Goal: Task Accomplishment & Management: Use online tool/utility

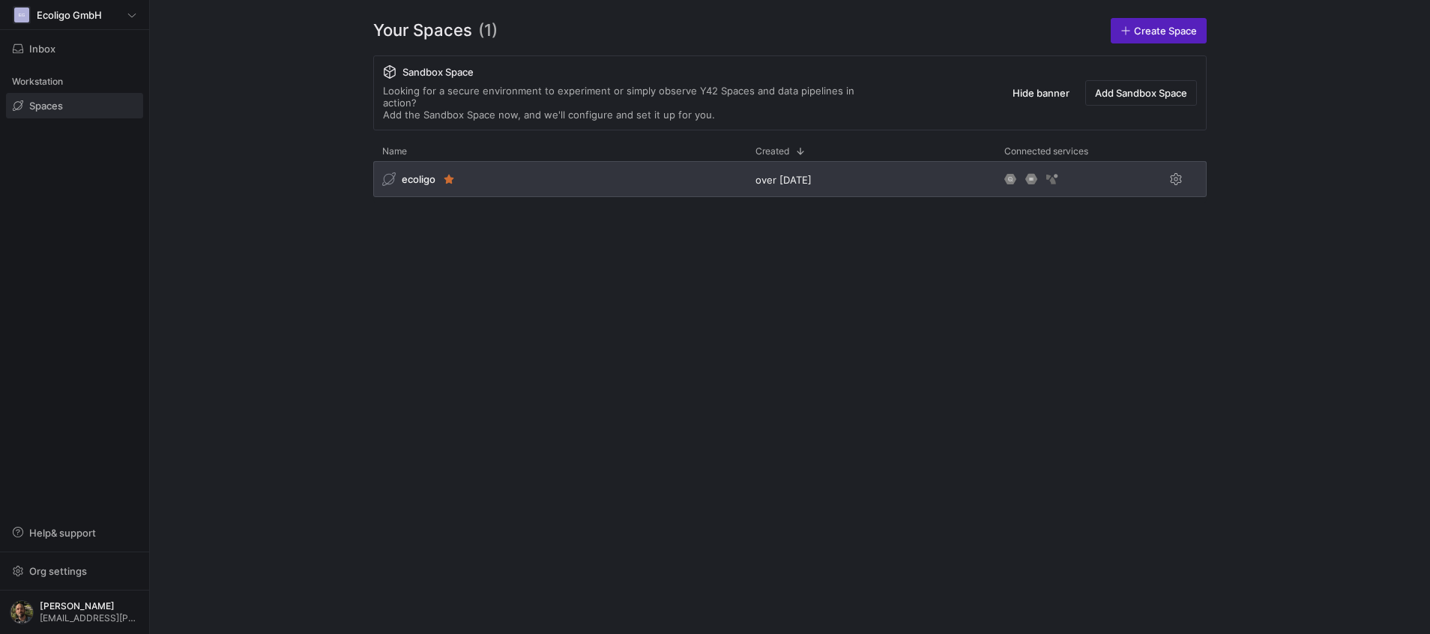
click at [595, 175] on div "ecoligo" at bounding box center [559, 179] width 373 height 36
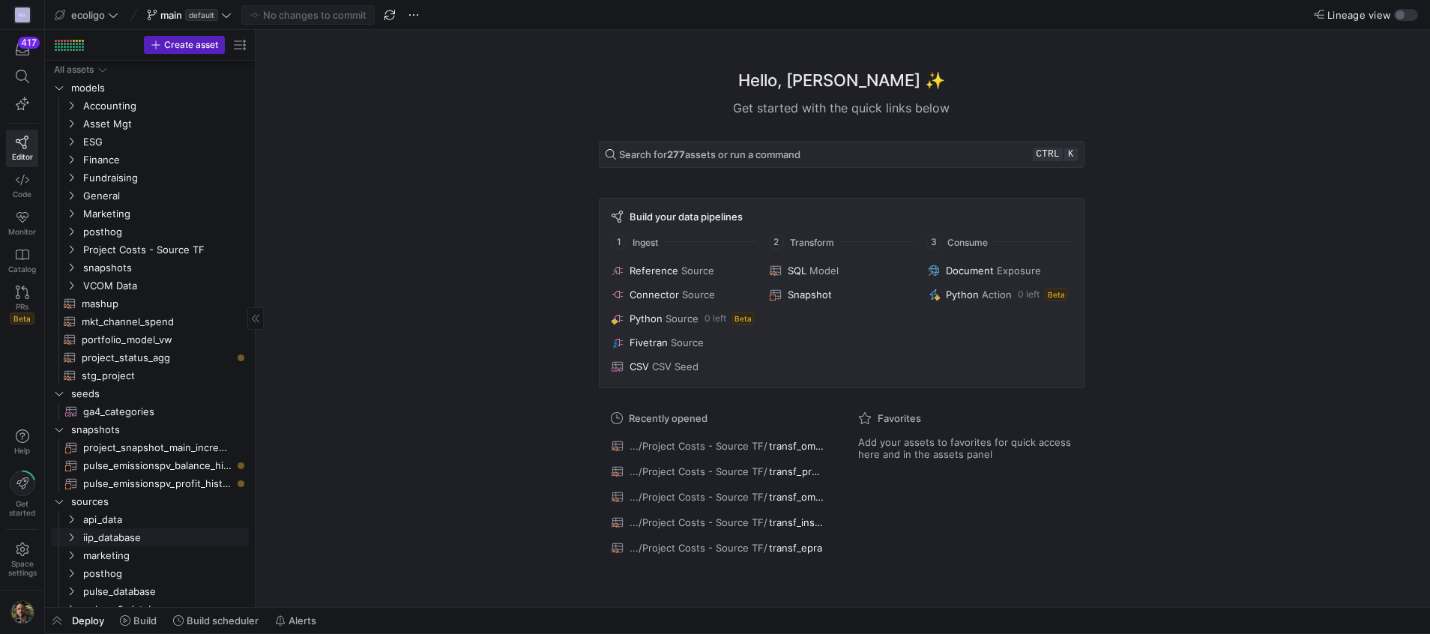
scroll to position [425, 0]
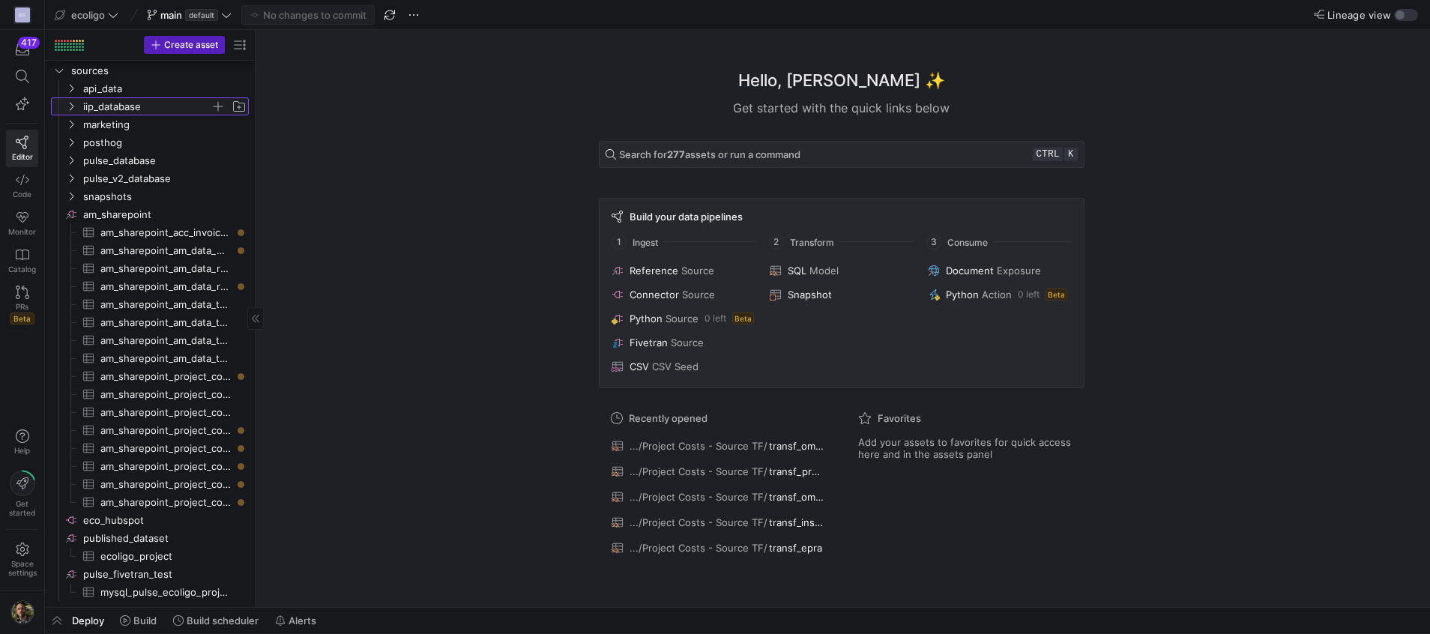
click at [75, 106] on icon "Press SPACE to select this row." at bounding box center [71, 106] width 10 height 9
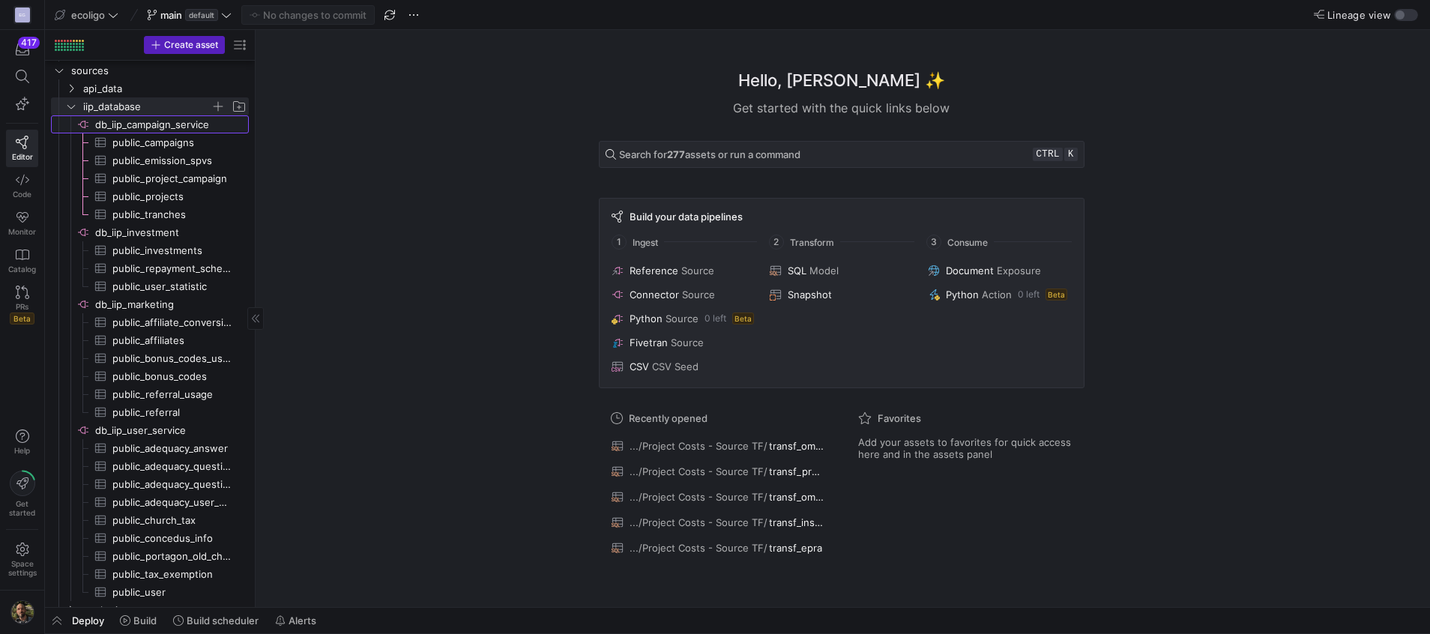
click at [176, 130] on span "db_iip_campaign_service​​​​​​​​" at bounding box center [170, 124] width 151 height 17
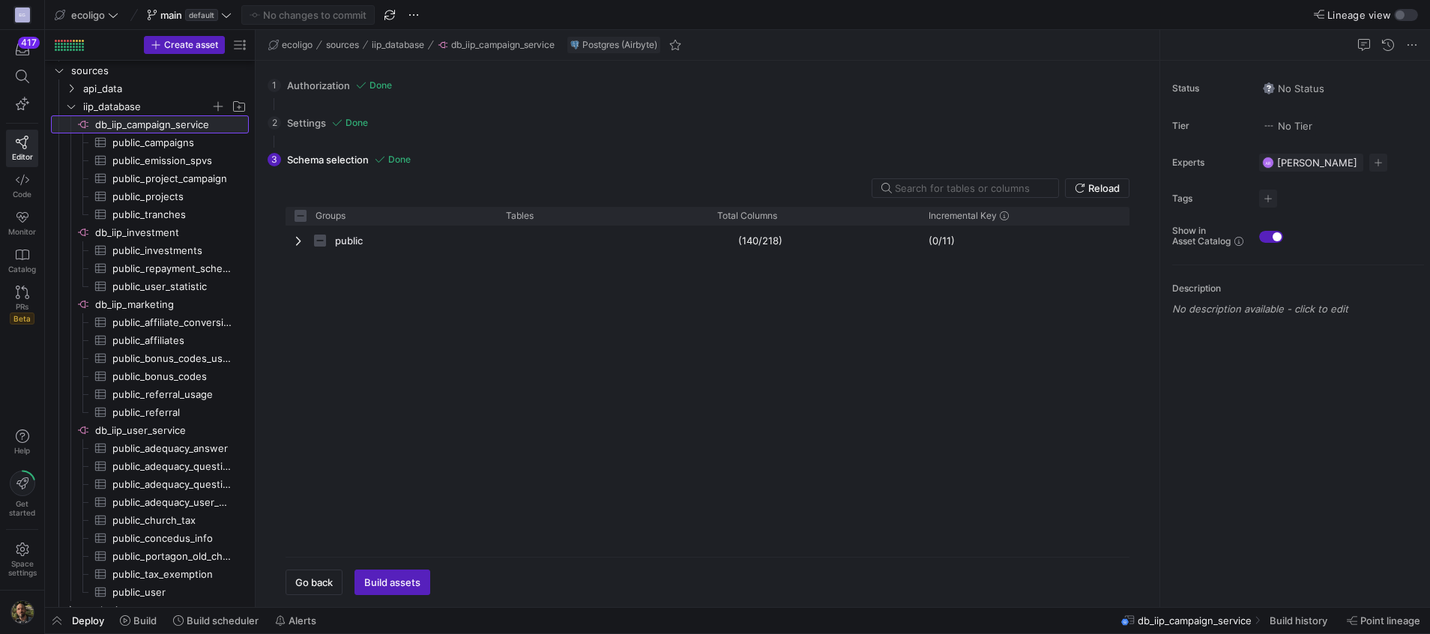
checkbox input "false"
click at [220, 98] on span "iip_database" at bounding box center [156, 106] width 184 height 16
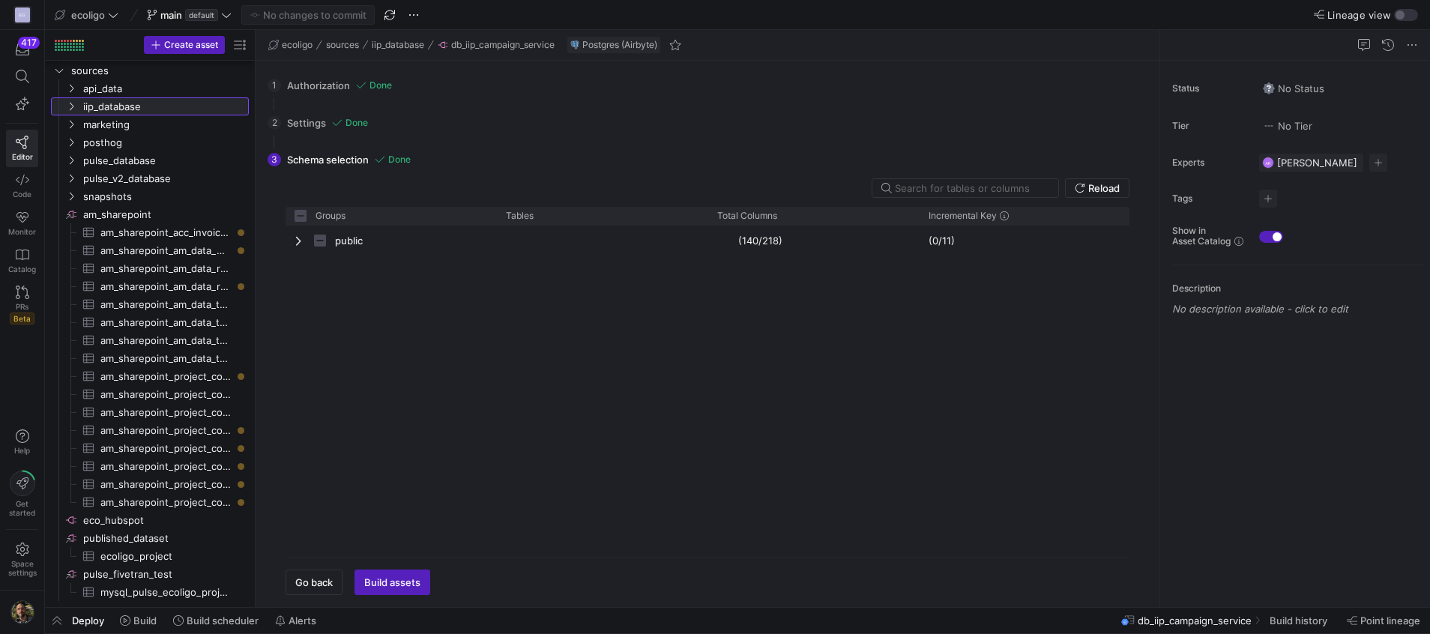
click at [69, 109] on icon at bounding box center [71, 106] width 10 height 9
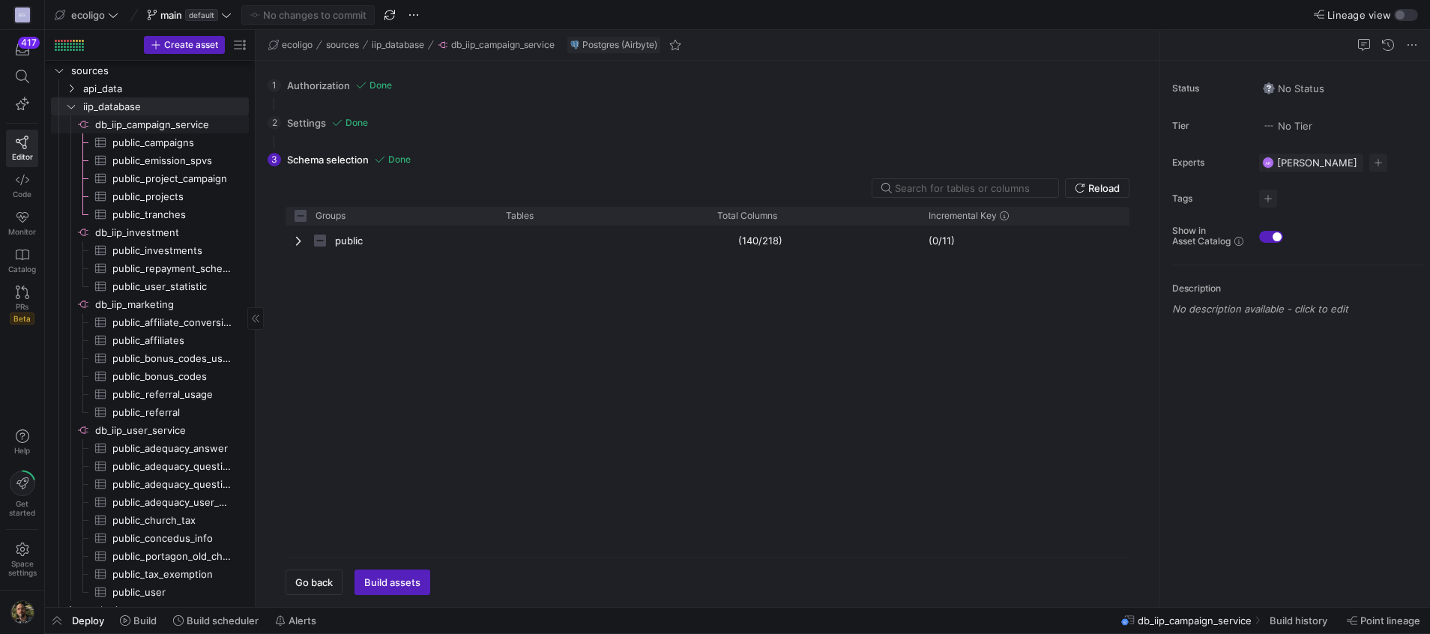
click at [185, 125] on span "db_iip_campaign_service​​​​​​​​" at bounding box center [170, 124] width 151 height 17
click at [328, 578] on span "Go back" at bounding box center [313, 582] width 37 height 12
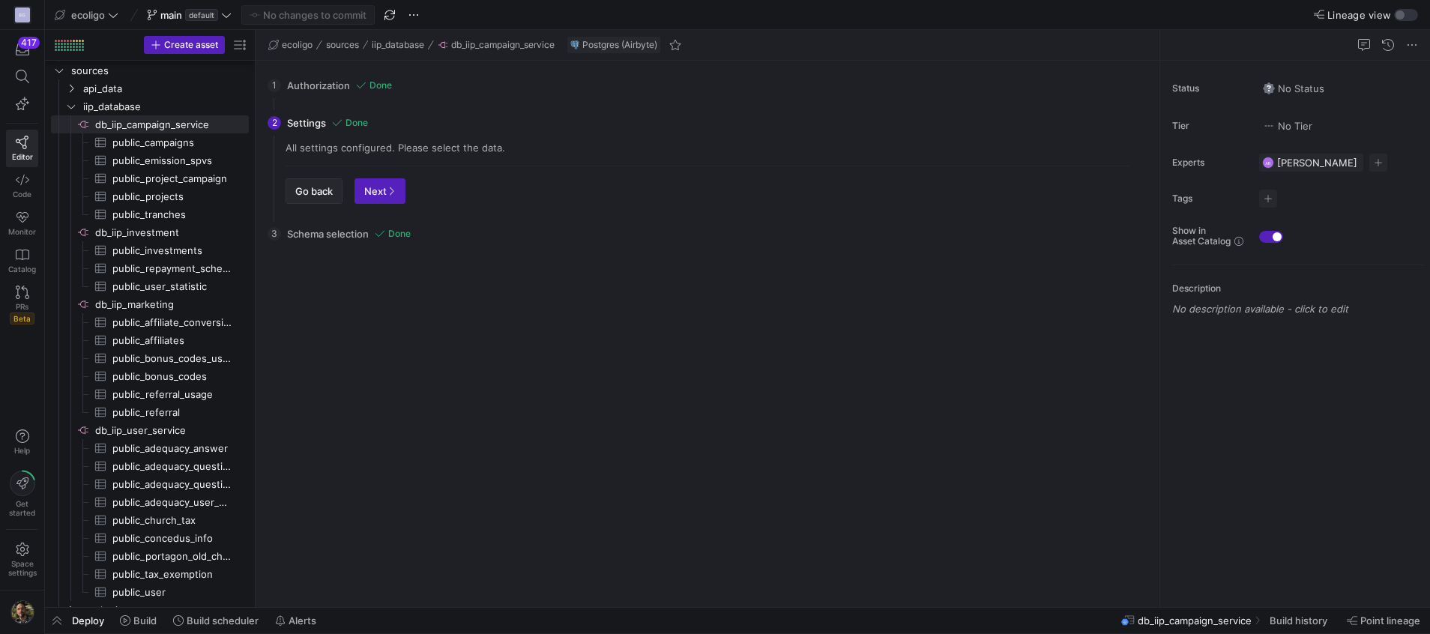
click at [329, 192] on span "Go back" at bounding box center [313, 191] width 37 height 12
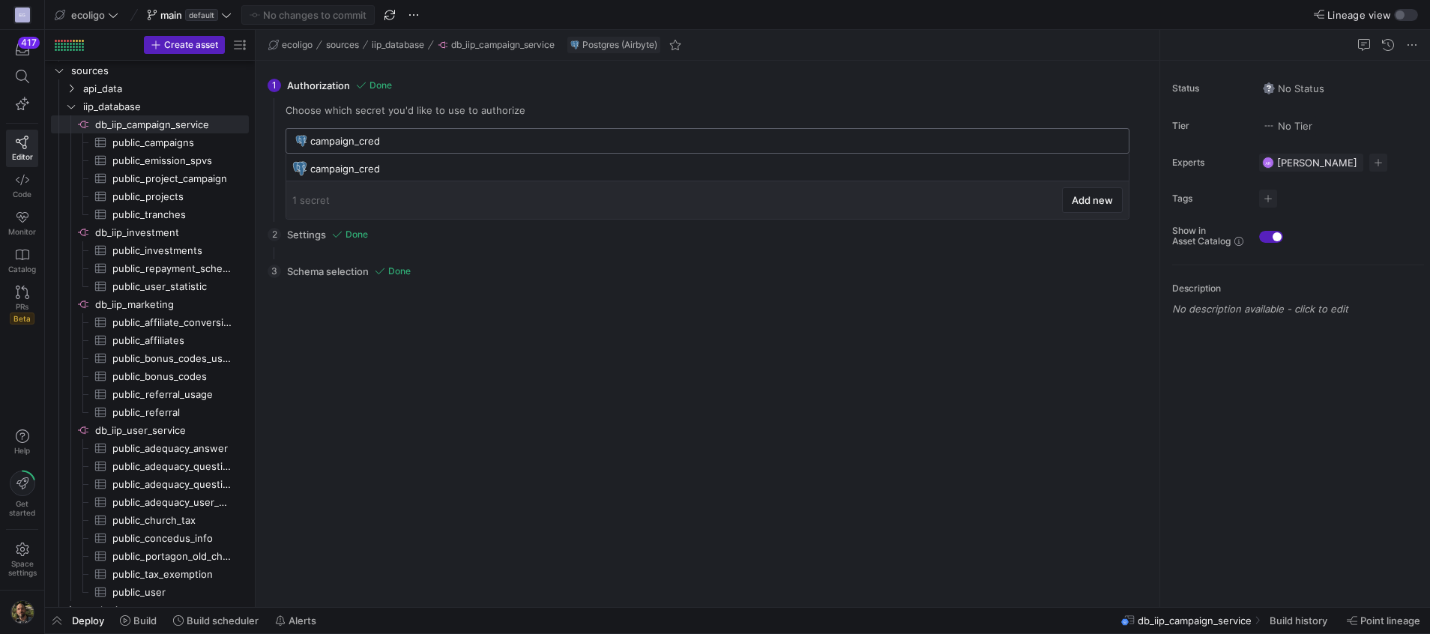
click at [403, 142] on input "campaign_cred" at bounding box center [715, 141] width 810 height 12
click at [626, 348] on div "Reload Groups Tables Drag here to set column labels Groups Tables public" at bounding box center [708, 442] width 868 height 306
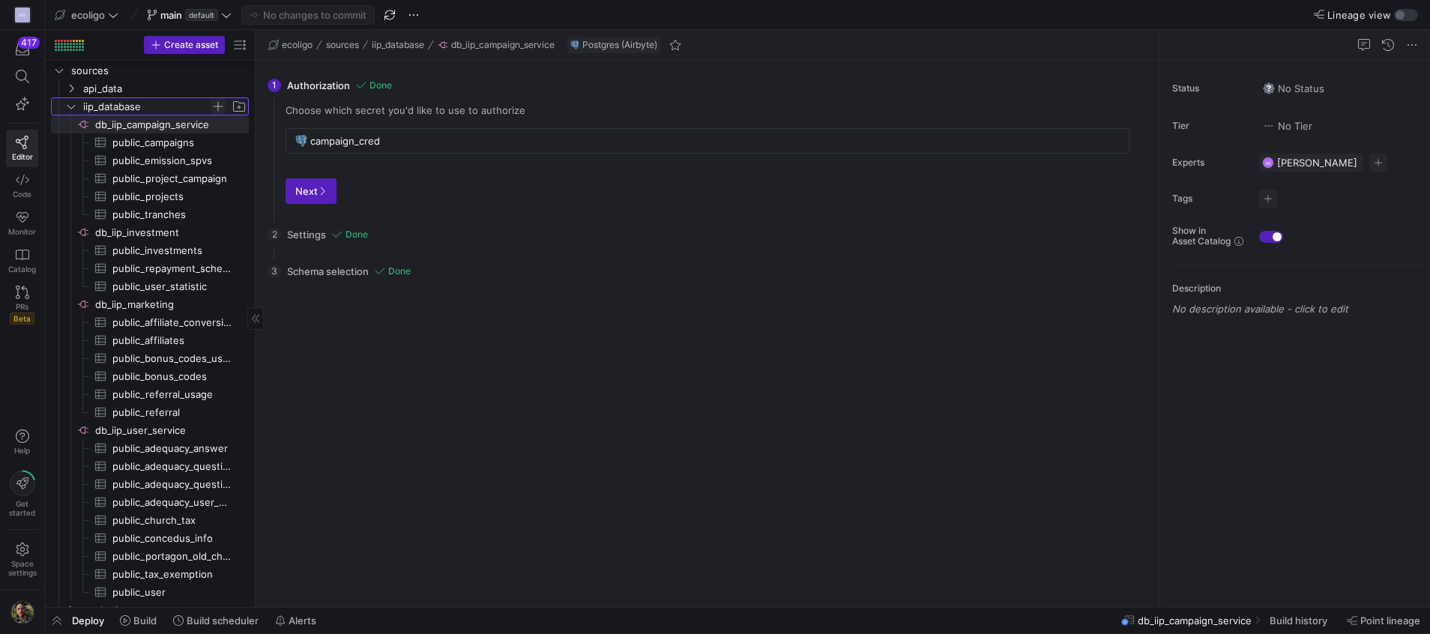
click at [219, 106] on span "Press SPACE to select this row." at bounding box center [218, 106] width 15 height 15
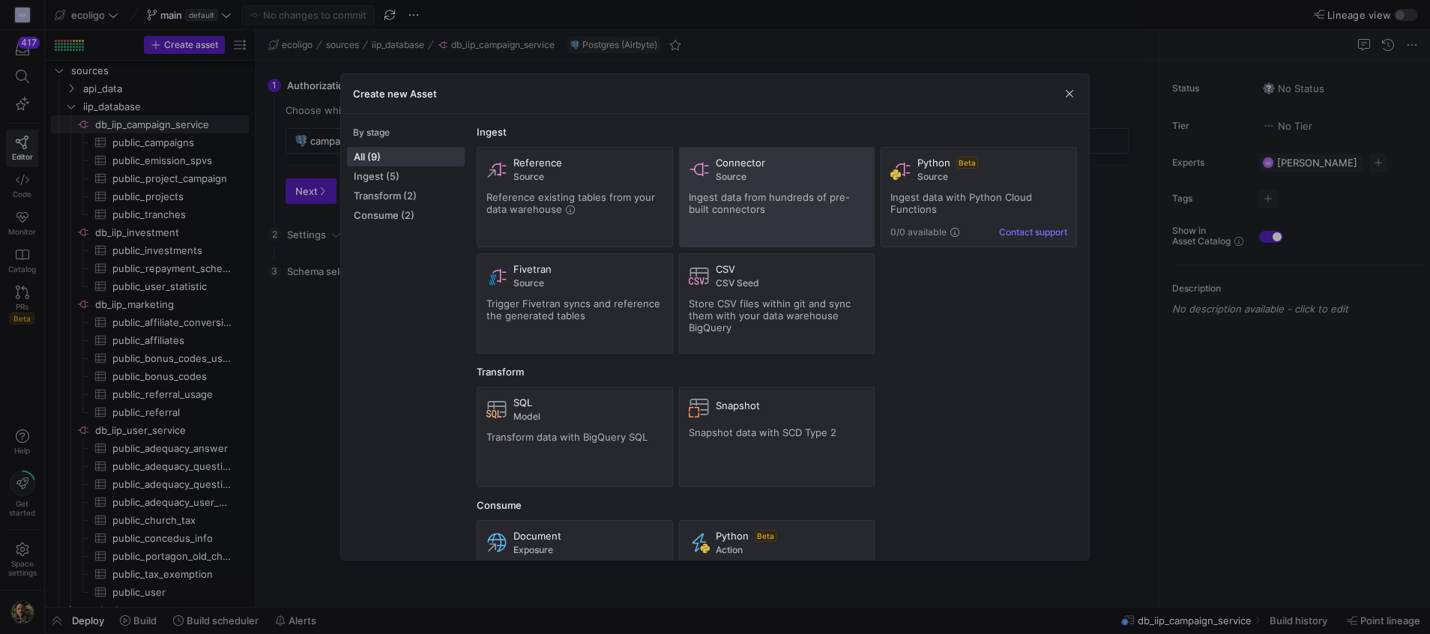
click at [754, 195] on span "Ingest data from hundreds of pre-built connectors" at bounding box center [769, 203] width 161 height 24
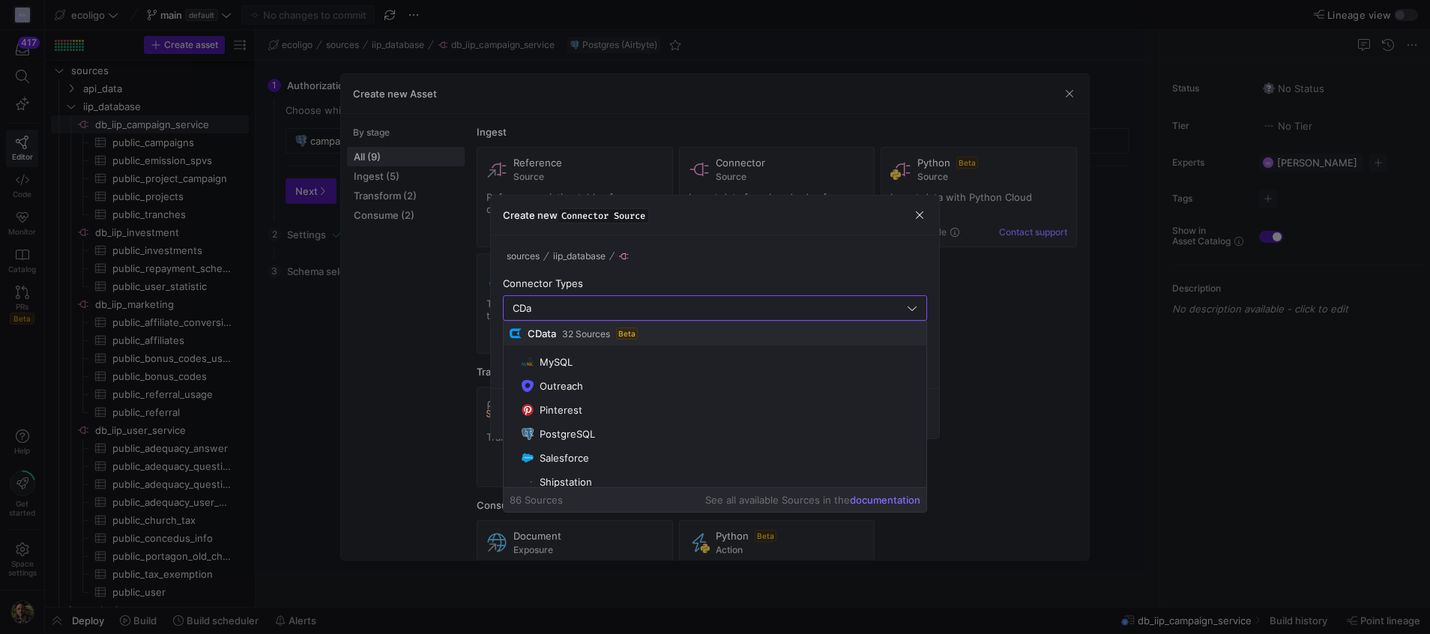
scroll to position [469, 0]
type input "C"
click at [1007, 361] on div at bounding box center [715, 317] width 1430 height 634
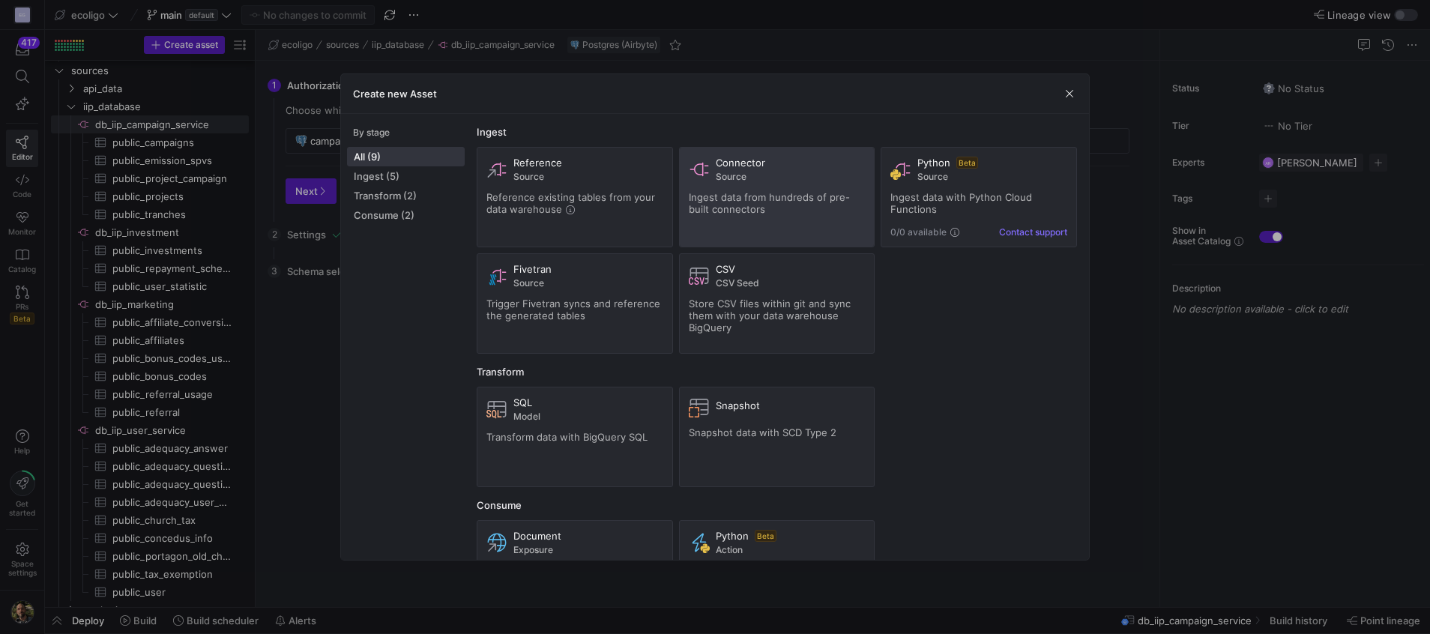
click at [739, 179] on span "Source" at bounding box center [791, 177] width 150 height 10
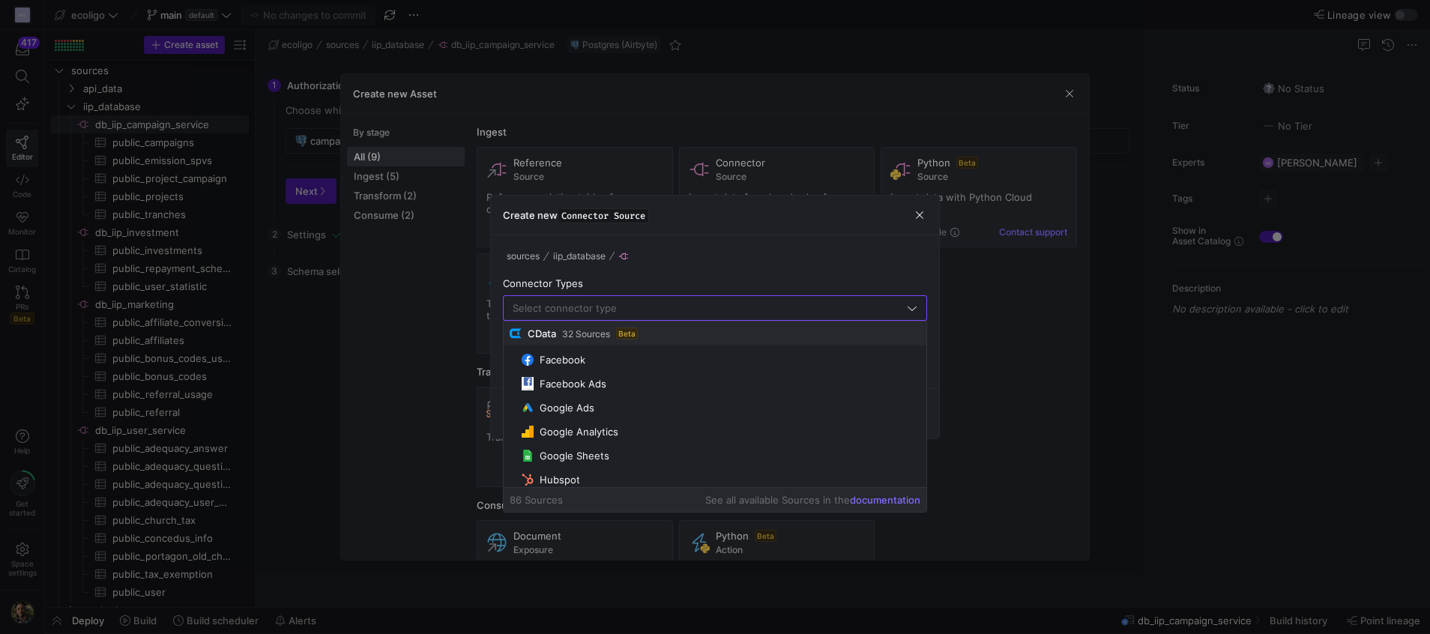
scroll to position [166, 0]
click at [1026, 361] on div at bounding box center [715, 317] width 1430 height 634
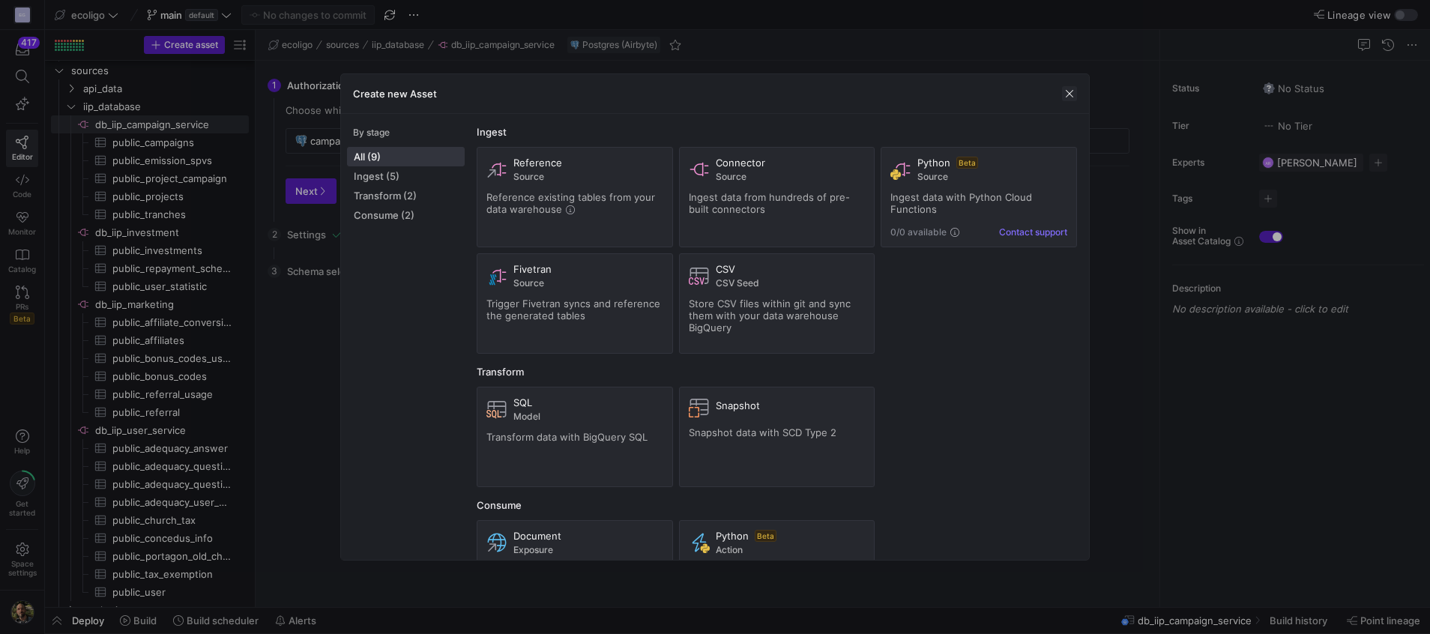
click at [1068, 90] on span "button" at bounding box center [1069, 93] width 15 height 15
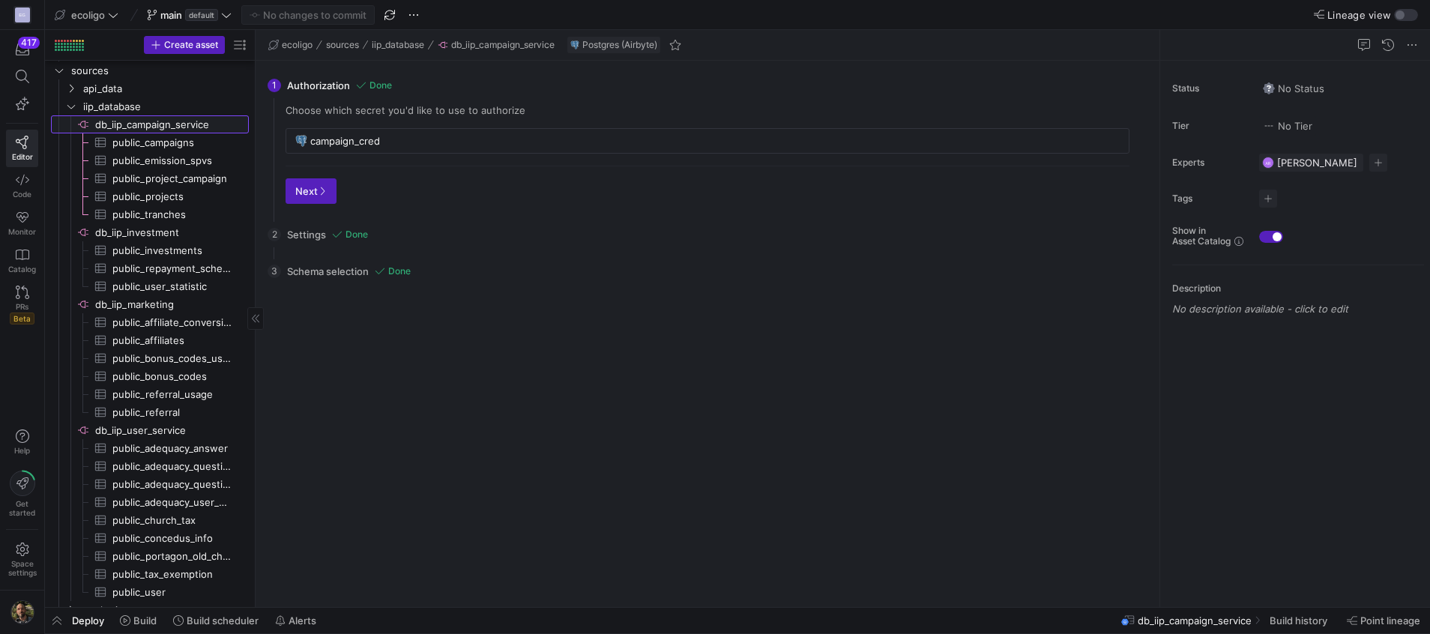
click at [175, 128] on span "db_iip_campaign_service​​​​​​​​" at bounding box center [170, 124] width 151 height 17
click at [513, 133] on div "campaign_cred" at bounding box center [715, 141] width 810 height 24
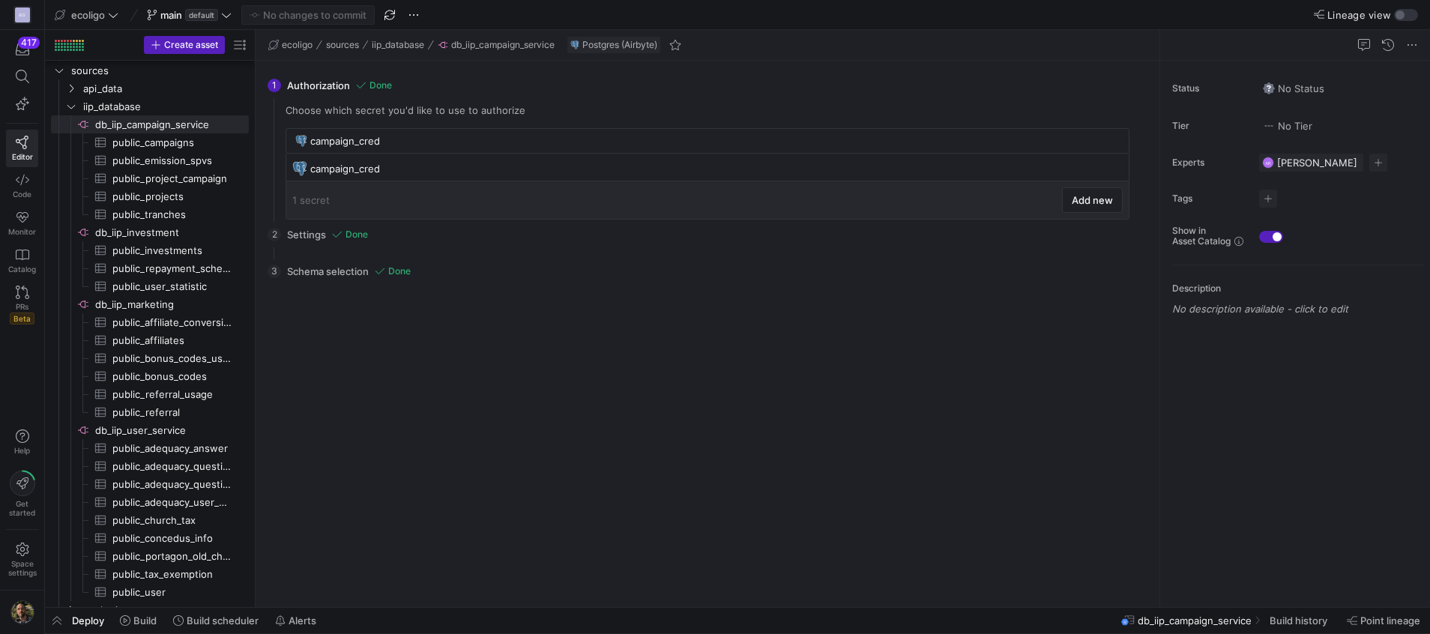
click at [966, 389] on div "Reload Groups Tables Drag here to set column labels Groups Tables public" at bounding box center [708, 442] width 868 height 306
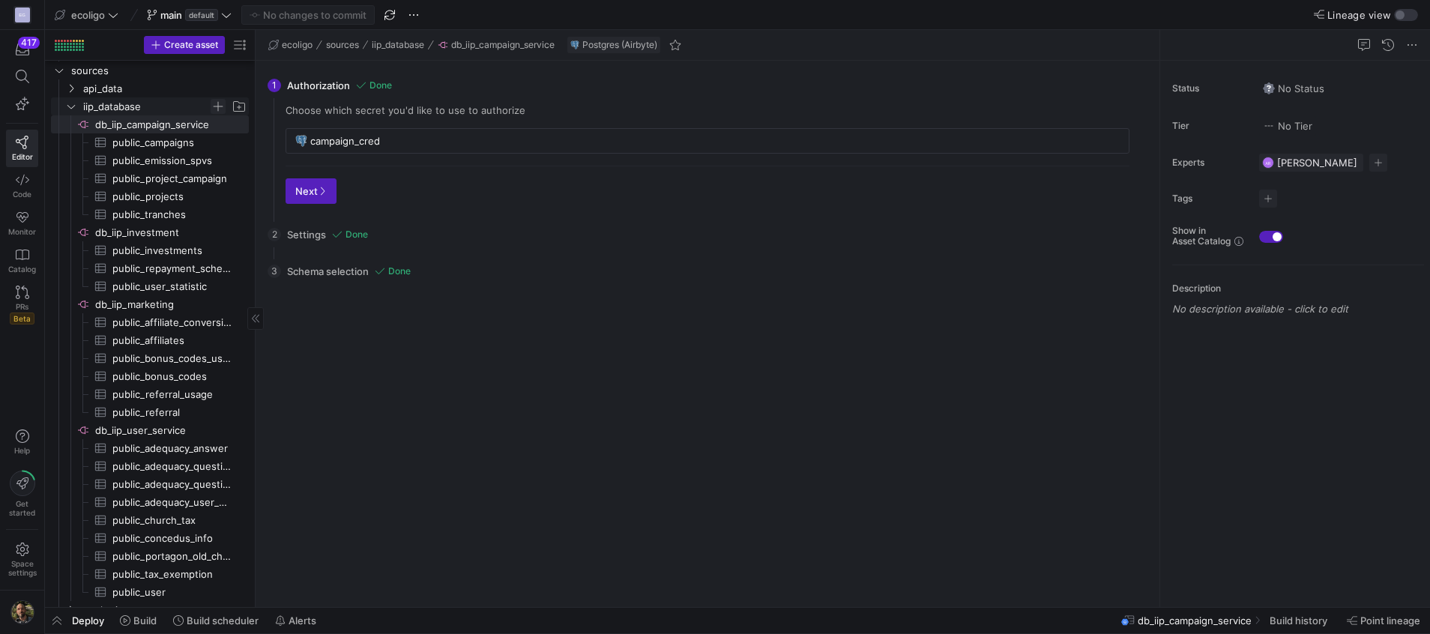
click at [217, 112] on span "Press SPACE to select this row." at bounding box center [218, 106] width 15 height 15
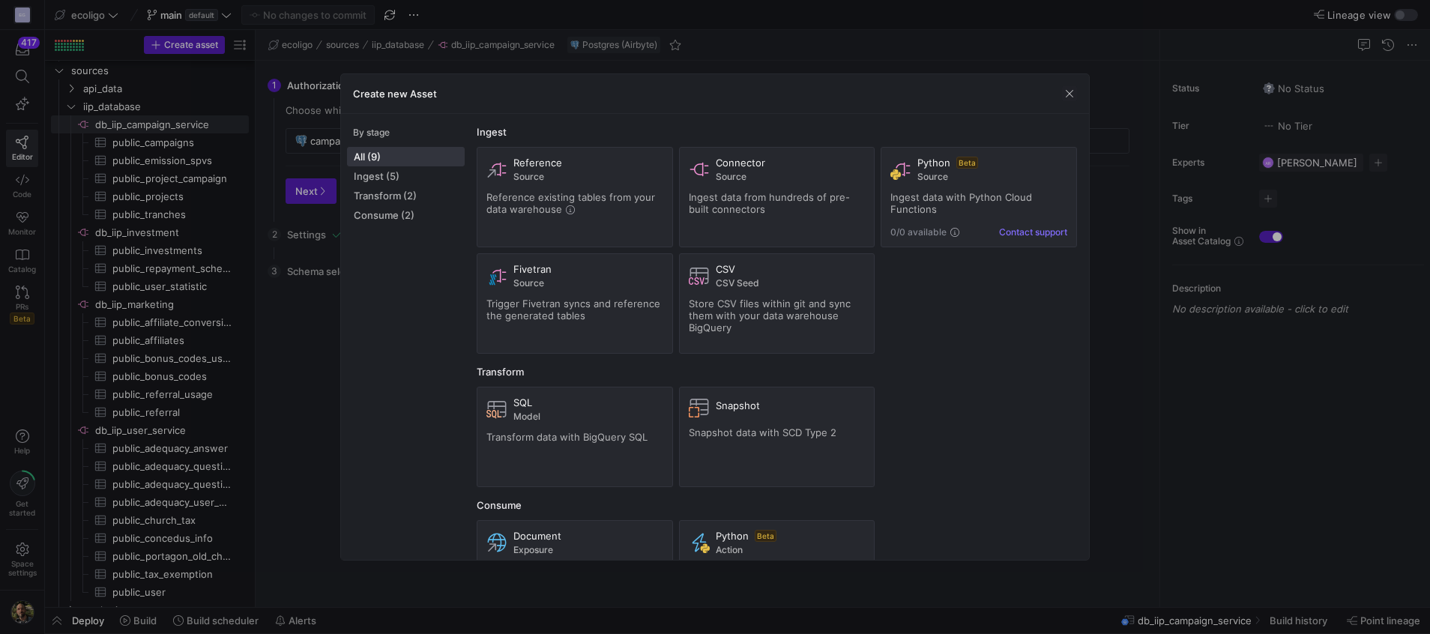
click at [1126, 353] on div at bounding box center [715, 317] width 1430 height 634
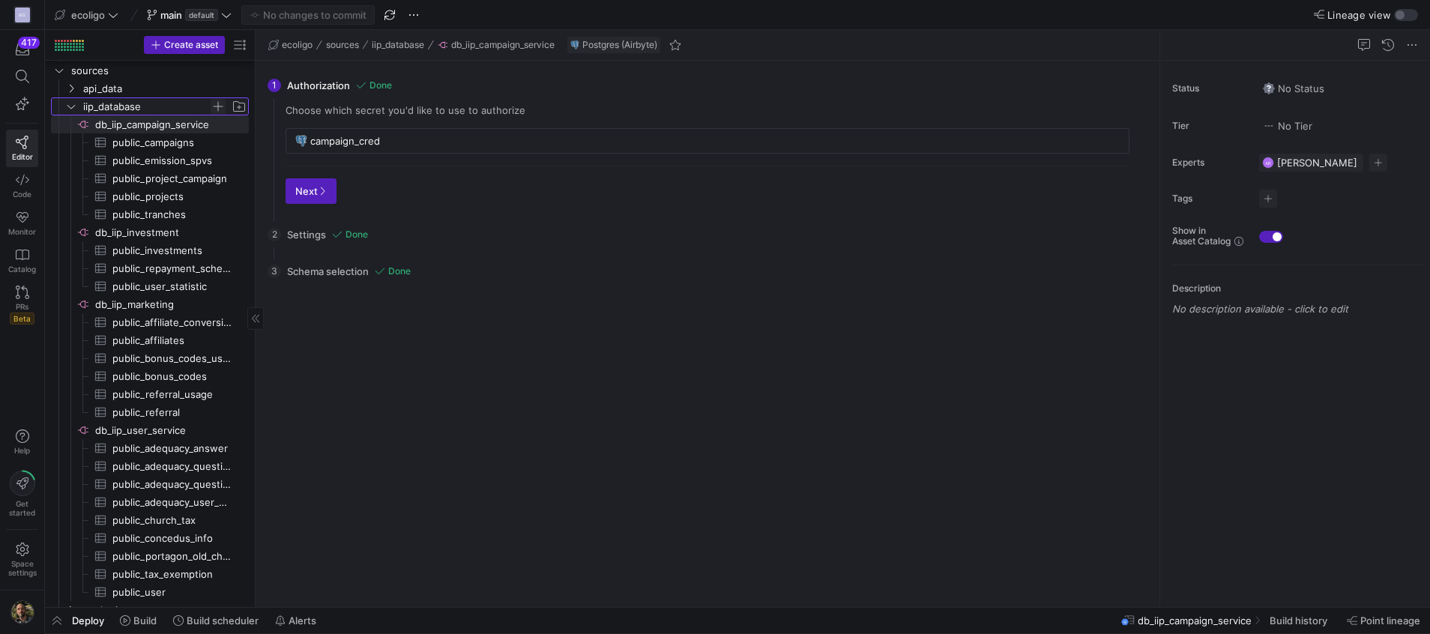
click at [219, 107] on span "Press SPACE to select this row." at bounding box center [218, 106] width 15 height 15
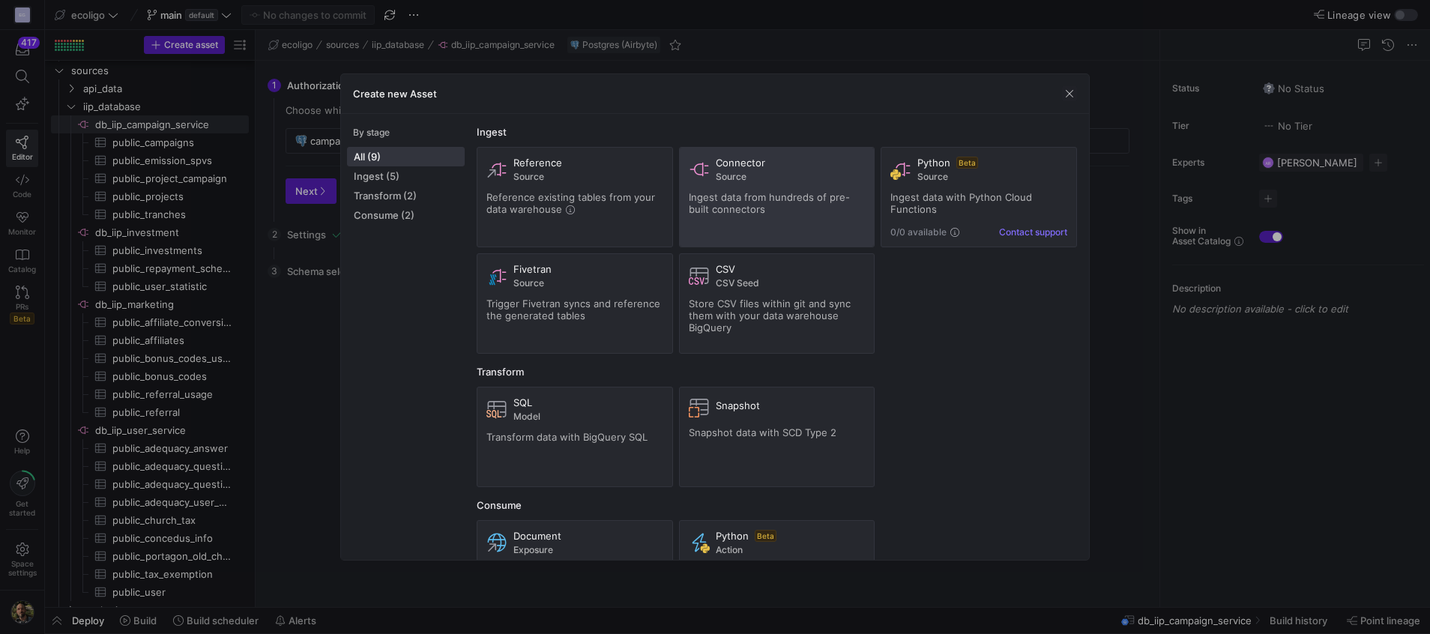
click at [785, 180] on span "Source" at bounding box center [791, 177] width 150 height 10
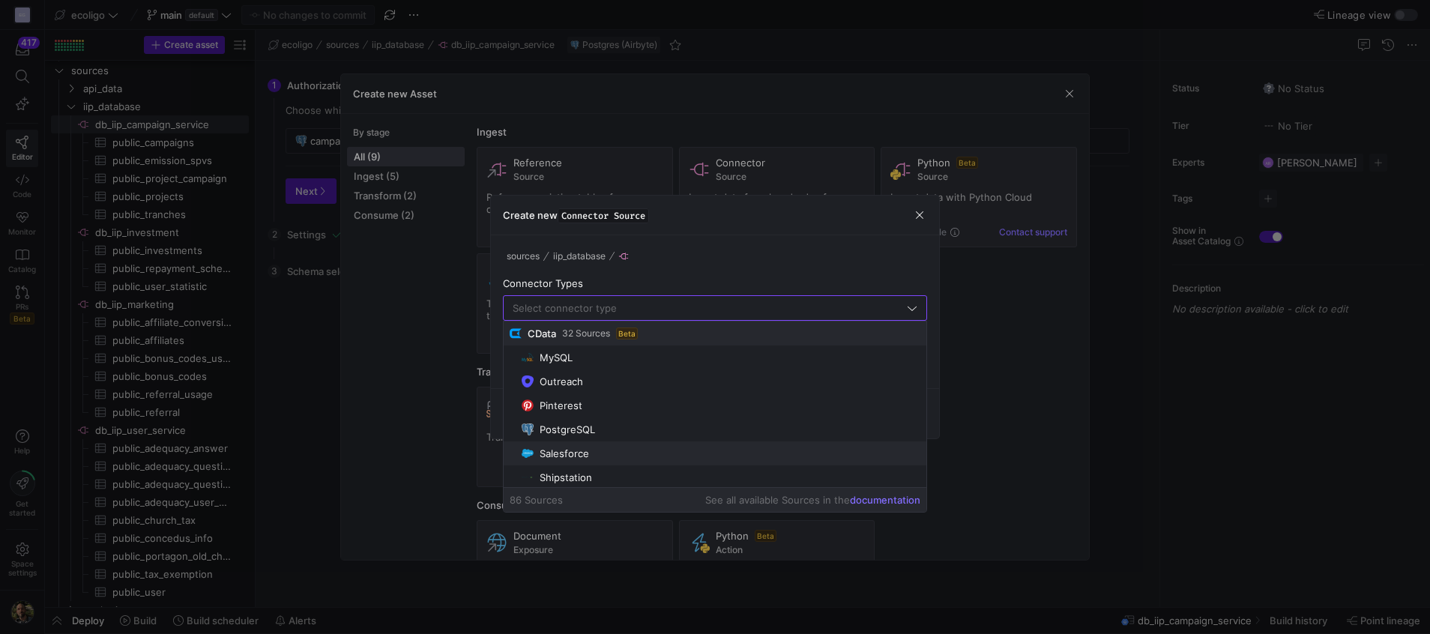
scroll to position [461, 0]
click at [568, 425] on div "PostgreSQL" at bounding box center [567, 424] width 55 height 12
type input "PostgreSQL"
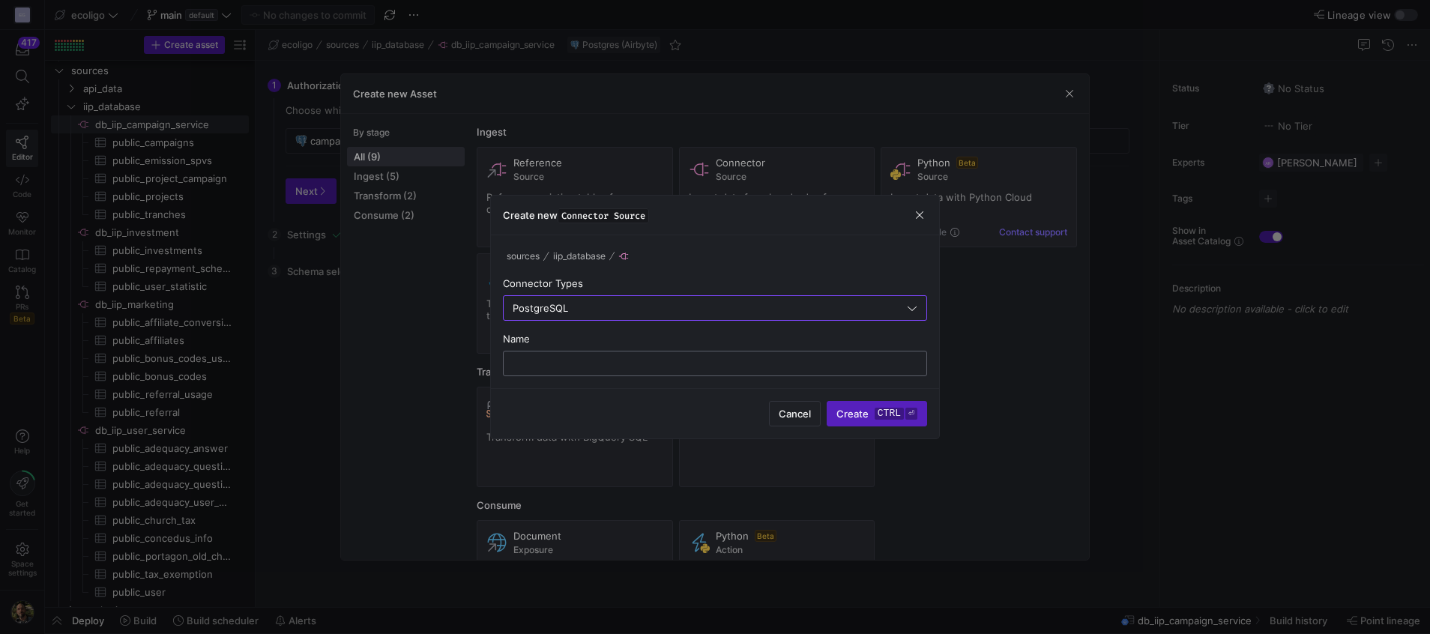
click at [568, 367] on input "text" at bounding box center [715, 364] width 399 height 12
type input "db_iip_campaign_service_2"
click at [866, 403] on span "submit" at bounding box center [877, 414] width 99 height 24
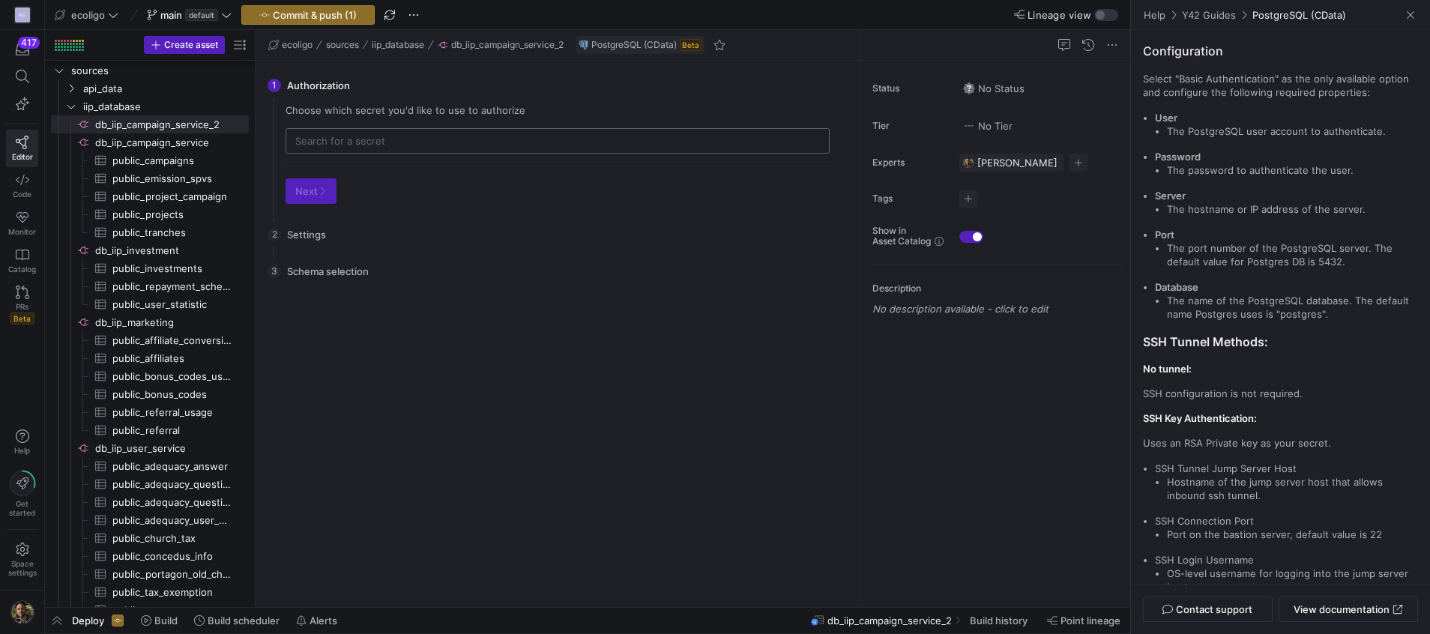
click at [448, 151] on div at bounding box center [557, 141] width 525 height 24
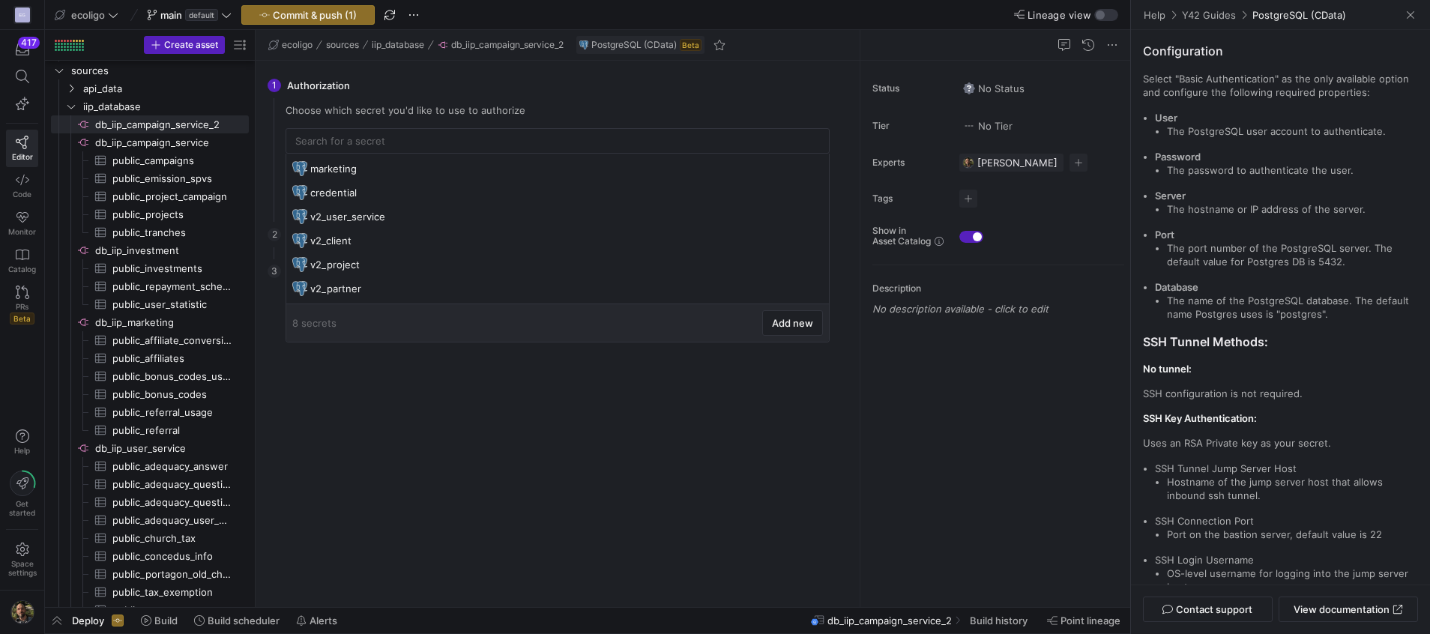
click at [575, 463] on div "There is no data to select from. Please configure the settings first. Go back C…" at bounding box center [558, 442] width 568 height 306
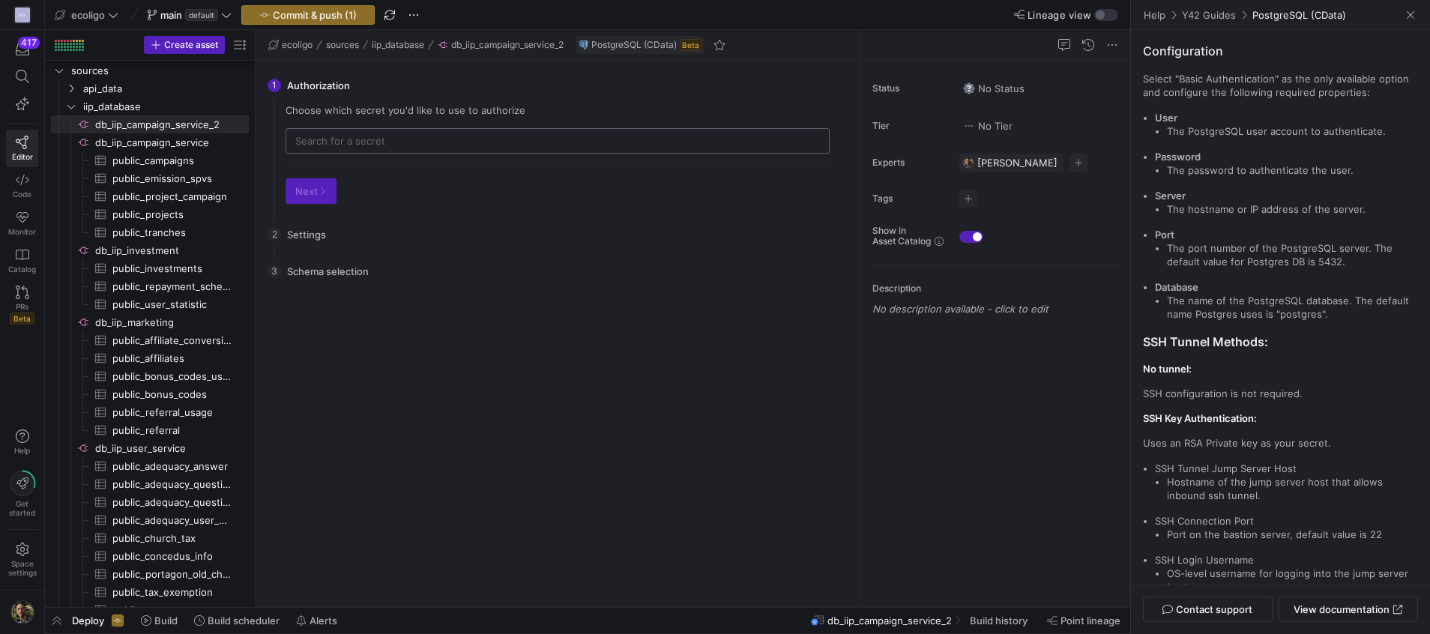
click at [372, 132] on div at bounding box center [557, 141] width 525 height 24
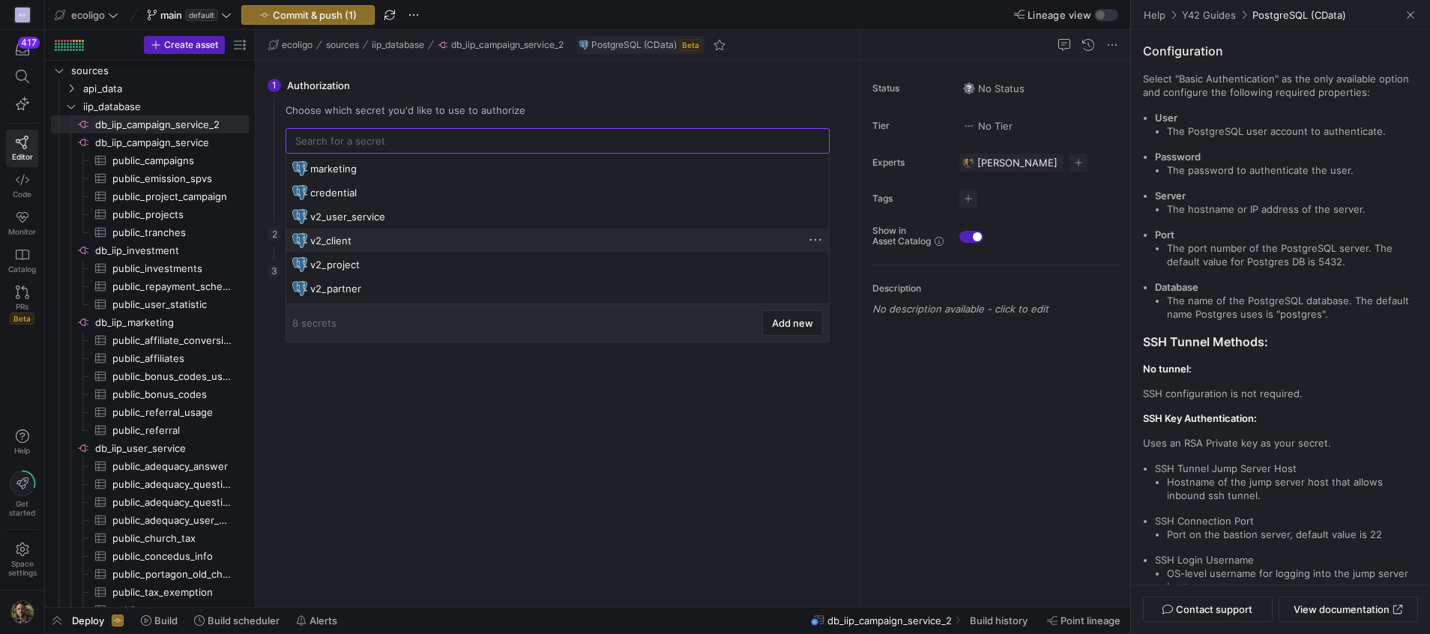
scroll to position [45, 0]
click at [454, 436] on div "There is no data to select from. Please configure the settings first. Go back C…" at bounding box center [558, 442] width 568 height 306
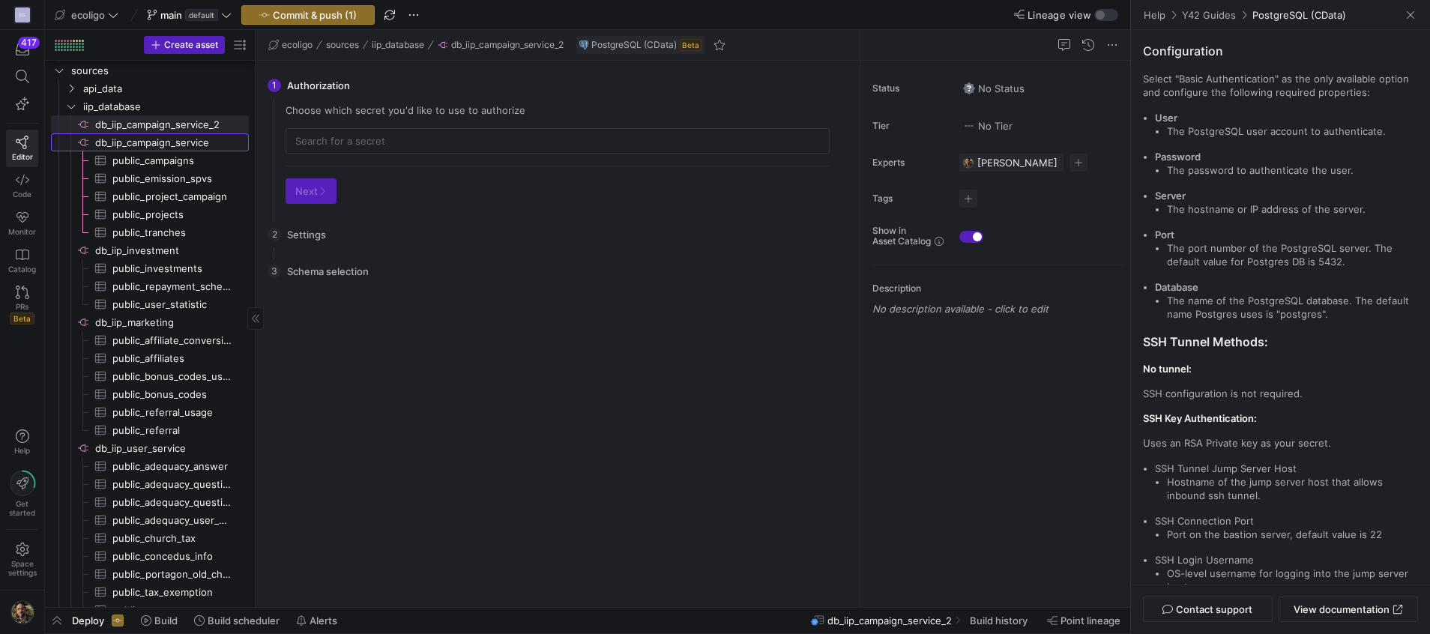
click at [166, 144] on span "db_iip_campaign_service​​​​​​​​" at bounding box center [170, 142] width 151 height 17
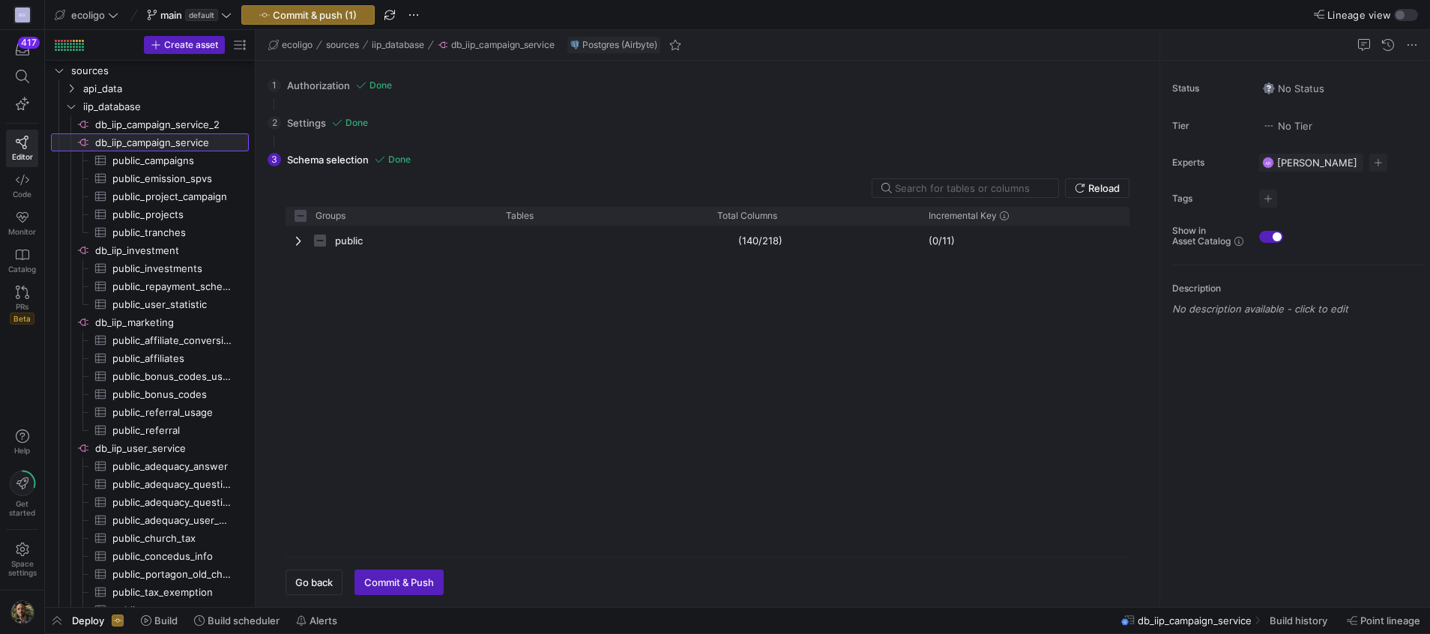
checkbox input "false"
click at [22, 562] on span "Space settings" at bounding box center [22, 568] width 28 height 18
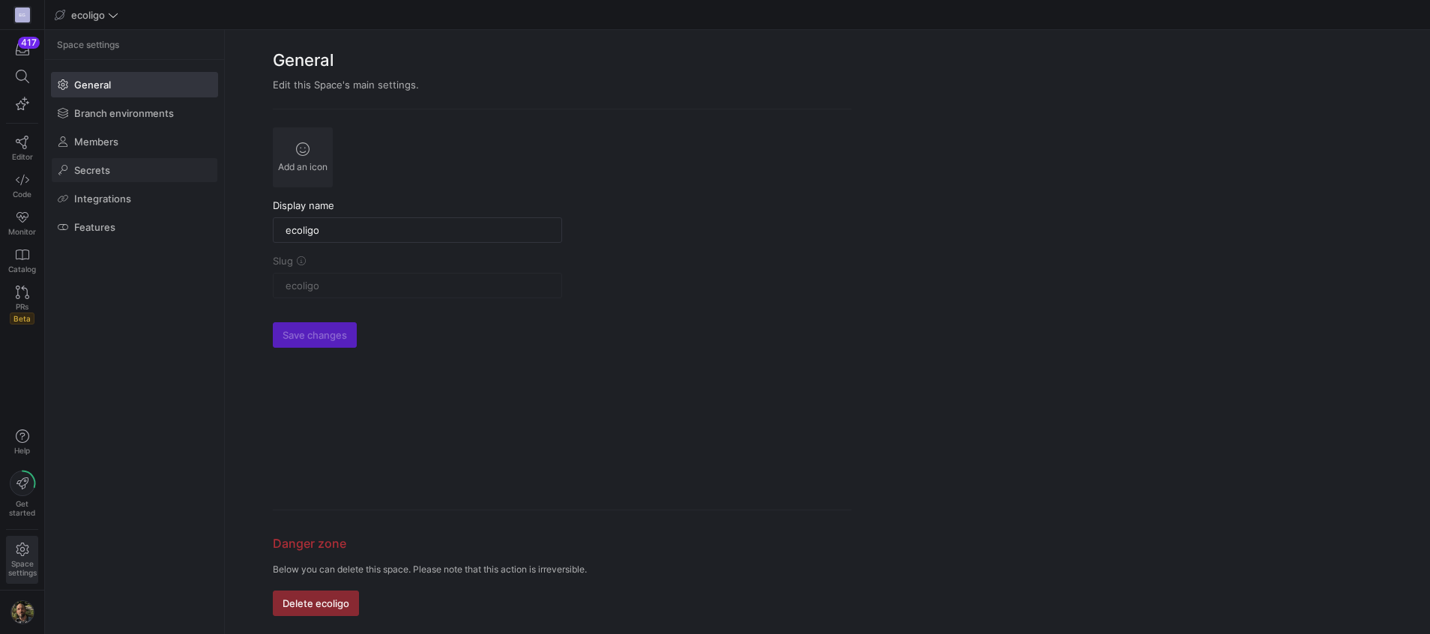
click at [100, 163] on span at bounding box center [135, 170] width 166 height 24
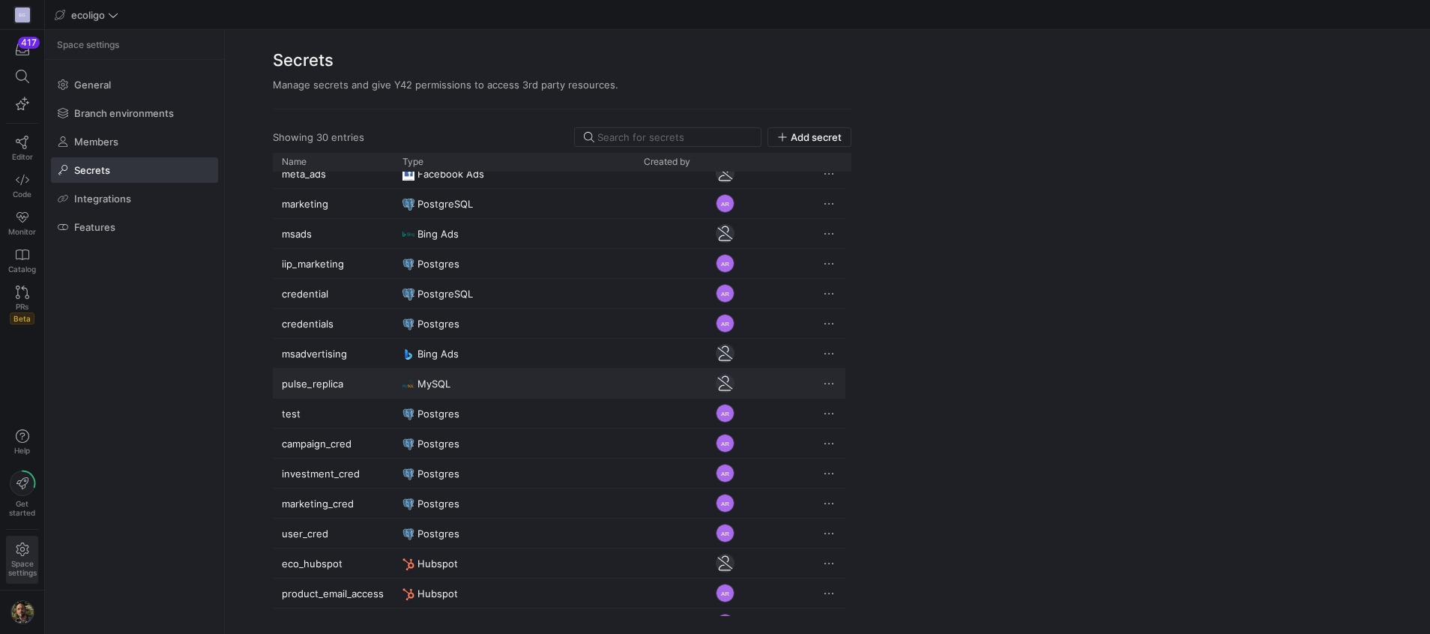
scroll to position [144, 0]
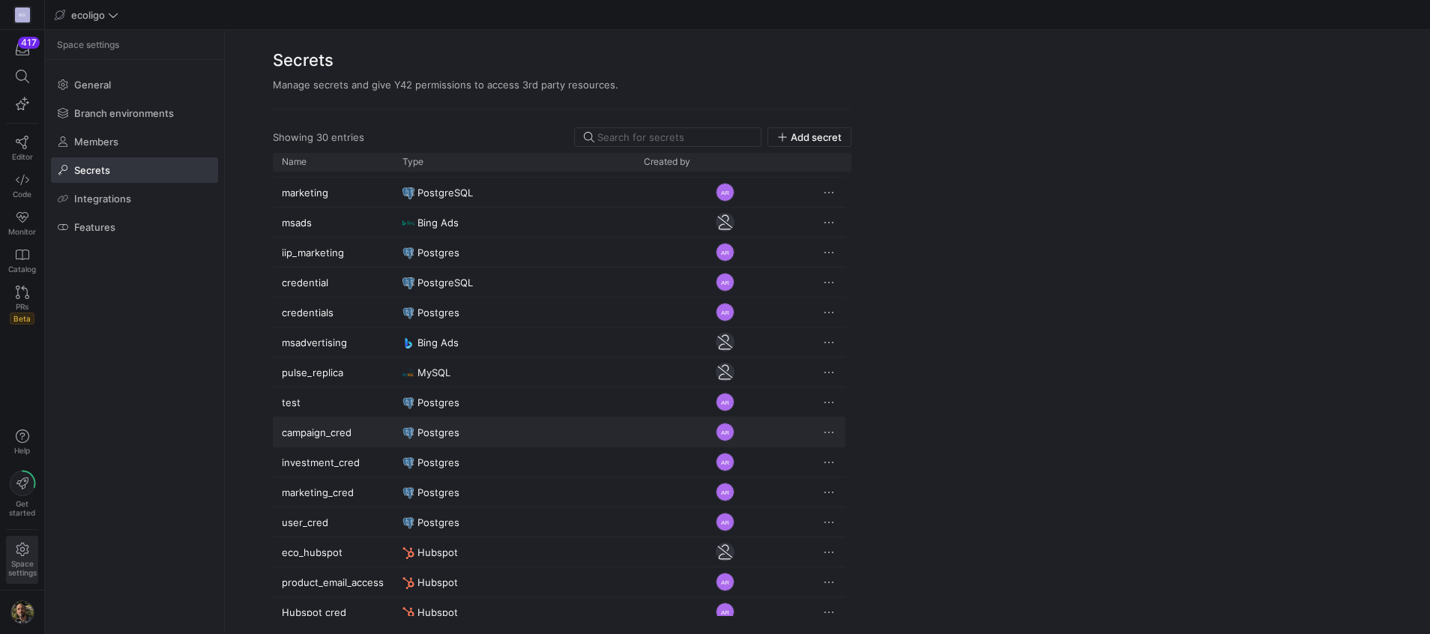
click at [829, 427] on span "Press SPACE to select this row." at bounding box center [829, 432] width 15 height 15
click at [506, 455] on div at bounding box center [715, 317] width 1430 height 634
click at [338, 432] on div "campaign_cred" at bounding box center [333, 432] width 121 height 29
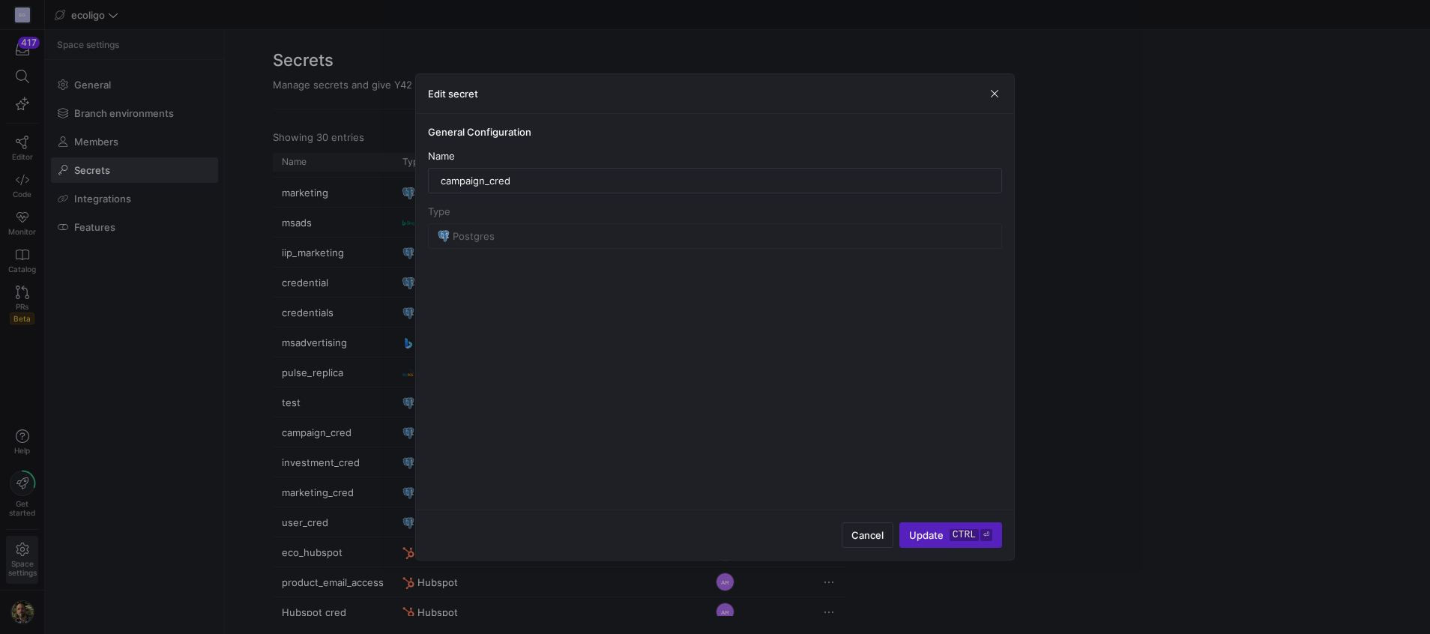
click at [512, 242] on mat-form-field "Postgres" at bounding box center [715, 235] width 574 height 25
click at [917, 542] on span "submit" at bounding box center [950, 535] width 101 height 24
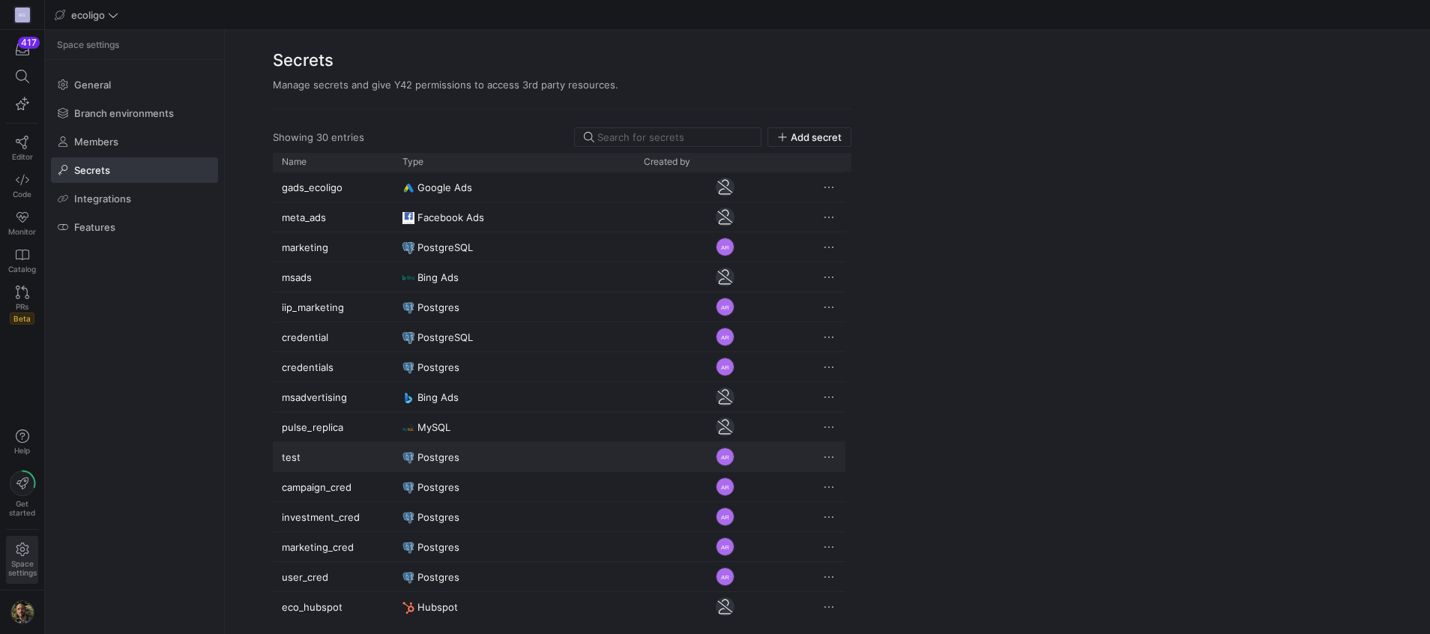
scroll to position [90, 0]
click at [839, 485] on div "Press SPACE to select this row." at bounding box center [831, 486] width 30 height 29
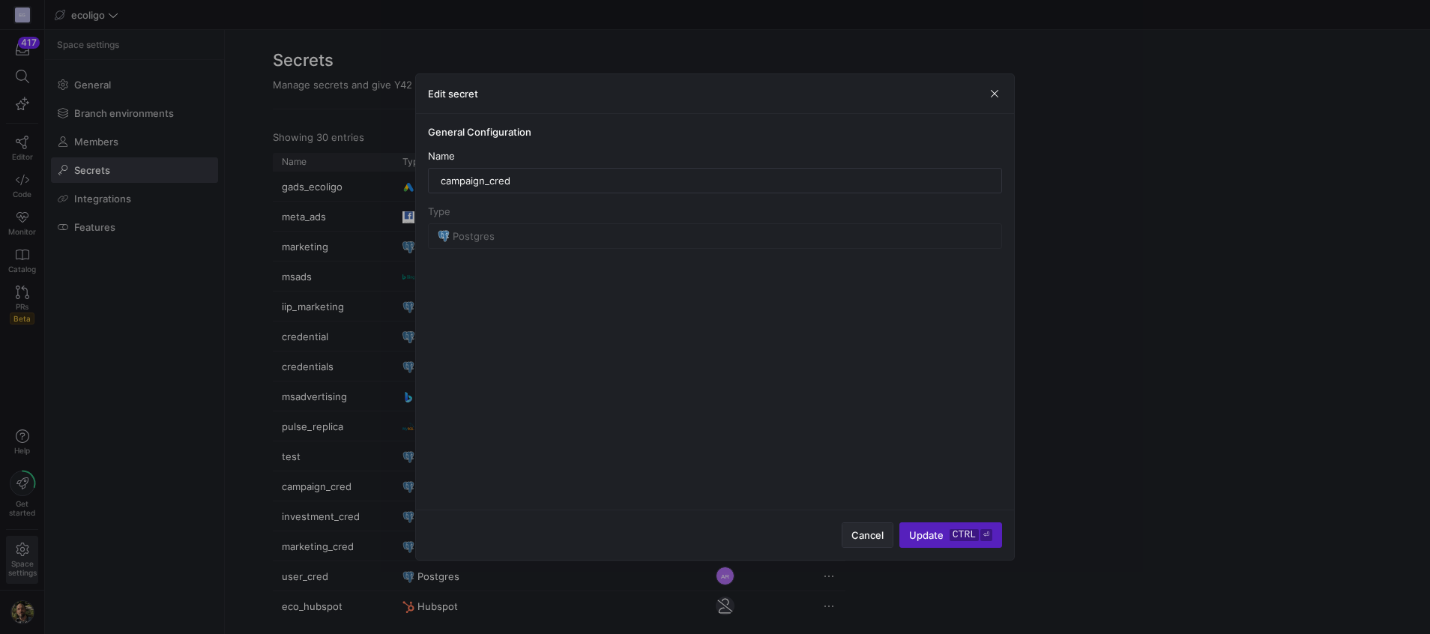
click at [882, 537] on span "Cancel" at bounding box center [868, 535] width 32 height 12
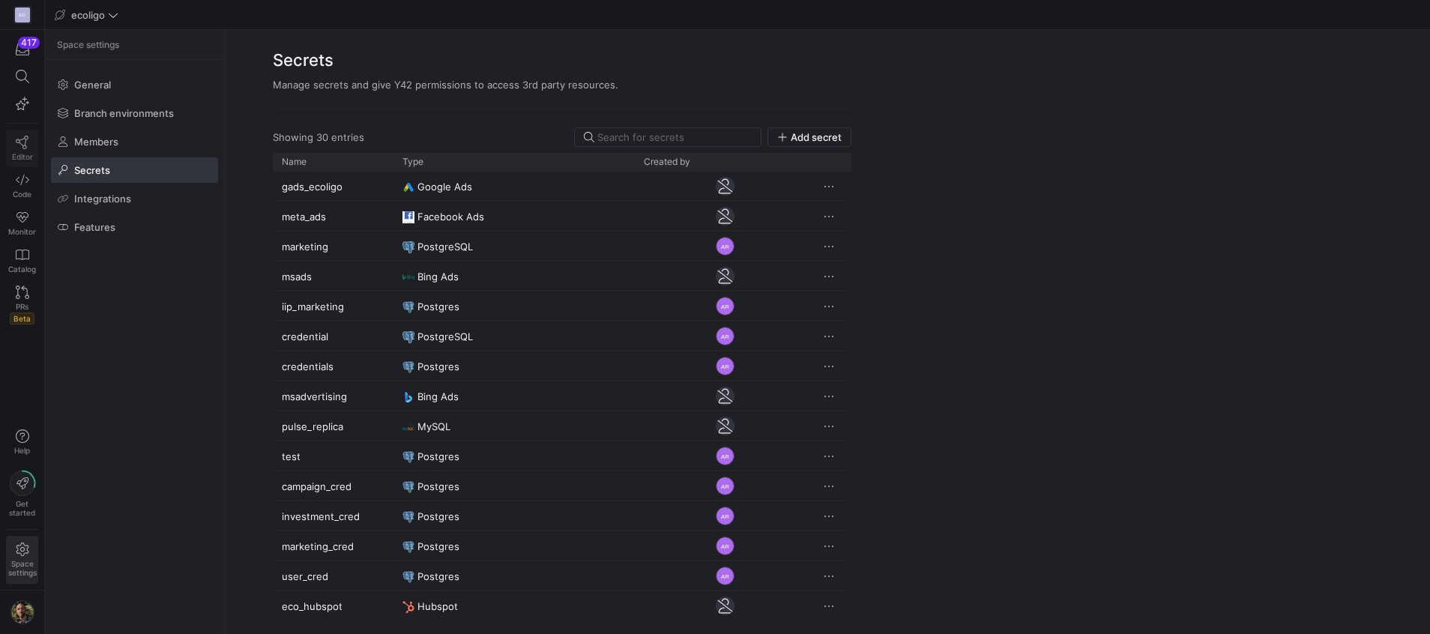
click at [24, 146] on icon at bounding box center [22, 142] width 13 height 13
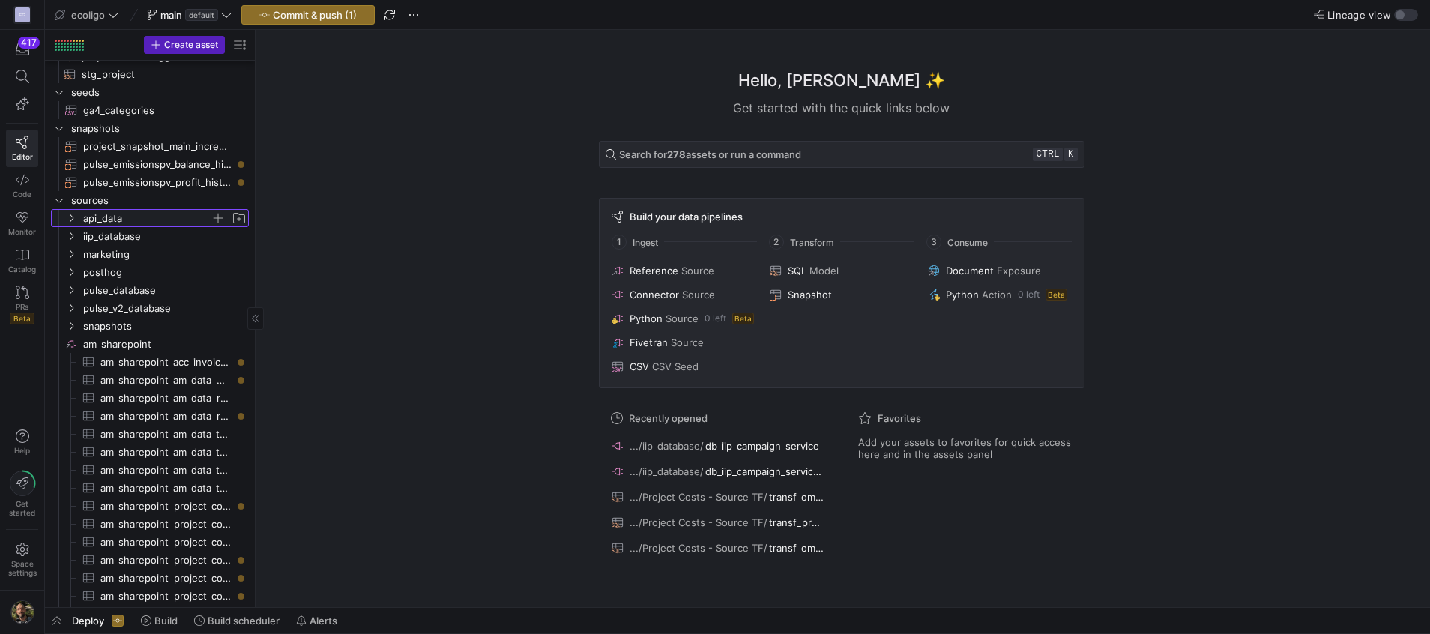
click at [69, 226] on span "api_data" at bounding box center [156, 218] width 184 height 16
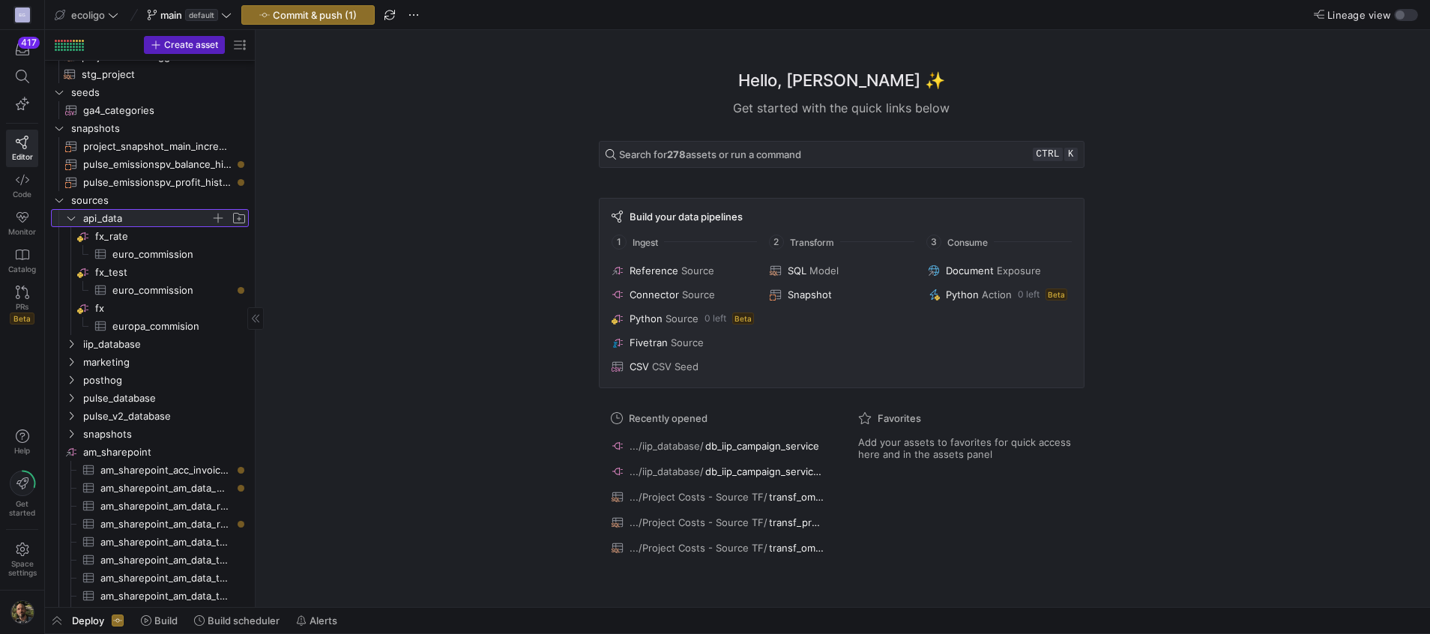
click at [69, 226] on span "api_data" at bounding box center [156, 218] width 184 height 16
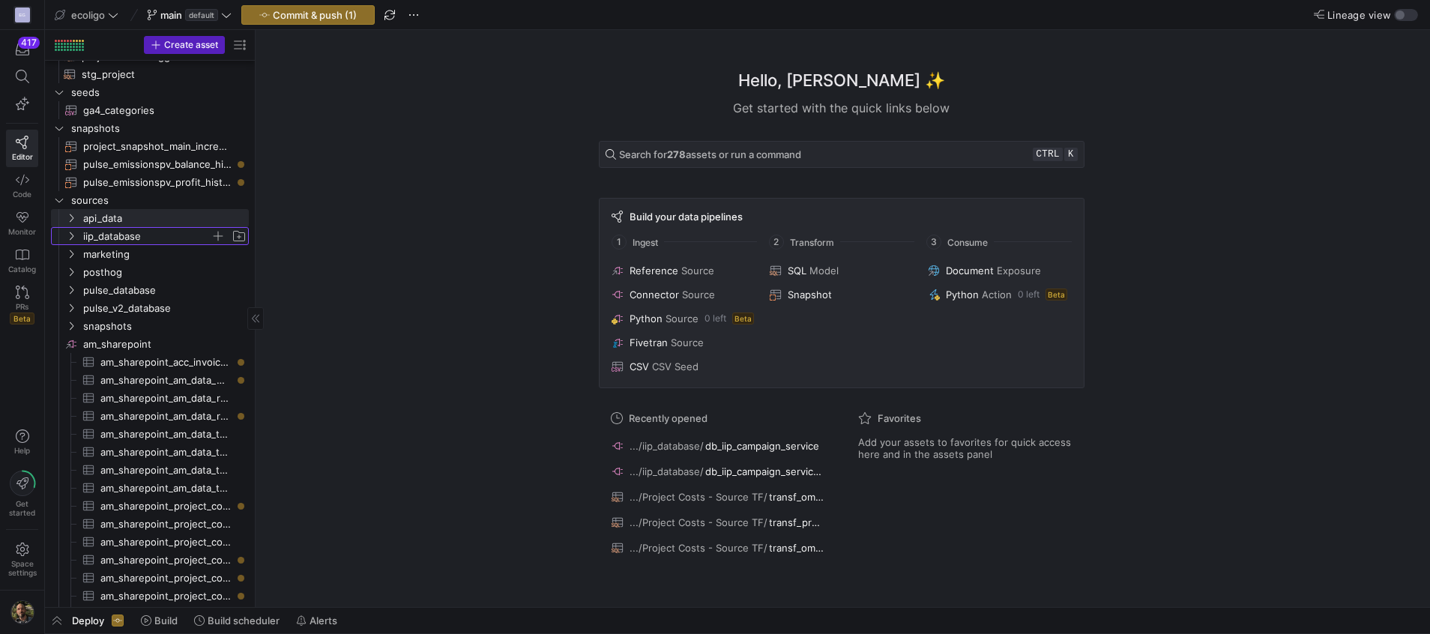
click at [70, 240] on icon "Press SPACE to select this row." at bounding box center [71, 236] width 10 height 9
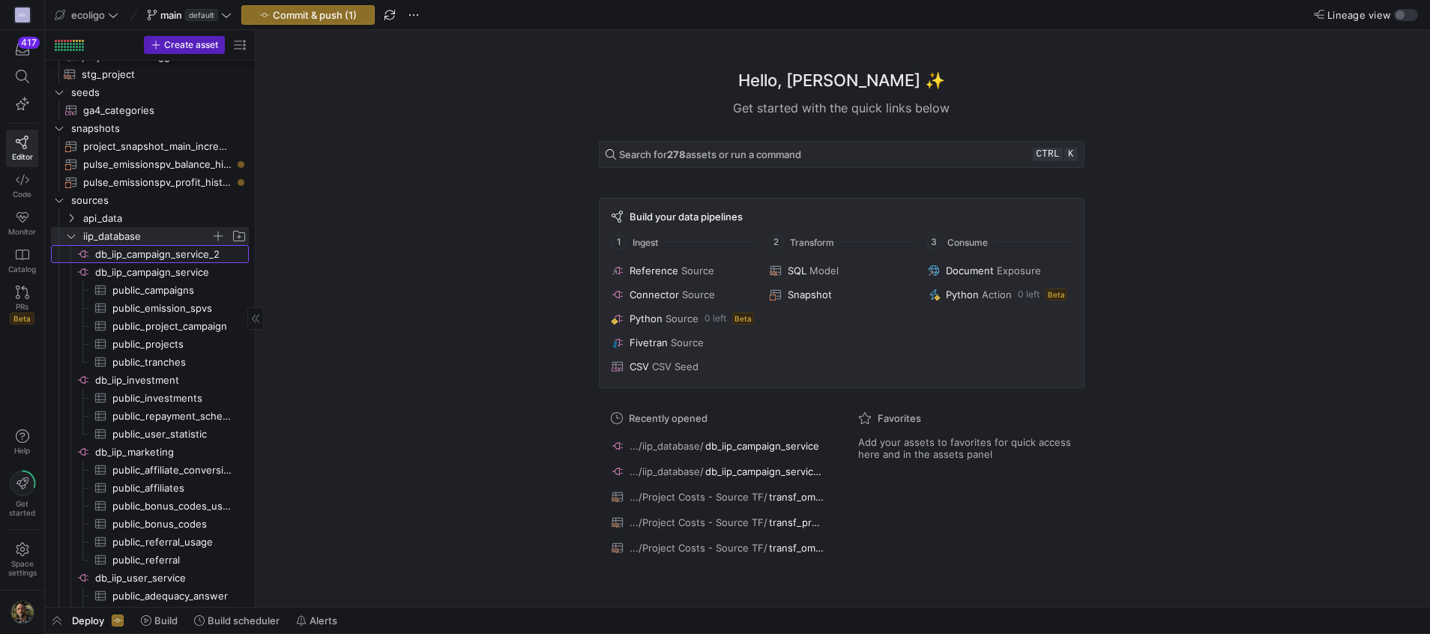
click at [207, 256] on span "db_iip_campaign_service_2​​​​​​​​" at bounding box center [170, 254] width 151 height 17
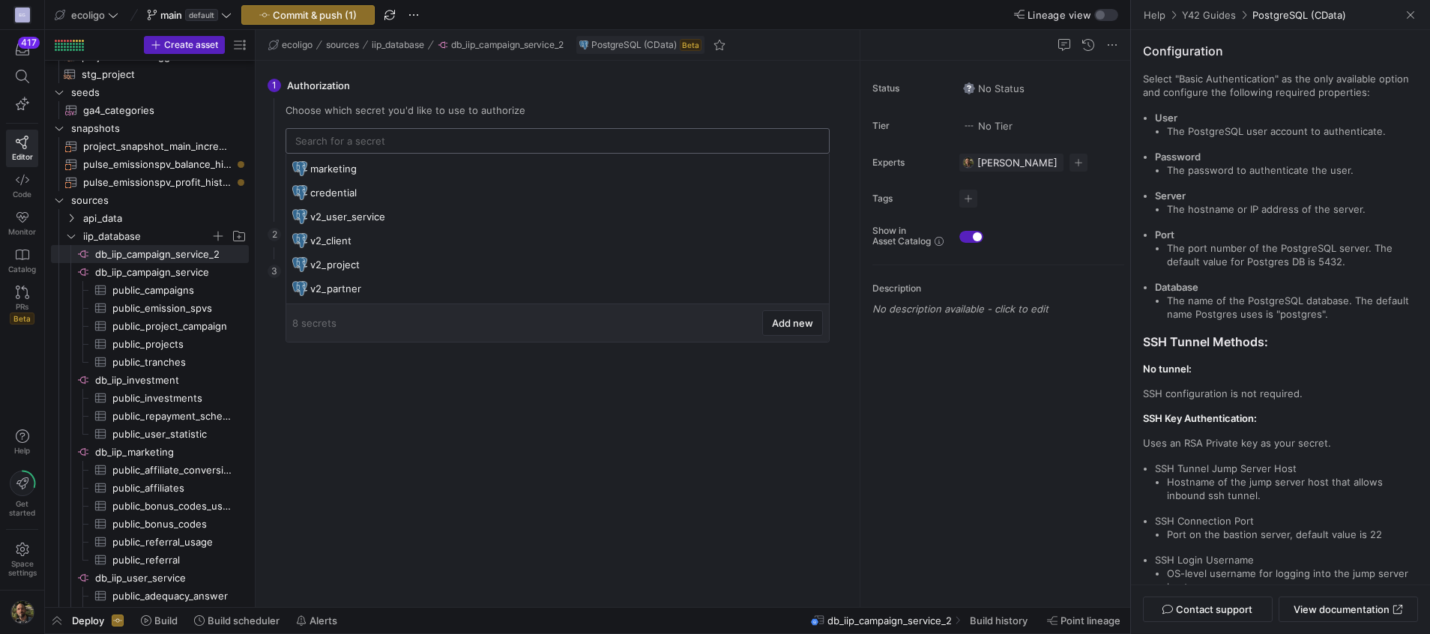
click at [410, 145] on input "text" at bounding box center [557, 141] width 525 height 12
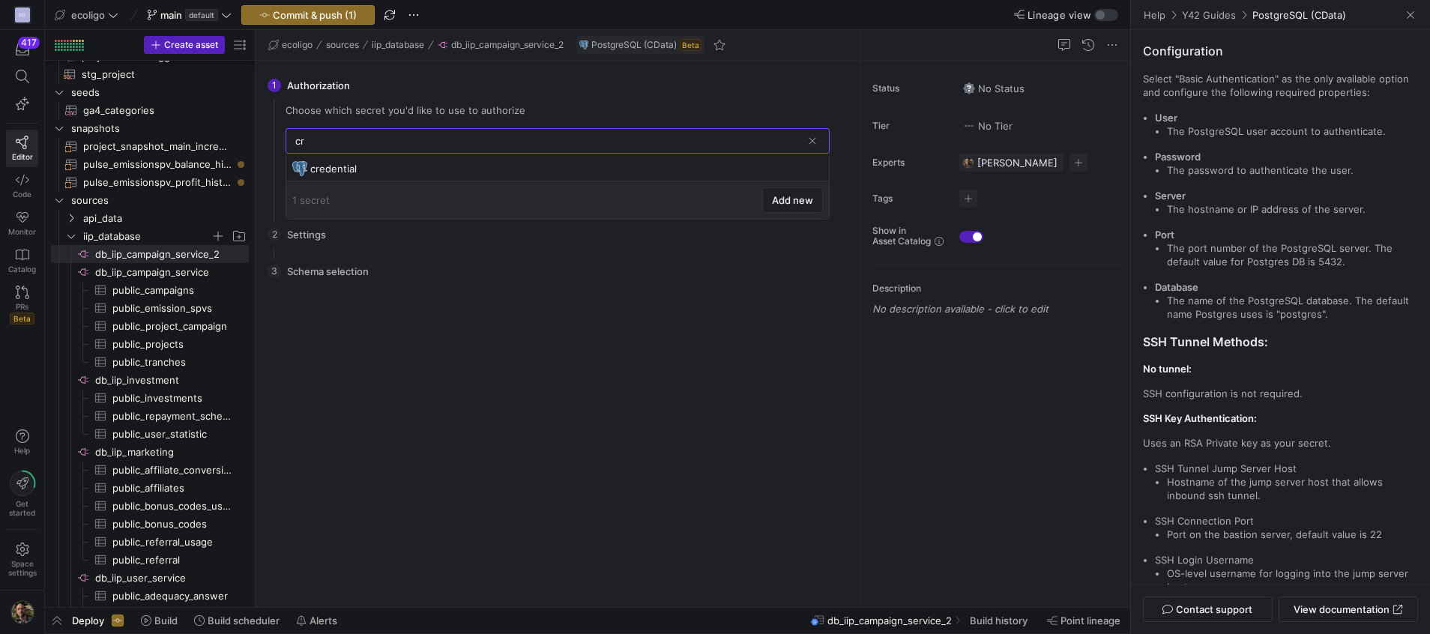
type input "c"
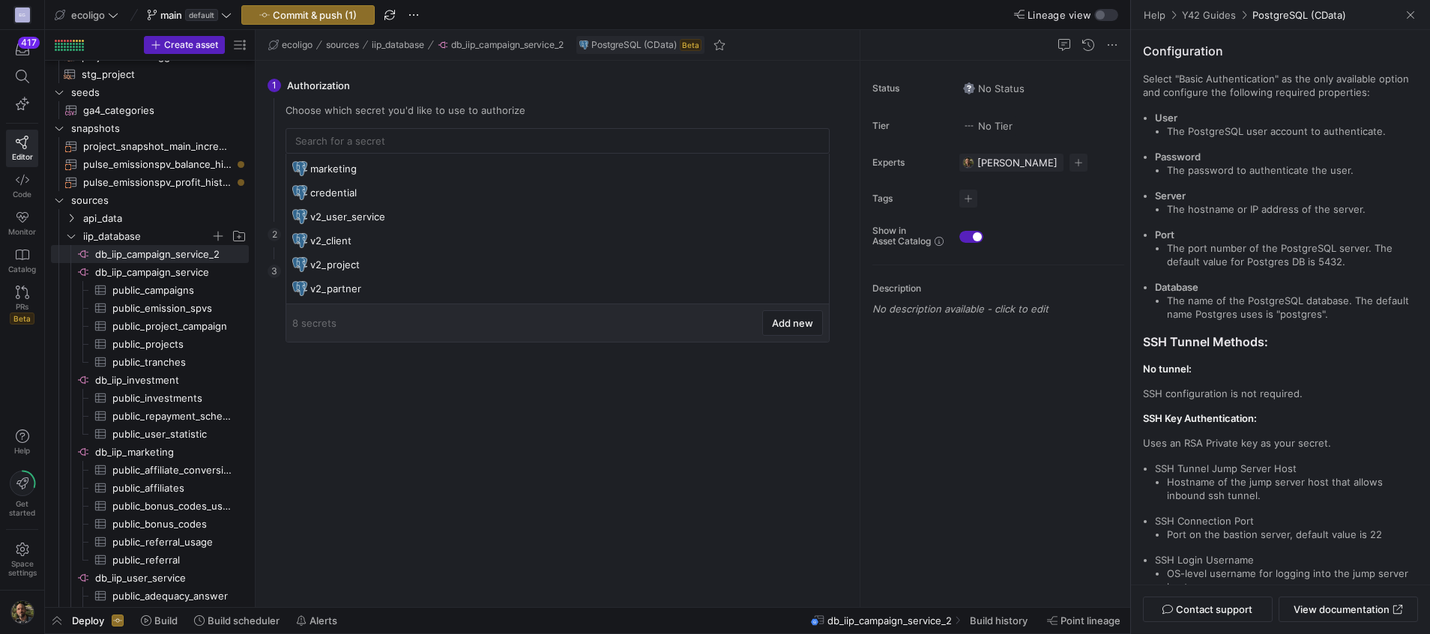
click at [490, 474] on div "There is no data to select from. Please configure the settings first. Go back C…" at bounding box center [558, 442] width 568 height 306
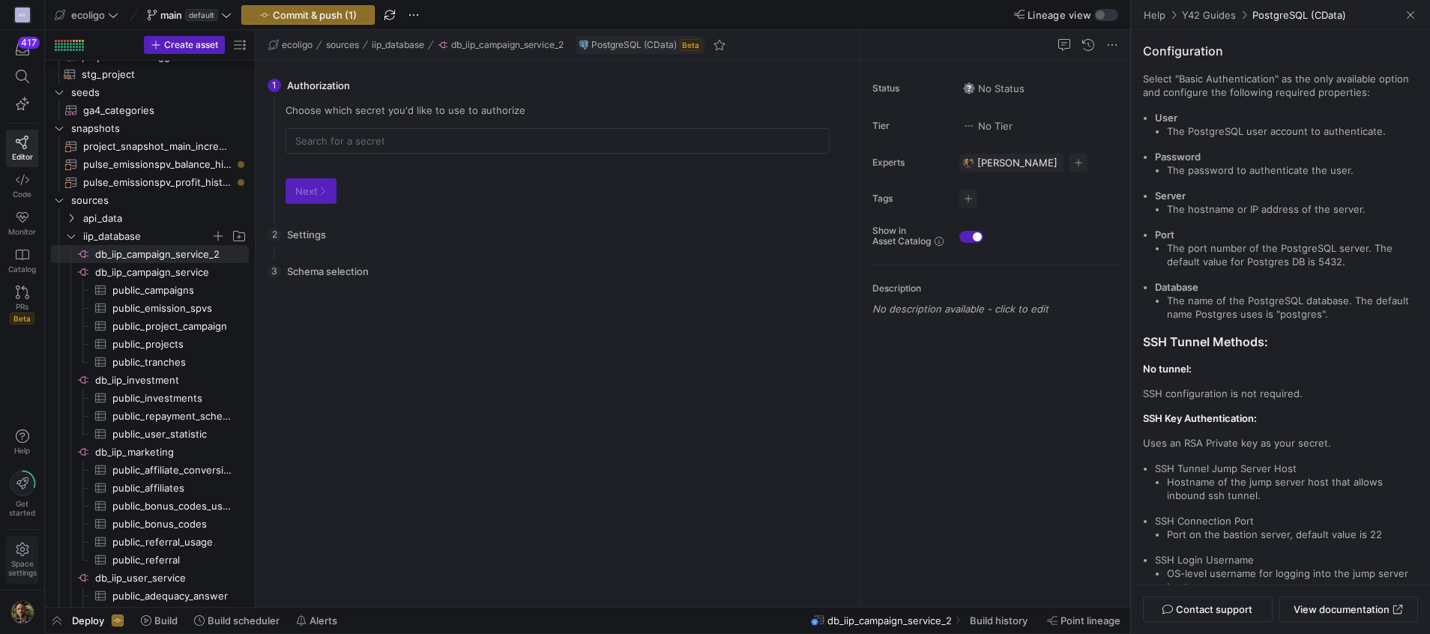
click at [20, 549] on icon at bounding box center [22, 549] width 13 height 13
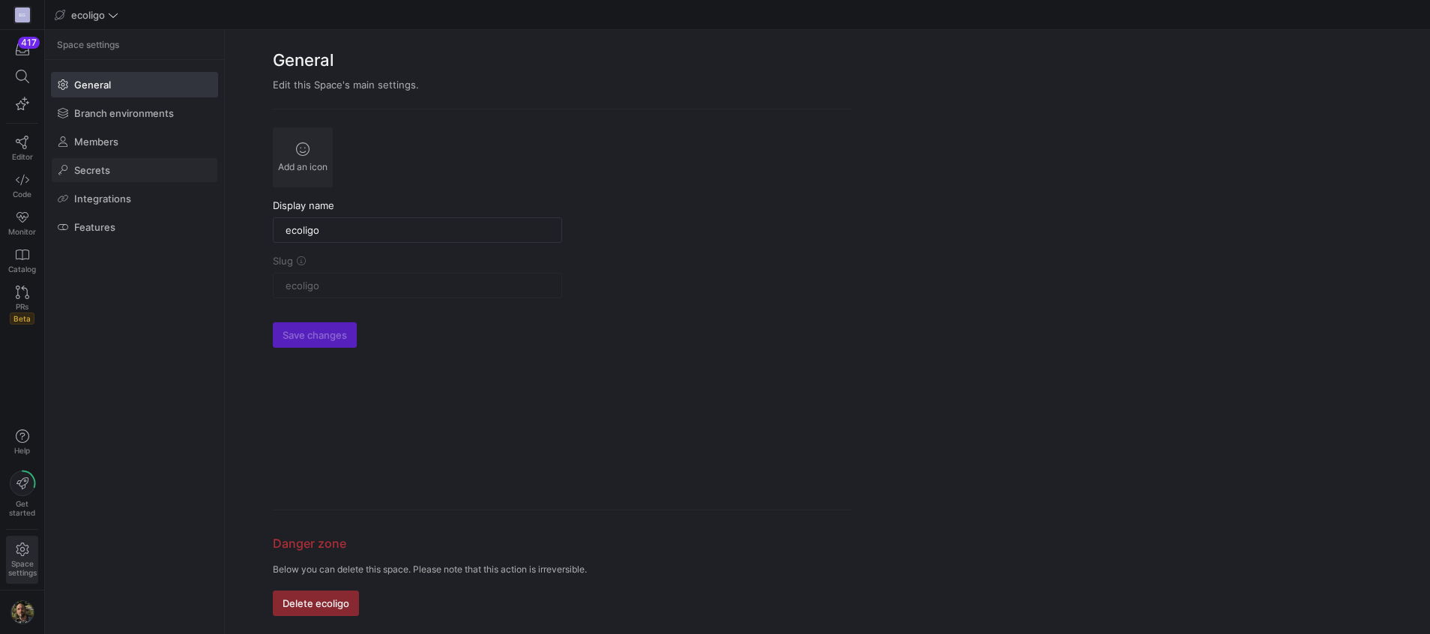
click at [105, 166] on span "Secrets" at bounding box center [92, 170] width 36 height 12
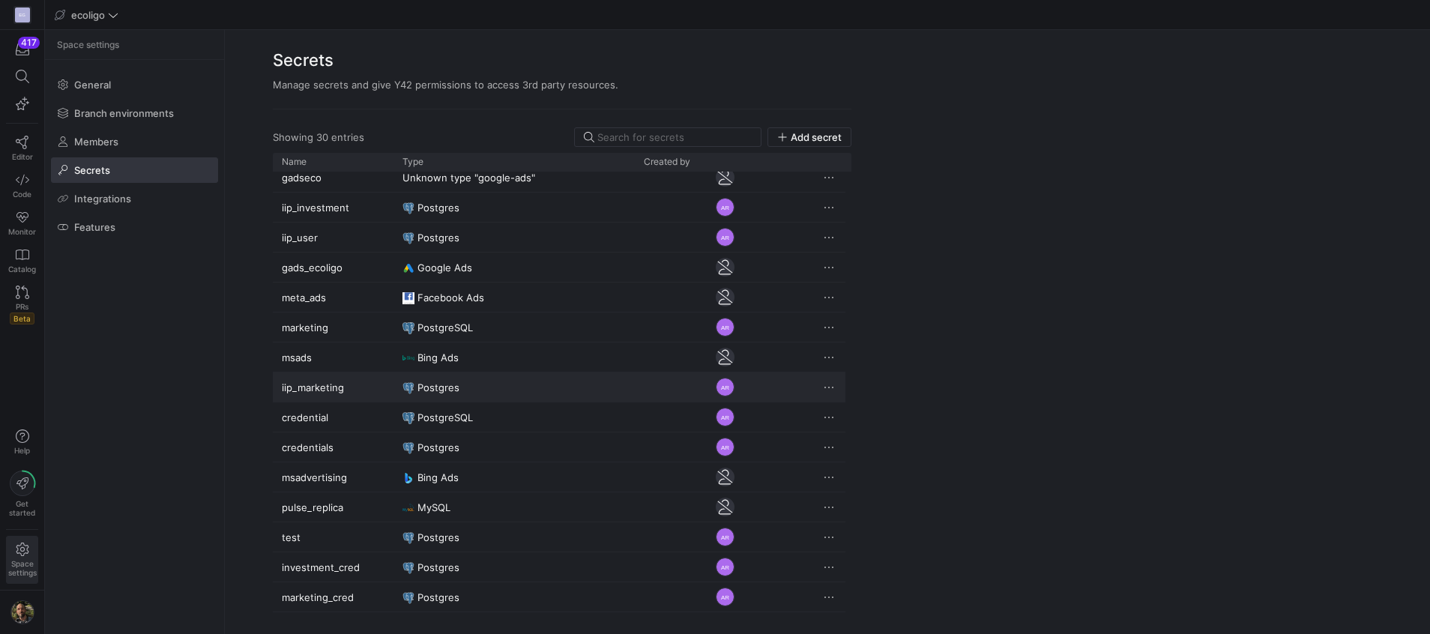
scroll to position [10, 0]
click at [24, 149] on link "Editor" at bounding box center [22, 148] width 32 height 37
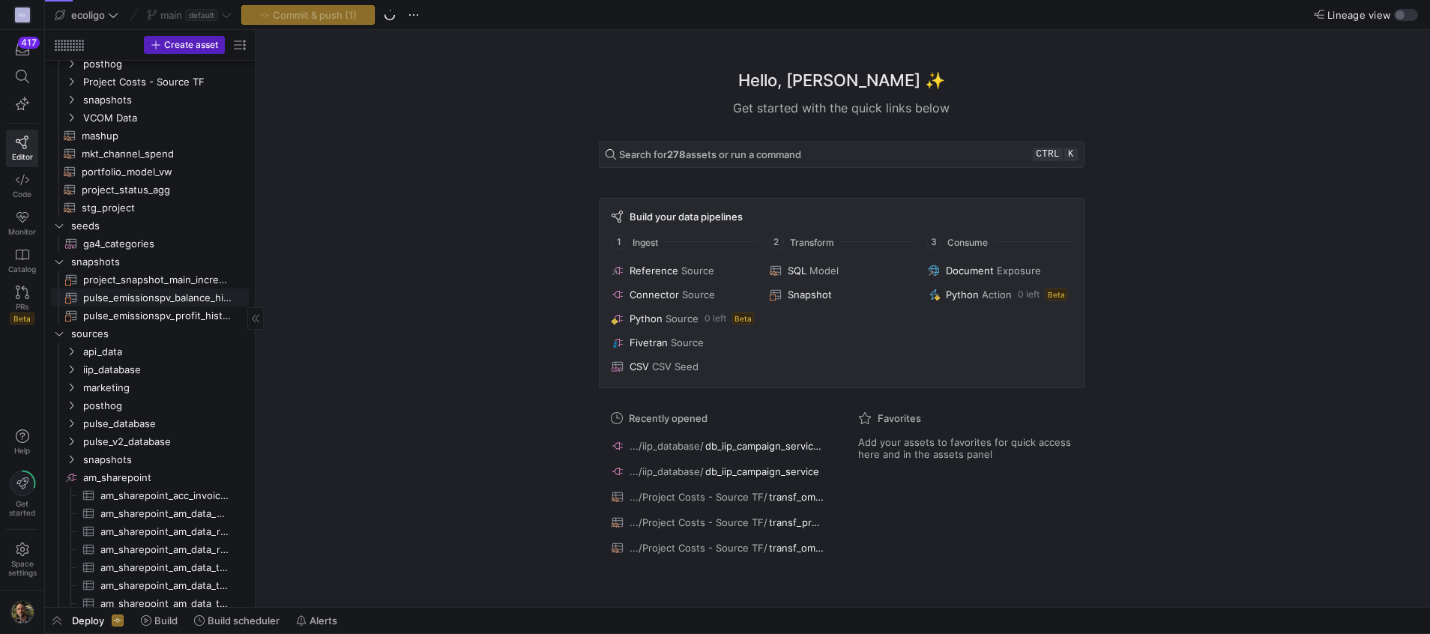
scroll to position [170, 0]
click at [69, 367] on icon "Press SPACE to select this row." at bounding box center [71, 367] width 10 height 9
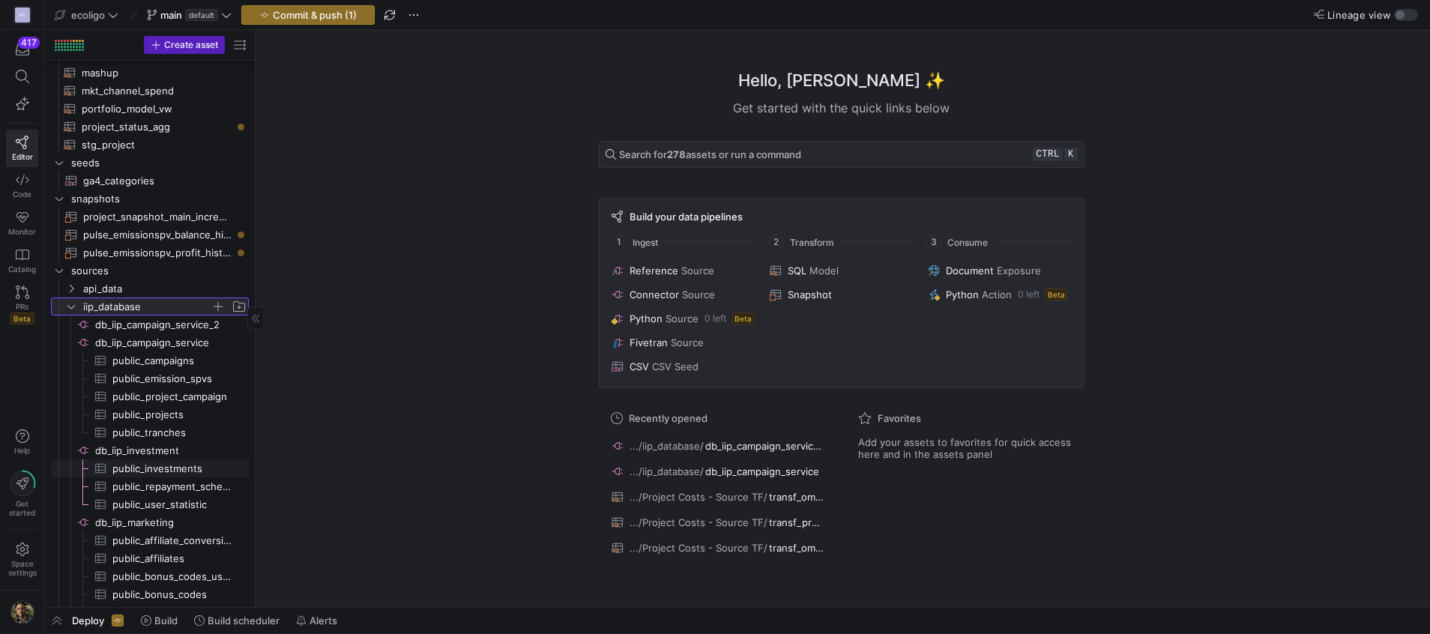
scroll to position [233, 0]
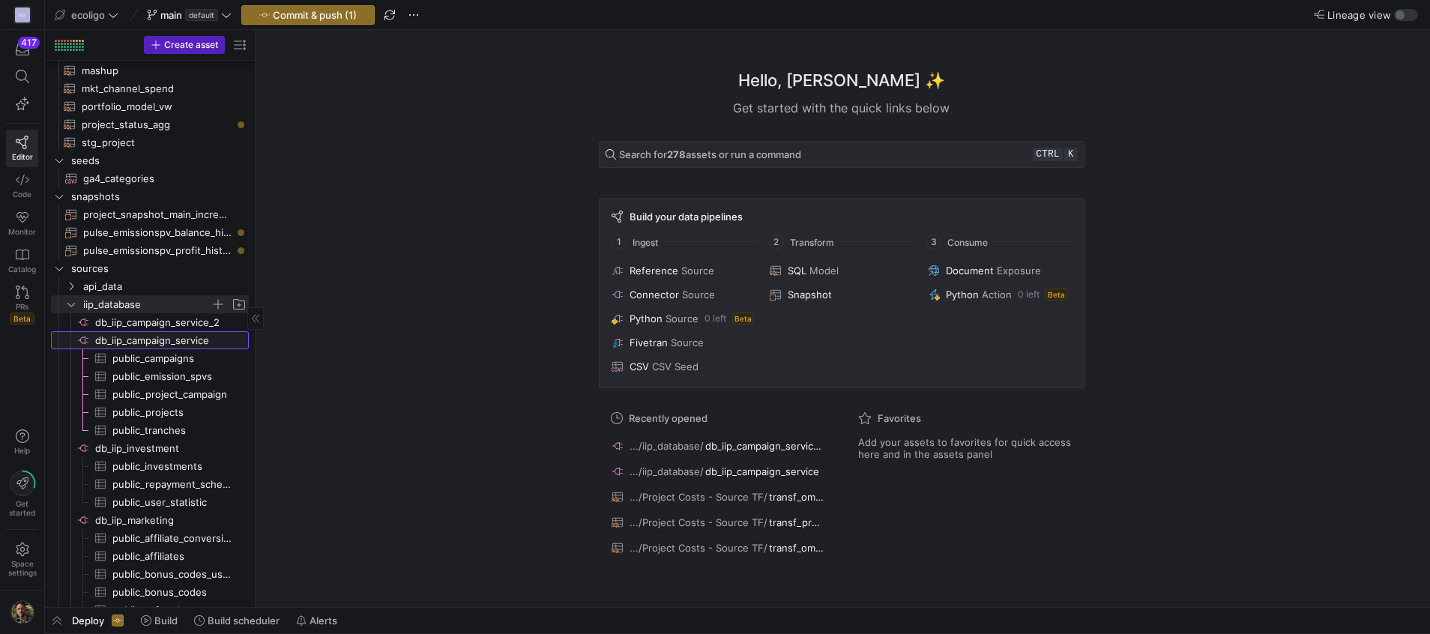
click at [169, 346] on span "db_iip_campaign_service​​​​​​​​" at bounding box center [170, 340] width 151 height 17
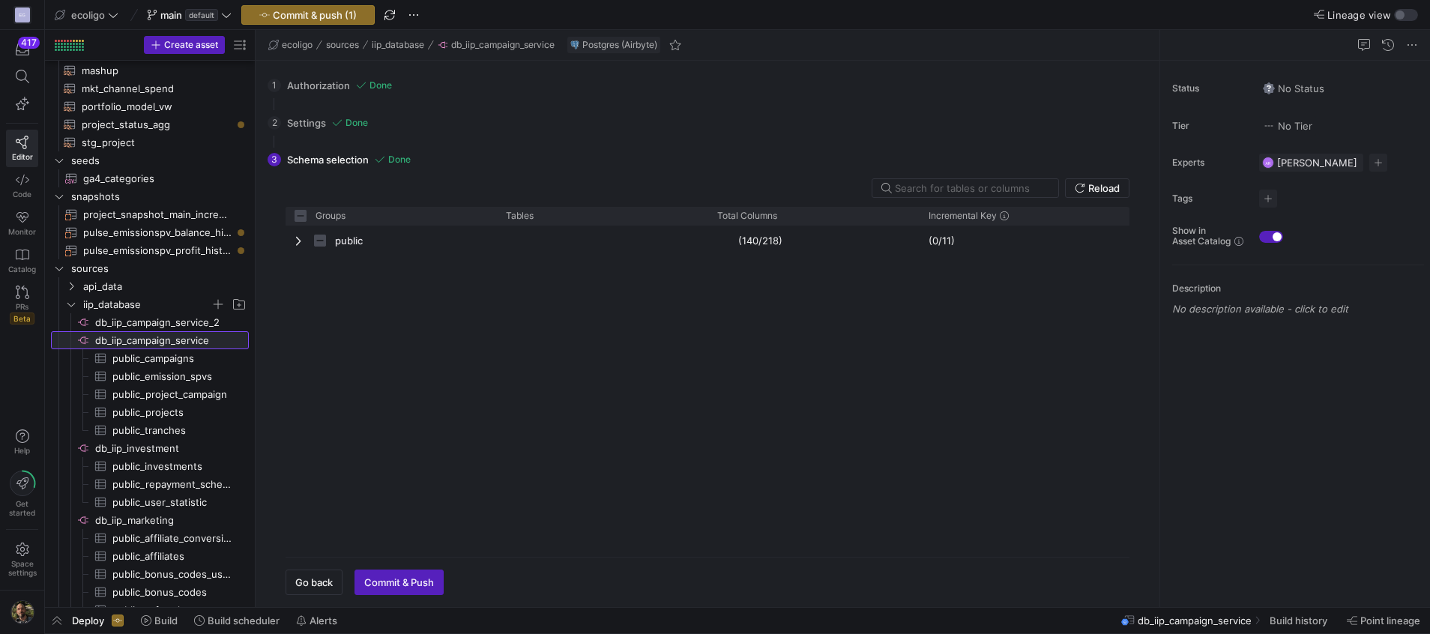
checkbox input "false"
click at [322, 578] on span "Go back" at bounding box center [313, 582] width 37 height 12
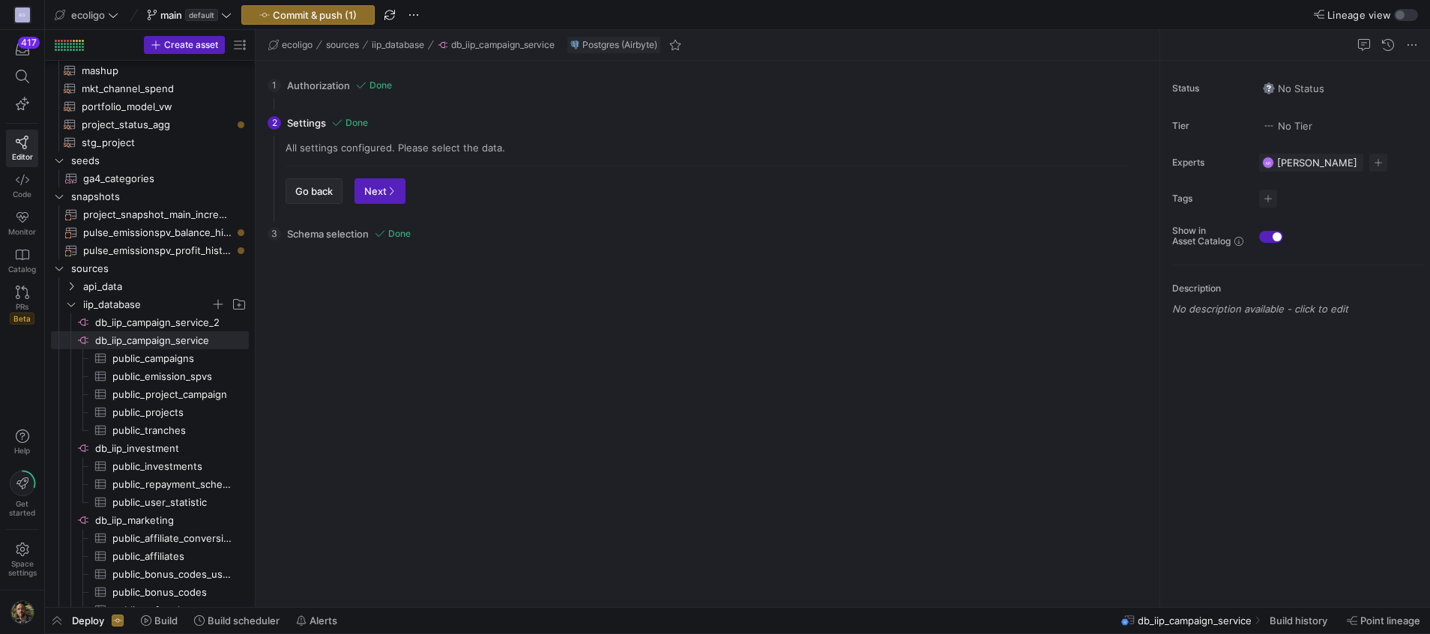
click at [315, 198] on span "button" at bounding box center [313, 191] width 55 height 24
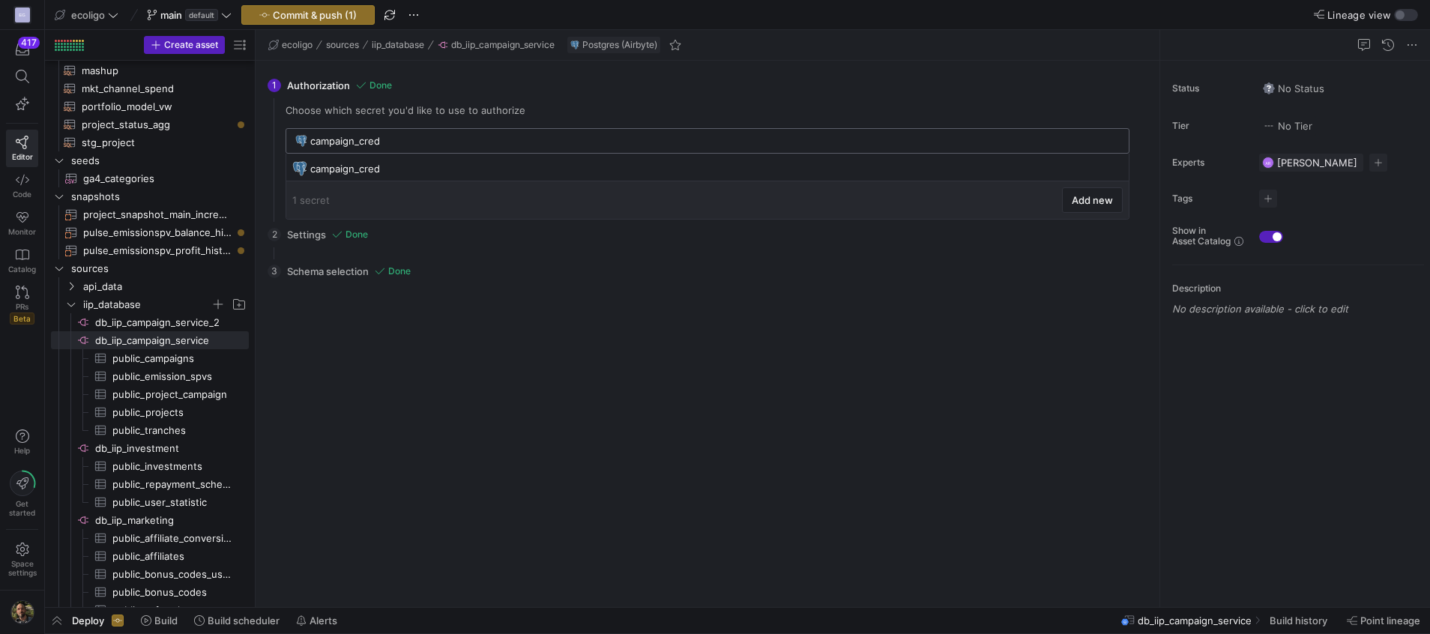
click at [379, 136] on input "campaign_cred" at bounding box center [715, 141] width 810 height 12
click at [642, 425] on div "Reload Groups Tables Drag here to set column labels Groups Tables public" at bounding box center [708, 442] width 868 height 306
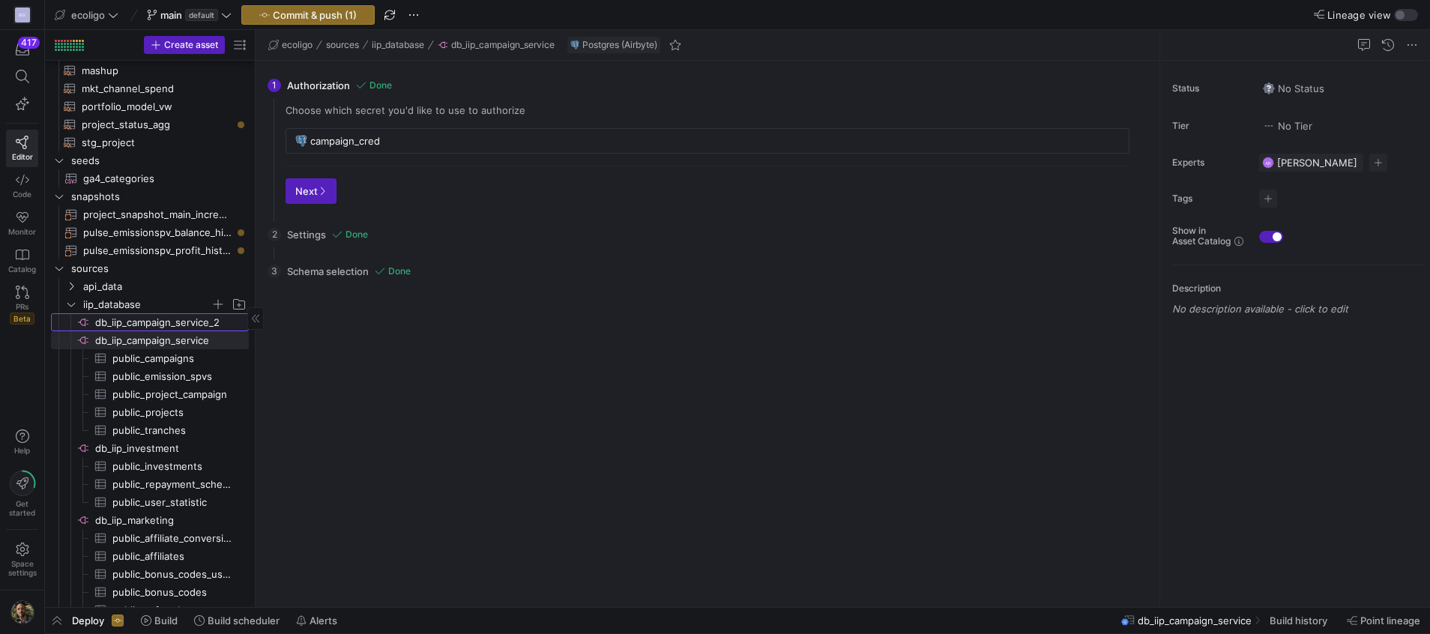
click at [163, 320] on span "db_iip_campaign_service_2​​​​​​​​" at bounding box center [170, 322] width 151 height 17
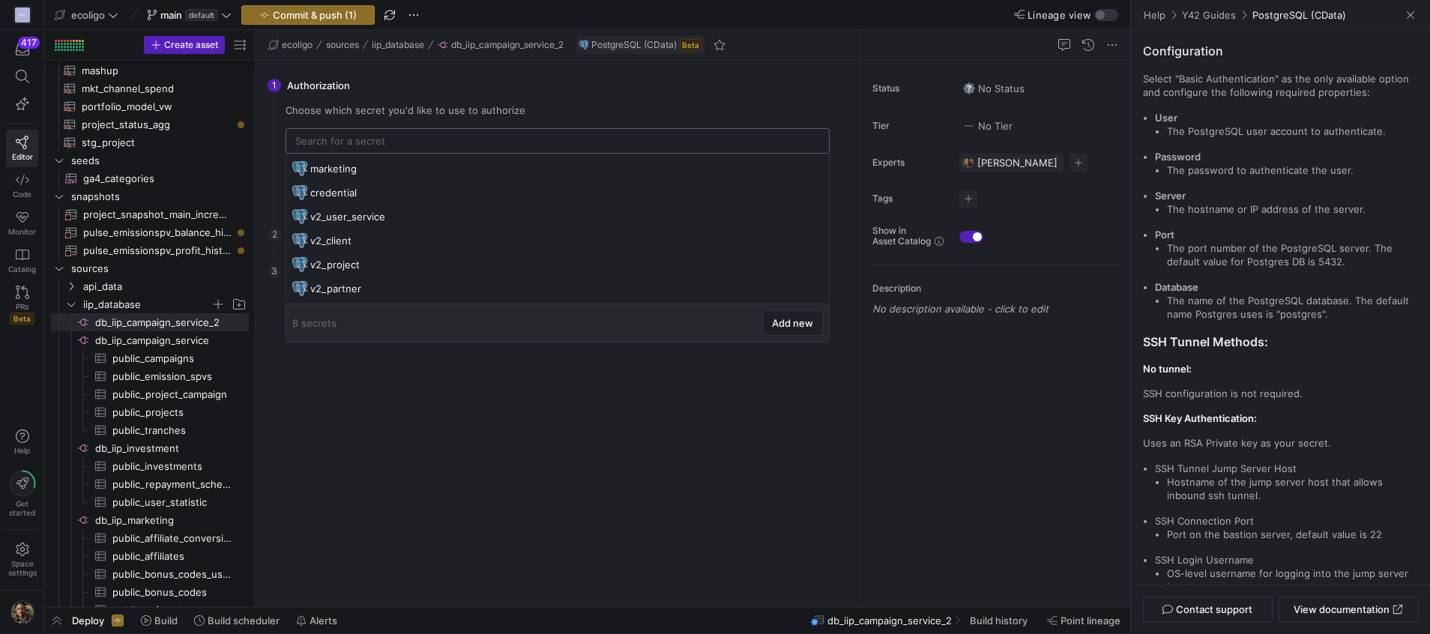
click at [347, 144] on input "text" at bounding box center [557, 141] width 525 height 12
click at [23, 436] on icon "button" at bounding box center [22, 436] width 13 height 13
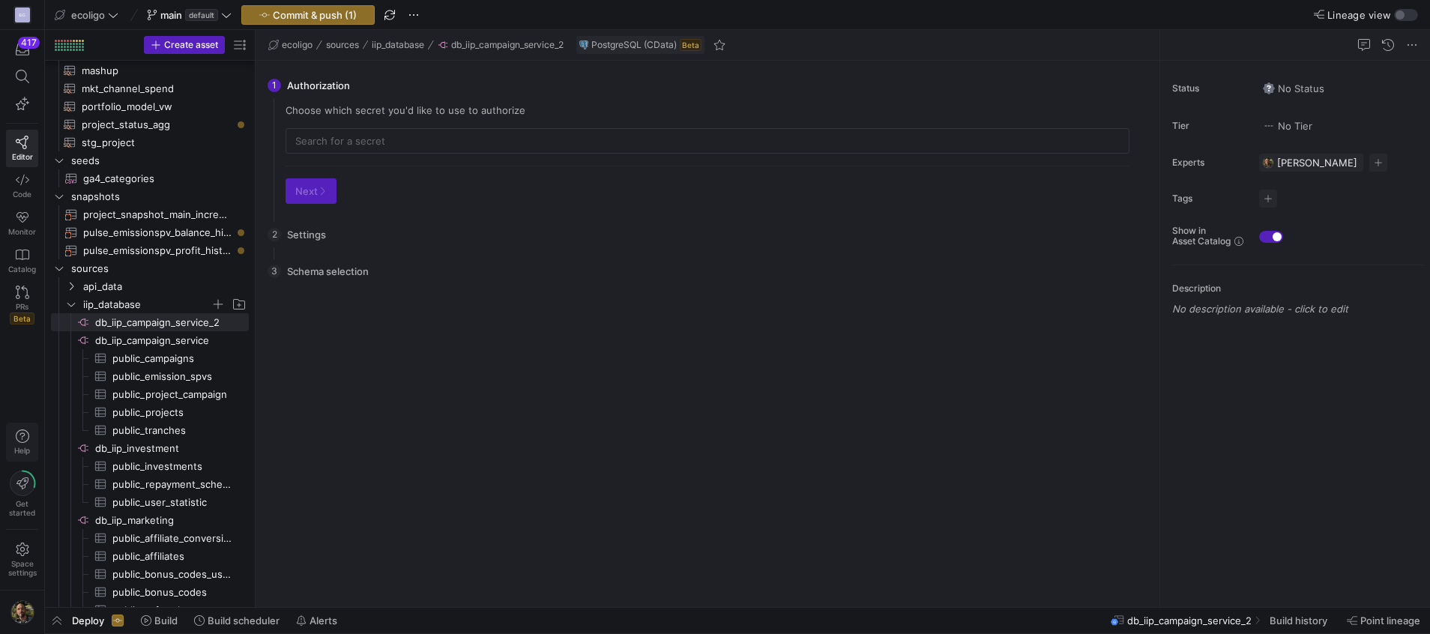
click at [22, 427] on span "button" at bounding box center [22, 442] width 31 height 37
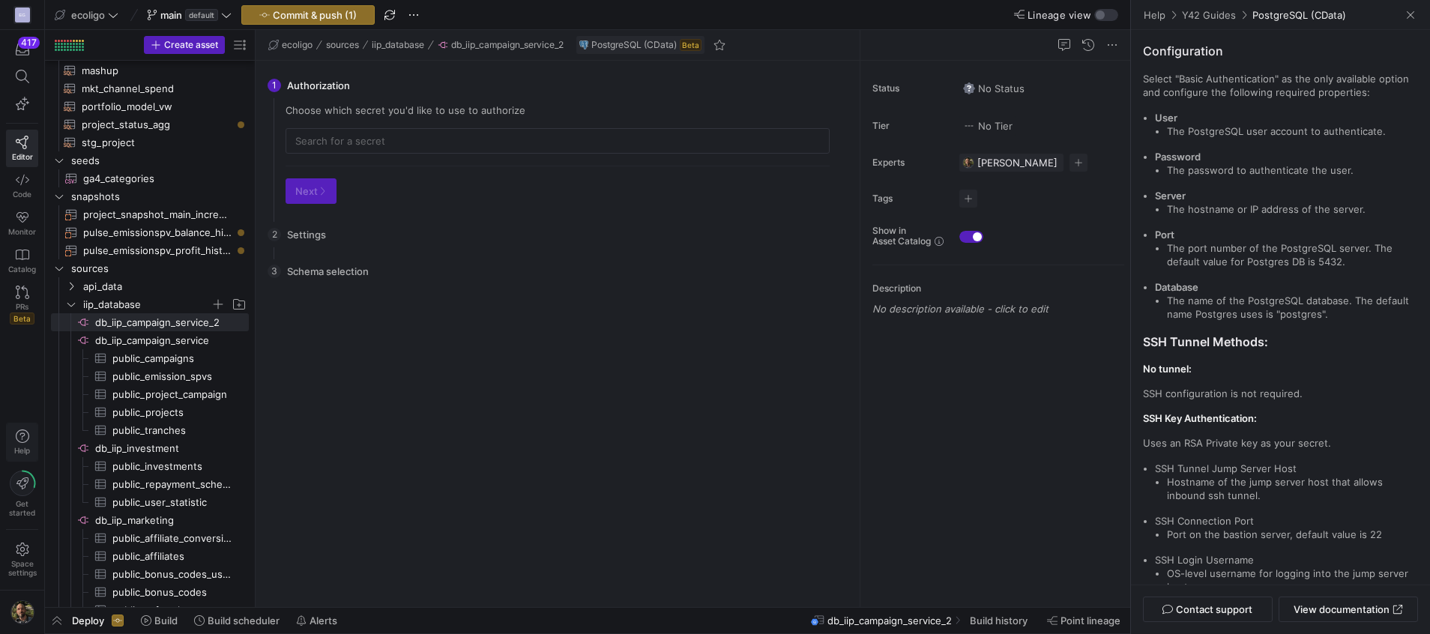
click at [22, 428] on span "button" at bounding box center [22, 442] width 31 height 37
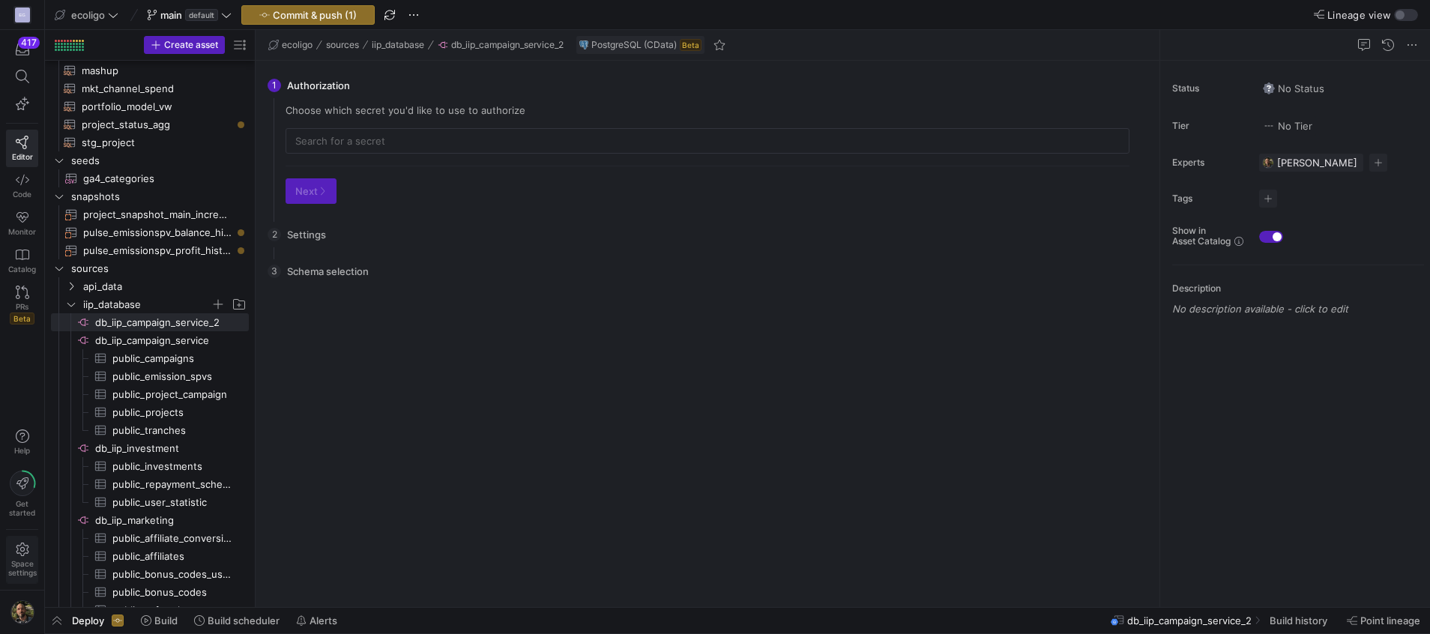
click at [20, 556] on span "Space settings" at bounding box center [22, 560] width 28 height 34
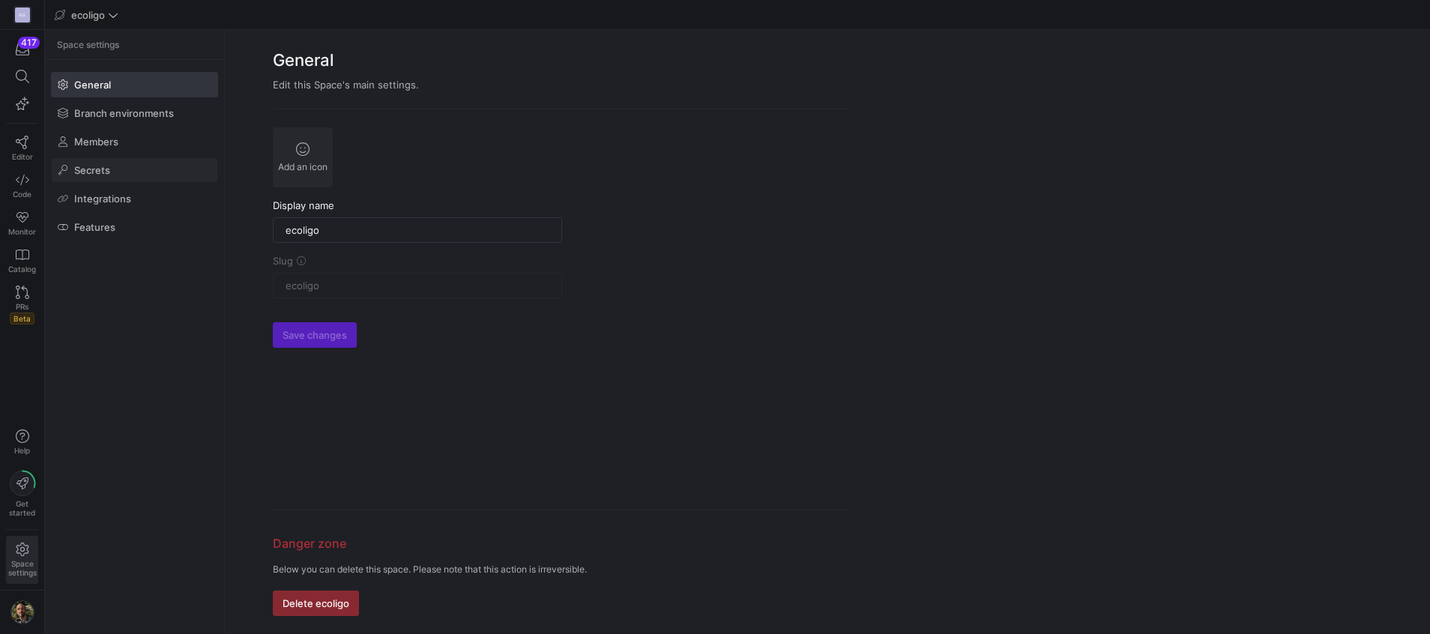
click at [76, 171] on span "Secrets" at bounding box center [92, 170] width 36 height 12
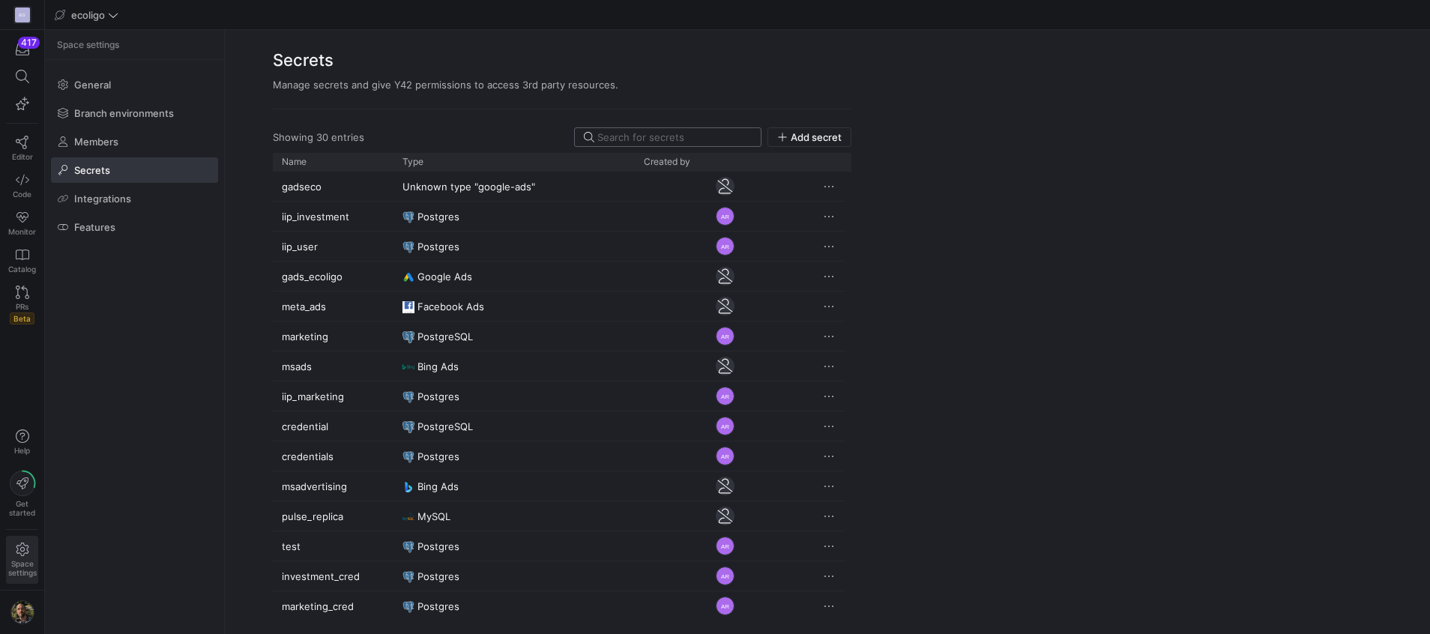
click at [637, 131] on input at bounding box center [674, 137] width 154 height 12
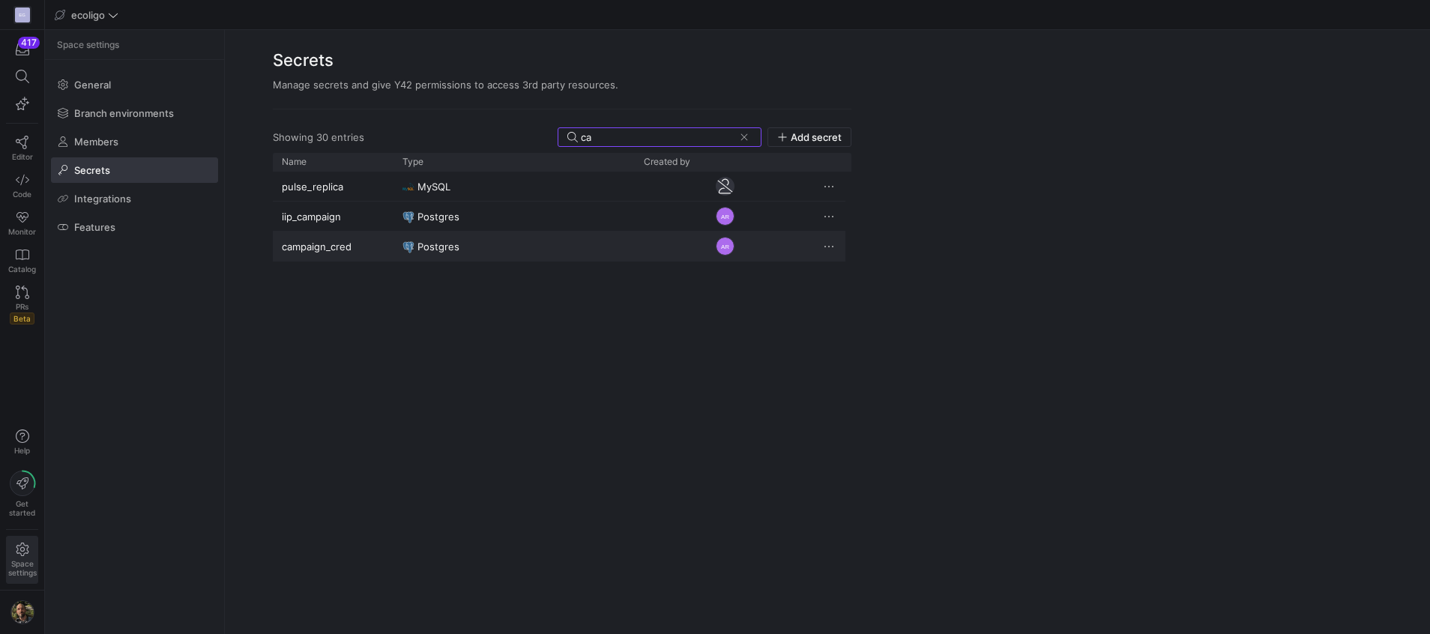
type input "ca"
click at [780, 249] on y42-user-avatar-cell-renderer "AR" at bounding box center [725, 246] width 163 height 28
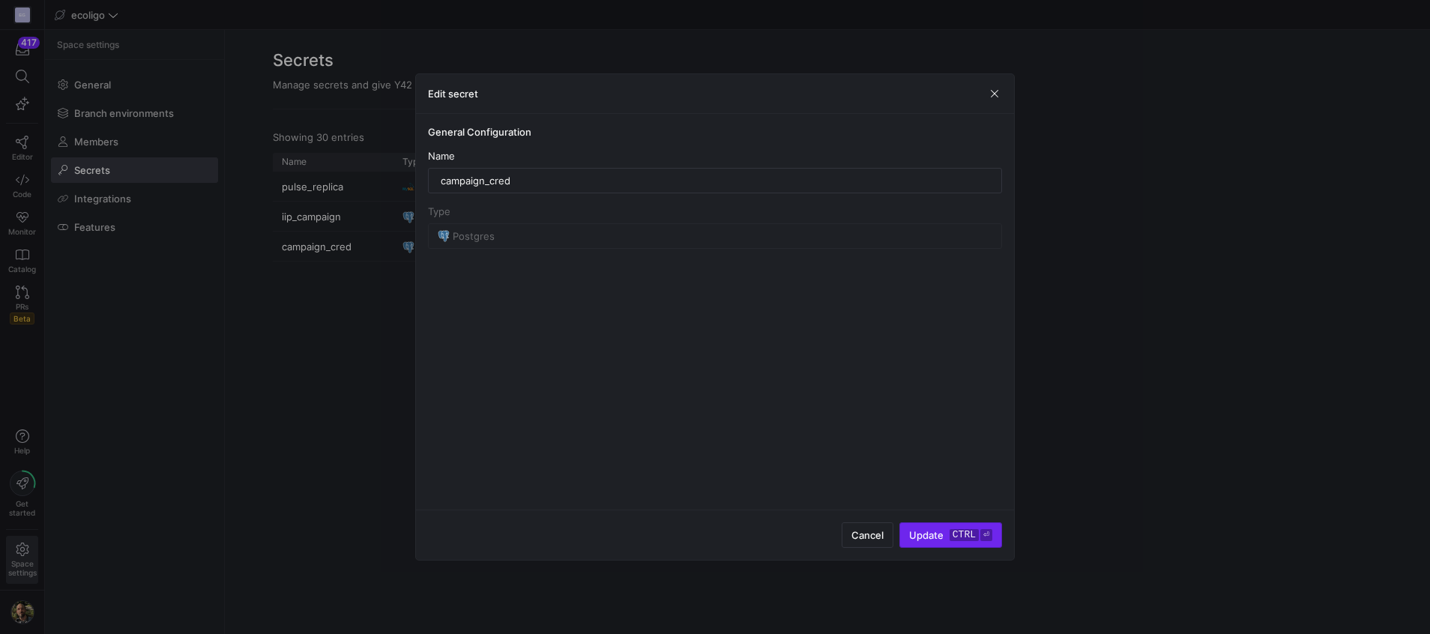
click at [912, 539] on span "Update ctrl ⏎" at bounding box center [950, 535] width 83 height 12
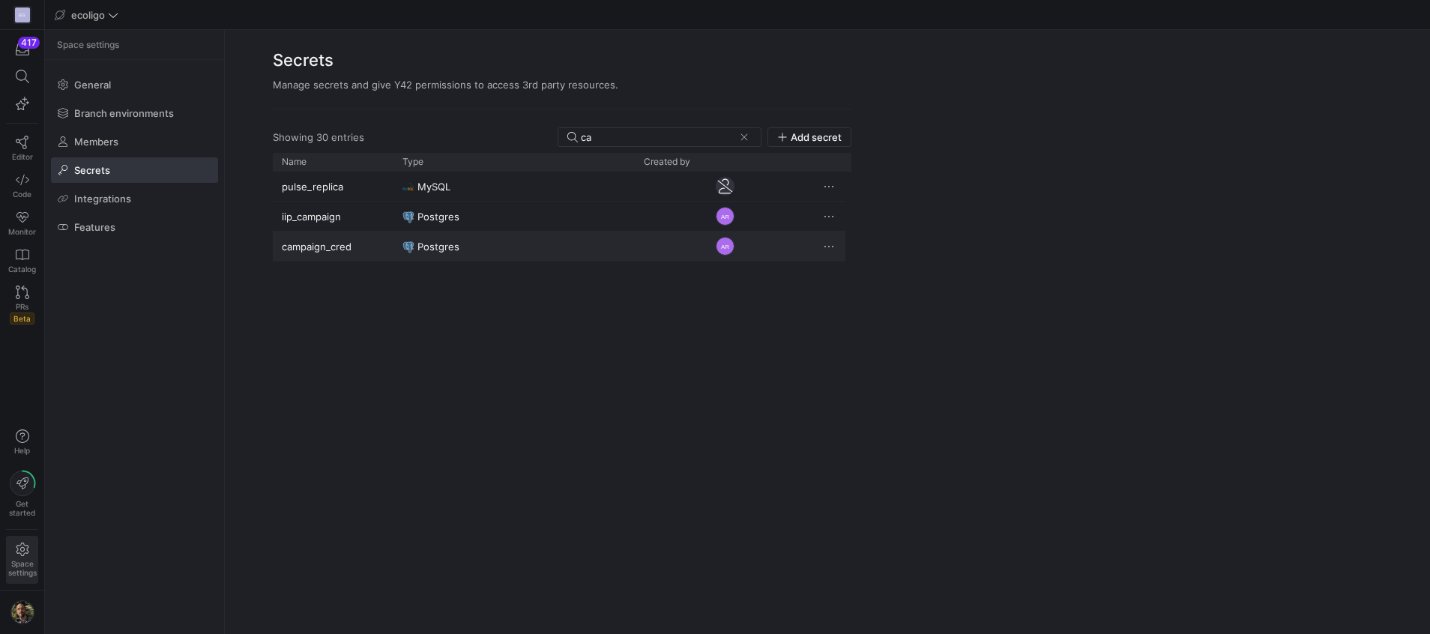
click at [828, 250] on span "Press SPACE to select this row." at bounding box center [829, 246] width 15 height 15
click at [700, 329] on div at bounding box center [715, 317] width 1430 height 634
click at [718, 262] on div "pulse_replica MySQL iip_campaign Postgres AR campaign_cred Postgres AR" at bounding box center [562, 394] width 579 height 445
click at [728, 244] on div "AR" at bounding box center [725, 246] width 19 height 19
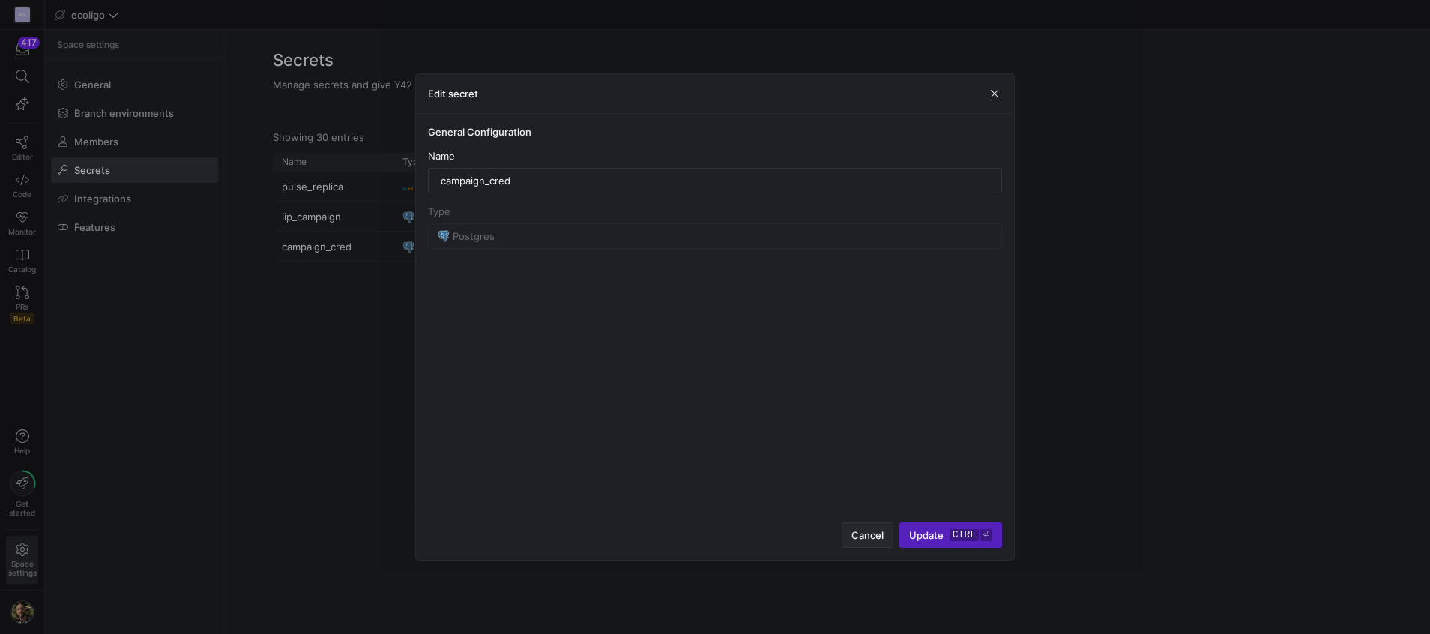
click at [858, 547] on button "Cancel" at bounding box center [868, 535] width 52 height 25
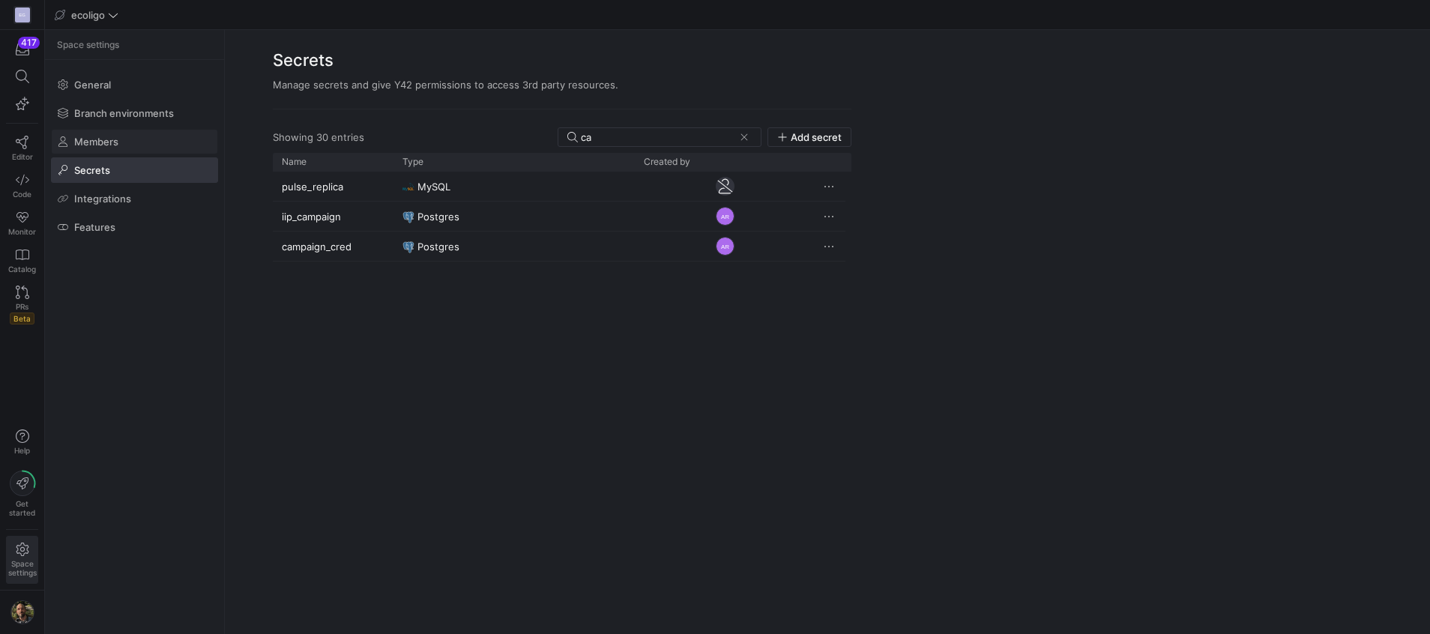
click at [100, 145] on span "Members" at bounding box center [96, 142] width 44 height 12
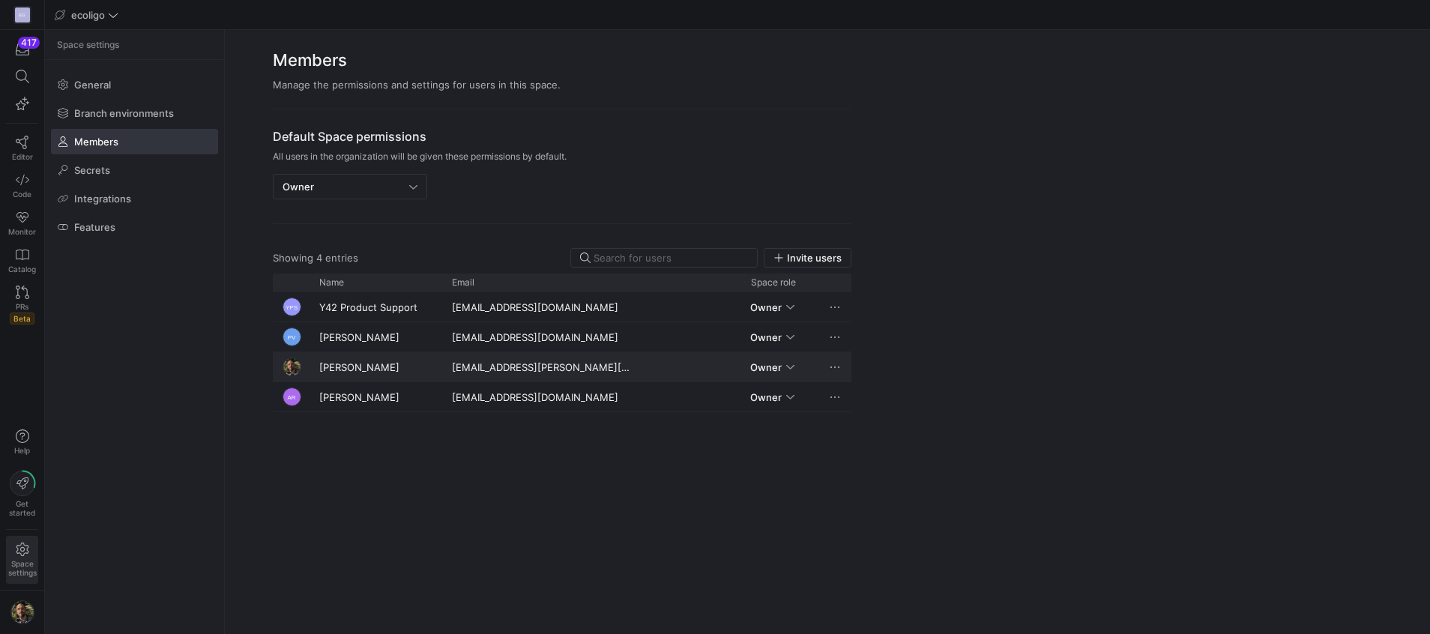
click at [780, 364] on span "Owner" at bounding box center [765, 367] width 31 height 12
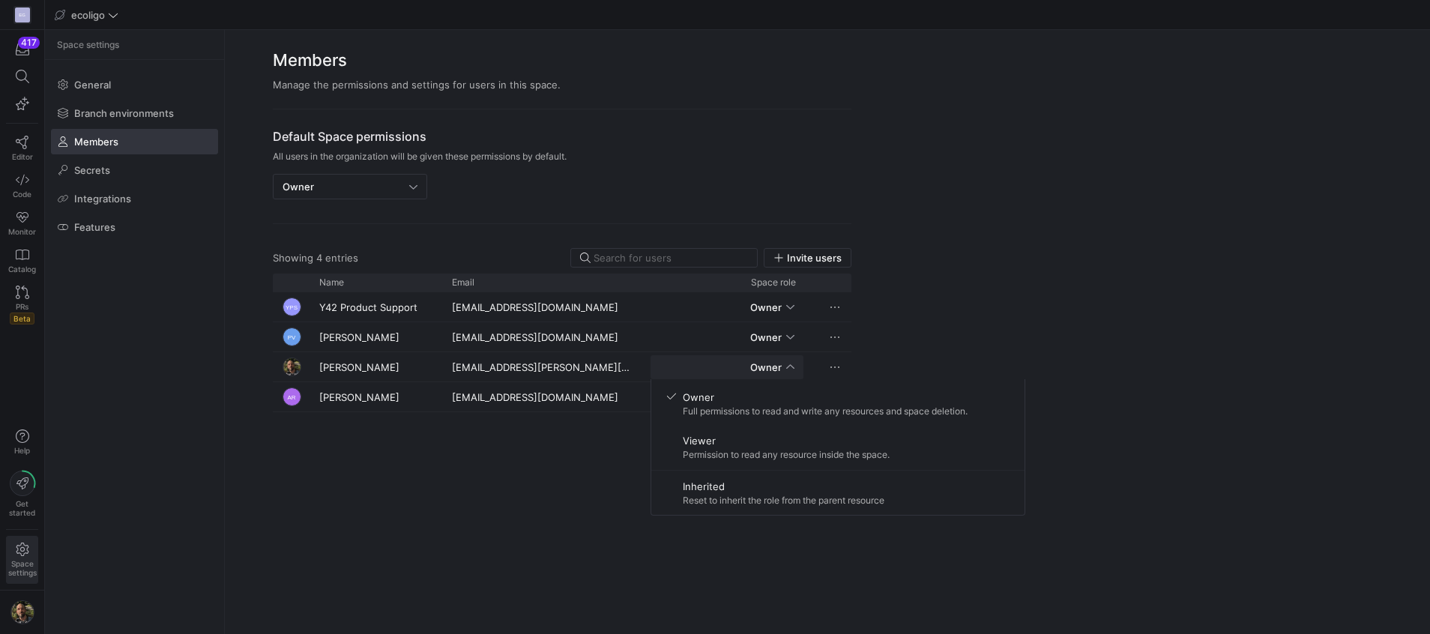
click at [780, 364] on div at bounding box center [715, 317] width 1430 height 634
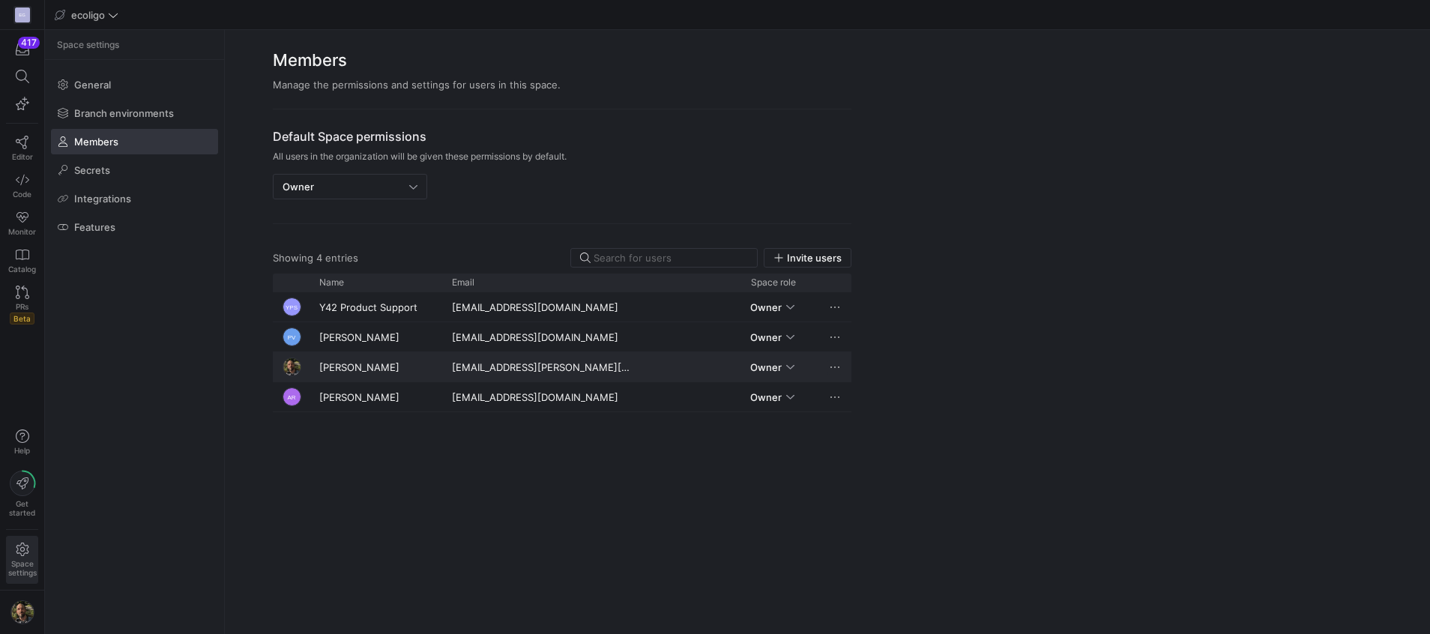
click at [840, 364] on span "Press SPACE to select this row." at bounding box center [835, 367] width 15 height 15
click at [866, 397] on button "Edit permissions" at bounding box center [920, 388] width 184 height 24
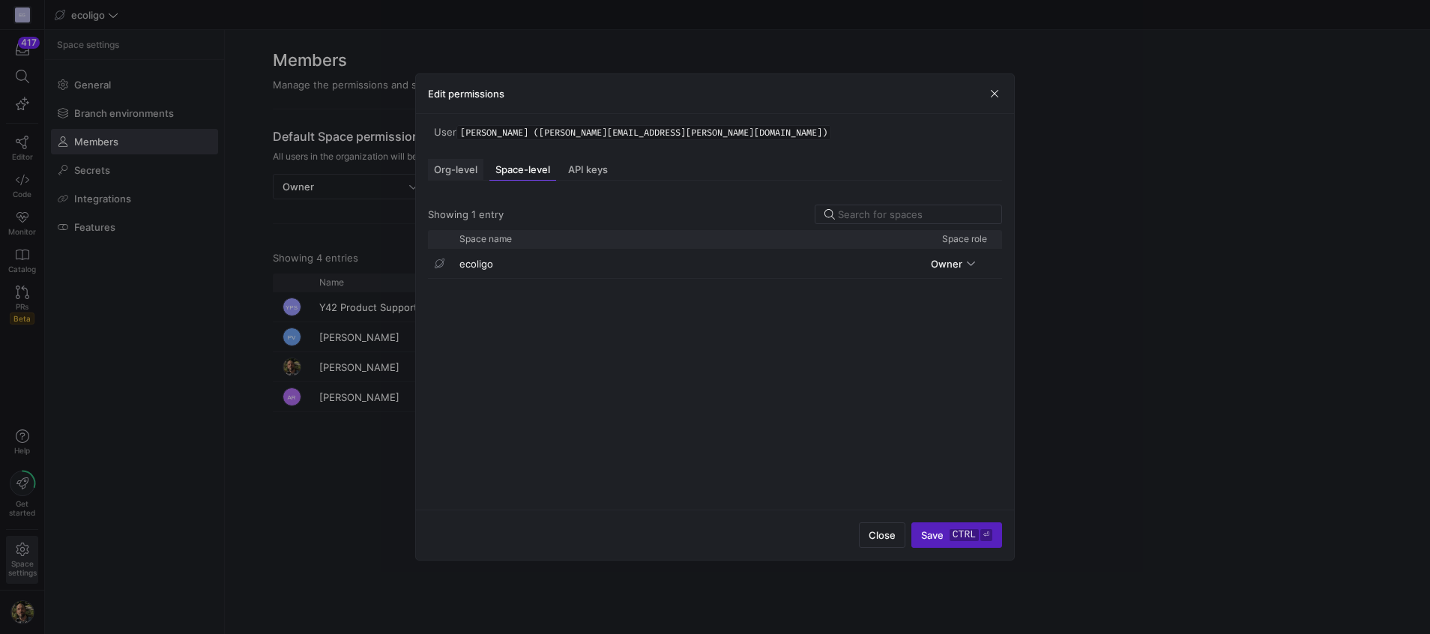
click at [457, 166] on span "Org-level" at bounding box center [455, 170] width 43 height 10
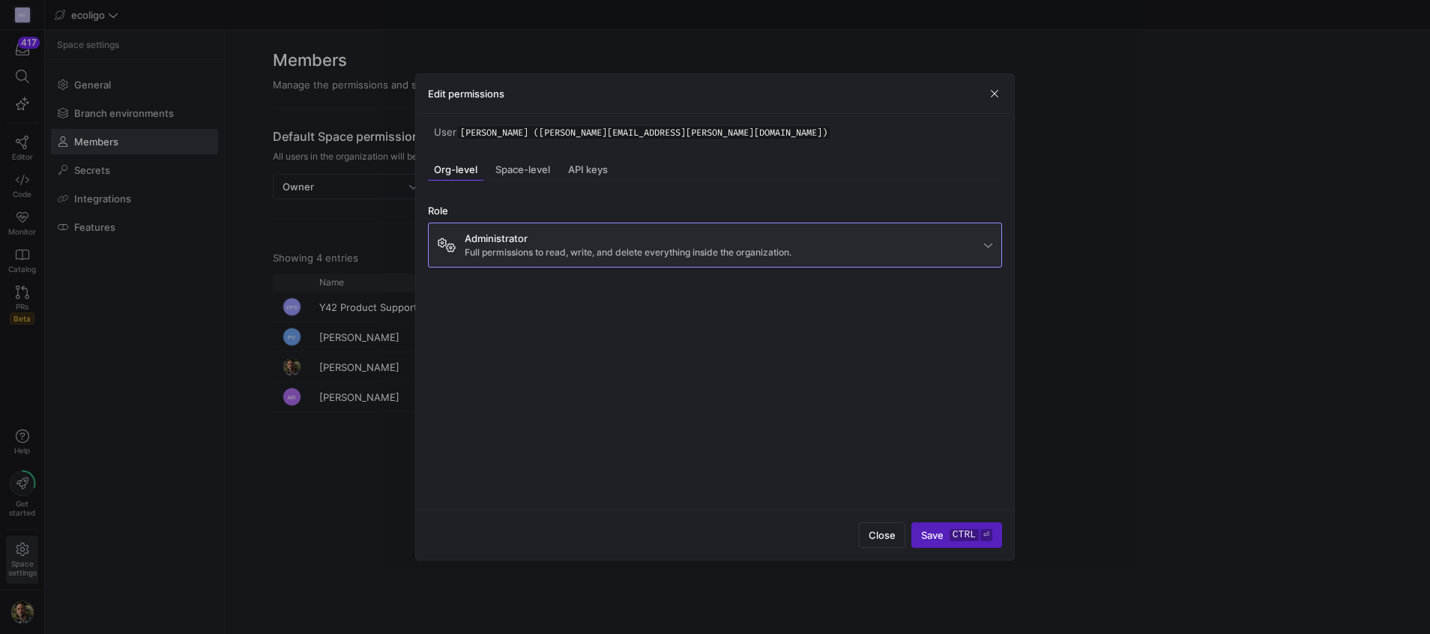
click at [803, 258] on mat-select-trigger "Administrator Full permissions to read, write, and delete everything inside the…" at bounding box center [711, 244] width 547 height 31
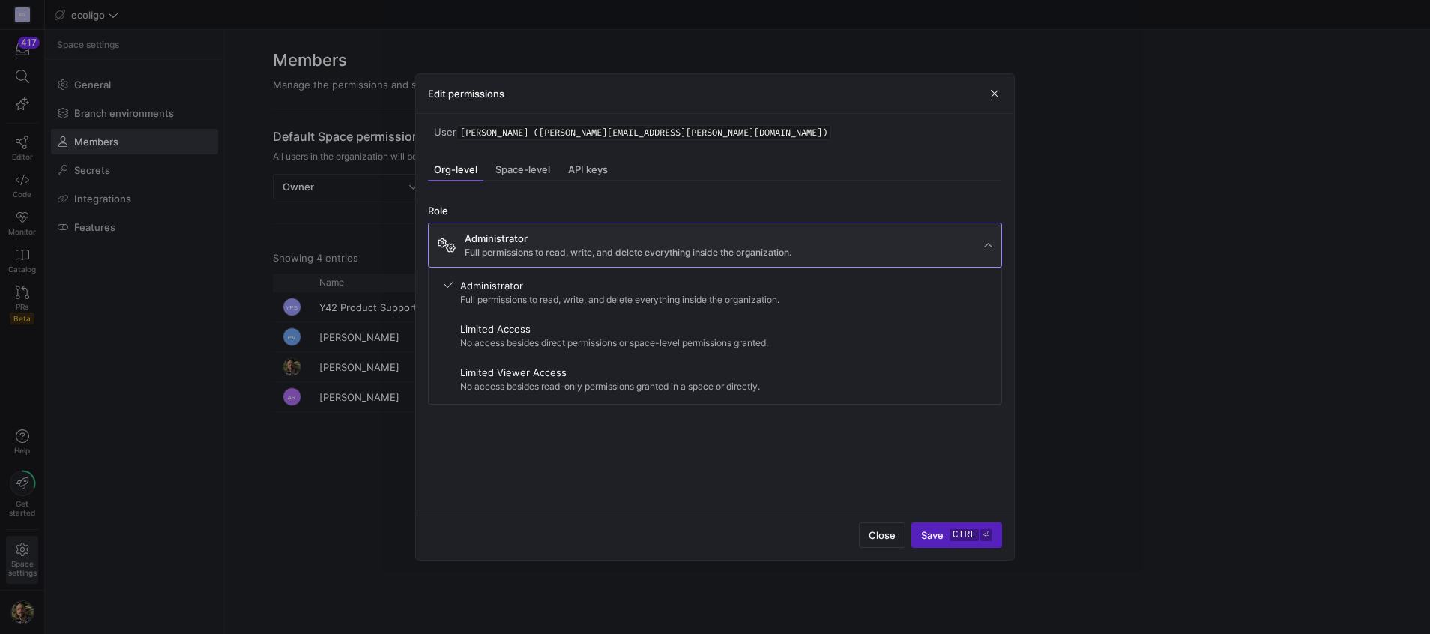
click at [785, 255] on div at bounding box center [715, 317] width 1430 height 634
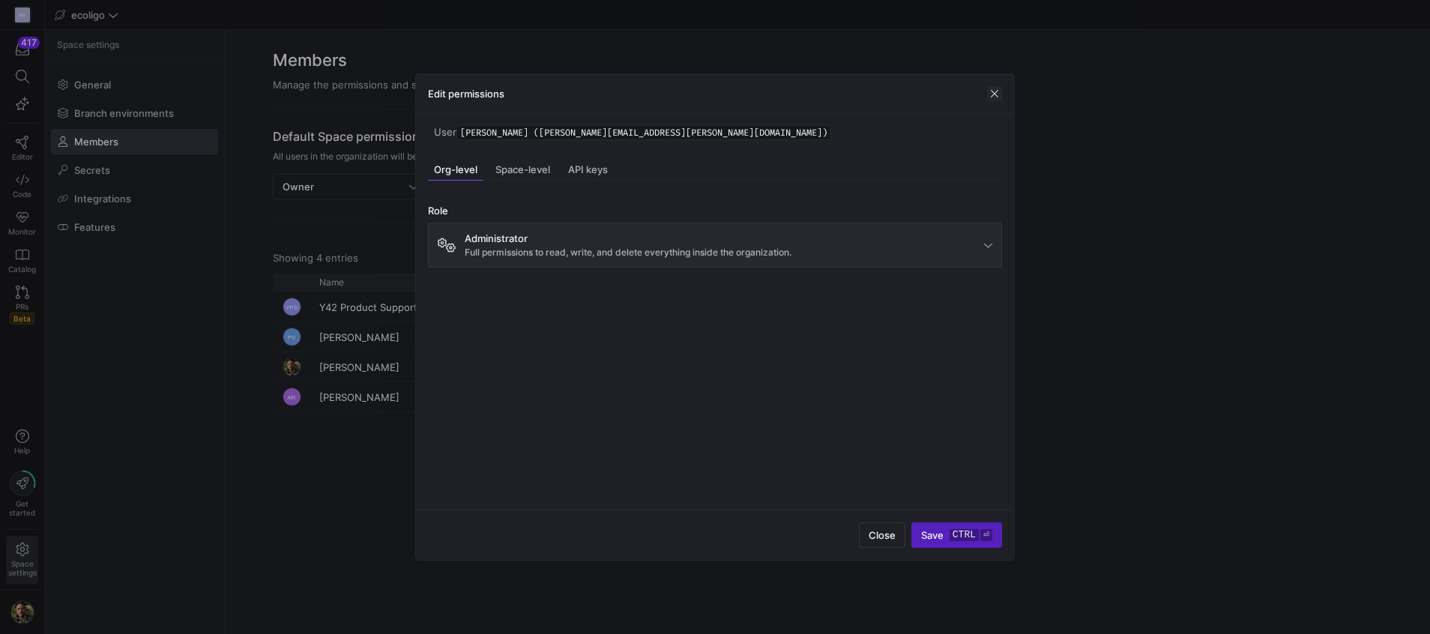
click at [998, 88] on span "button" at bounding box center [994, 93] width 15 height 15
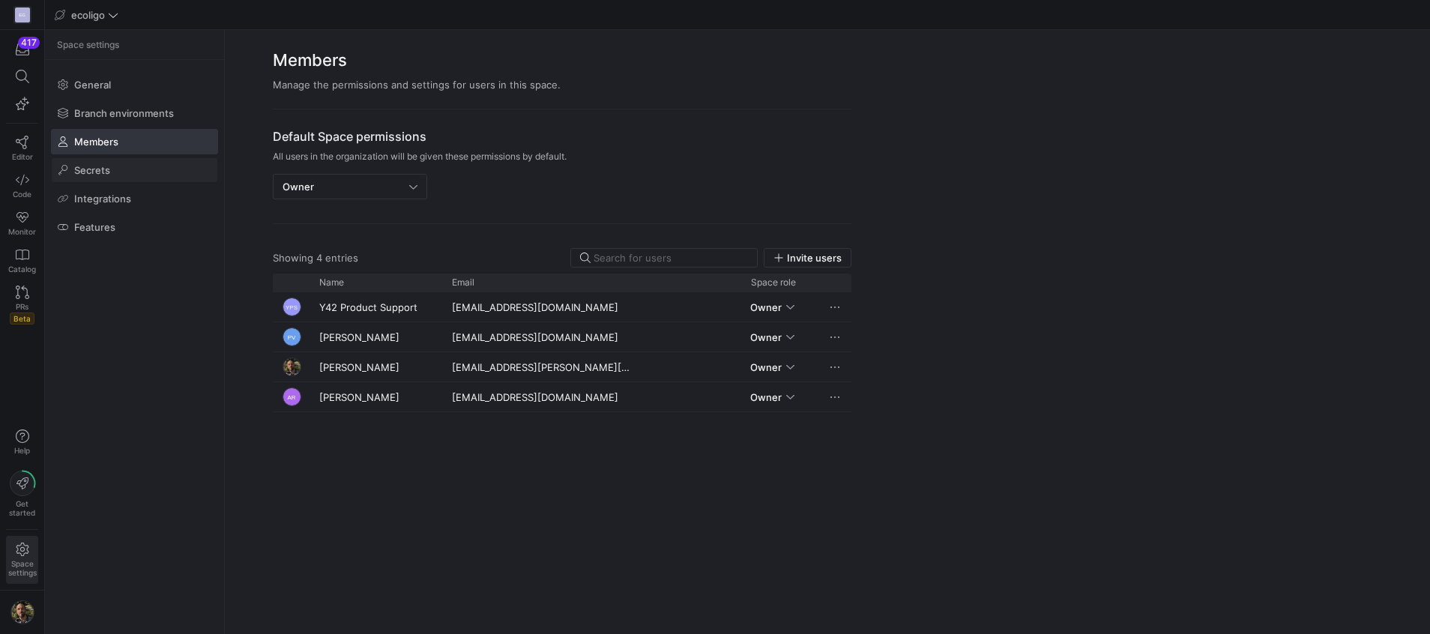
click at [80, 175] on span "Secrets" at bounding box center [92, 170] width 36 height 12
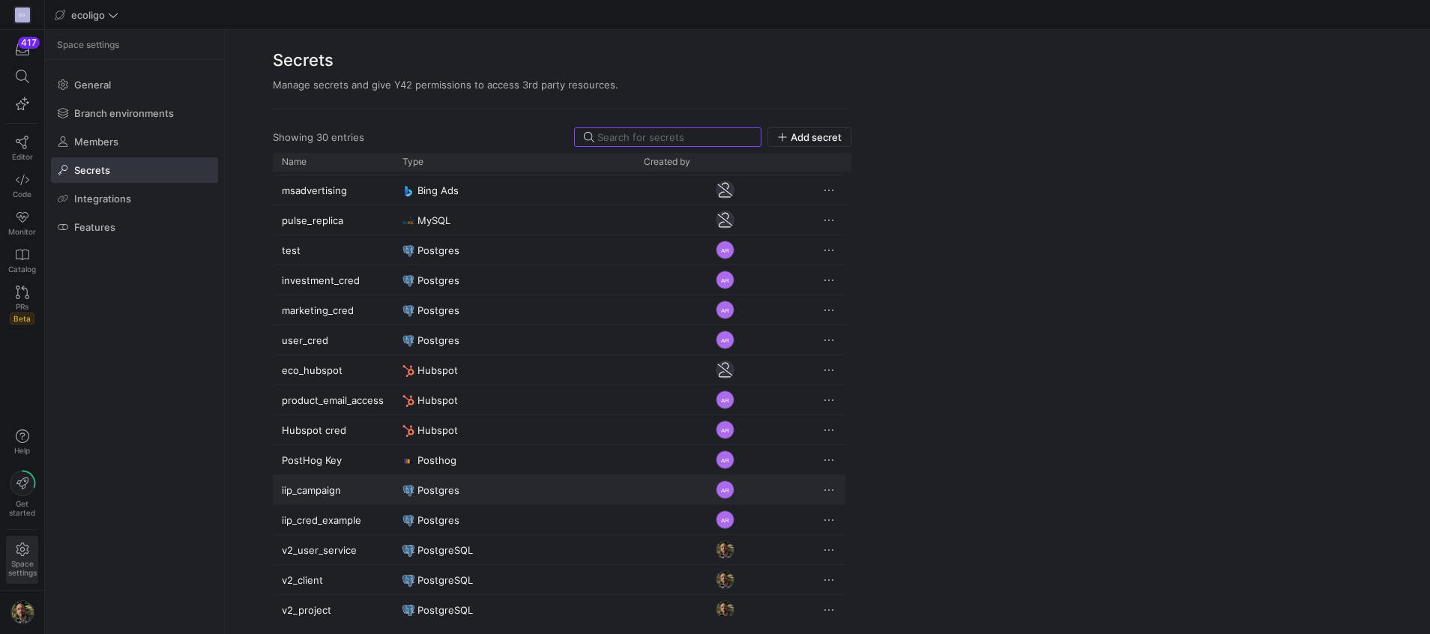
scroll to position [304, 0]
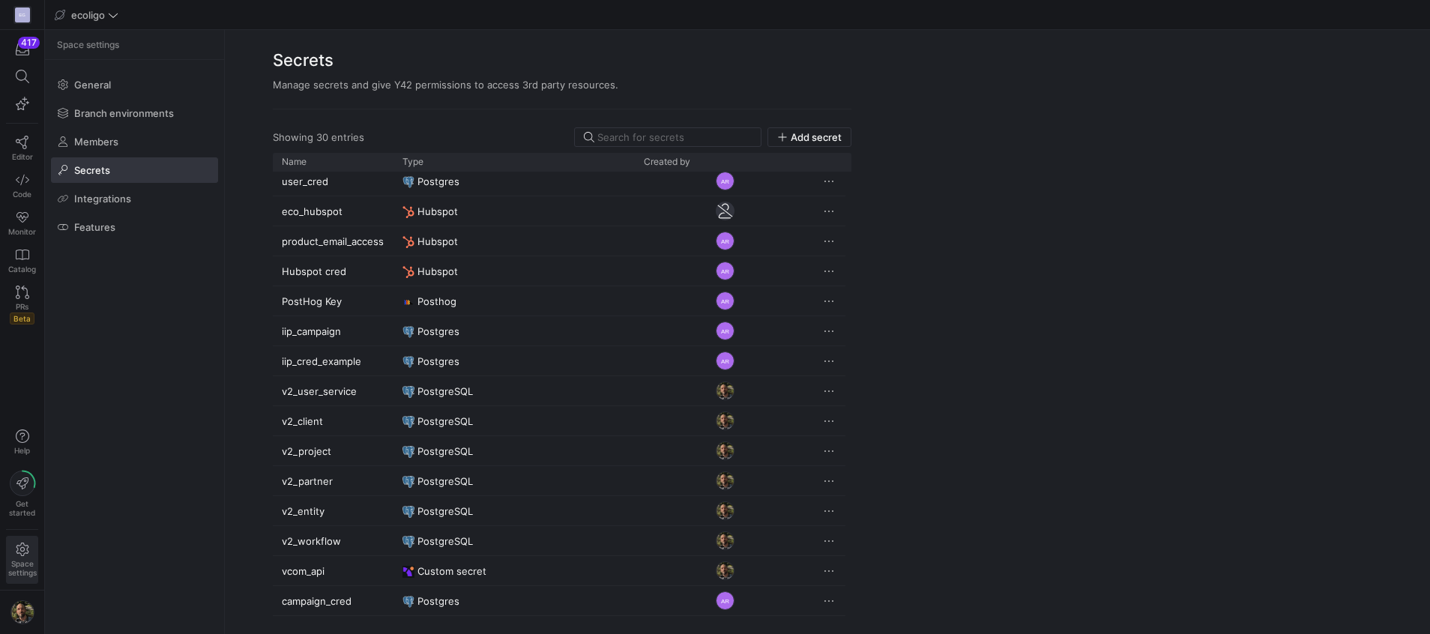
click at [1103, 433] on y42-org-space-settings-secrets "Secrets Manage secrets and give Y42 permissions to access 3rd party resources. …" at bounding box center [827, 332] width 1205 height 604
click at [22, 157] on span "Editor" at bounding box center [22, 156] width 21 height 9
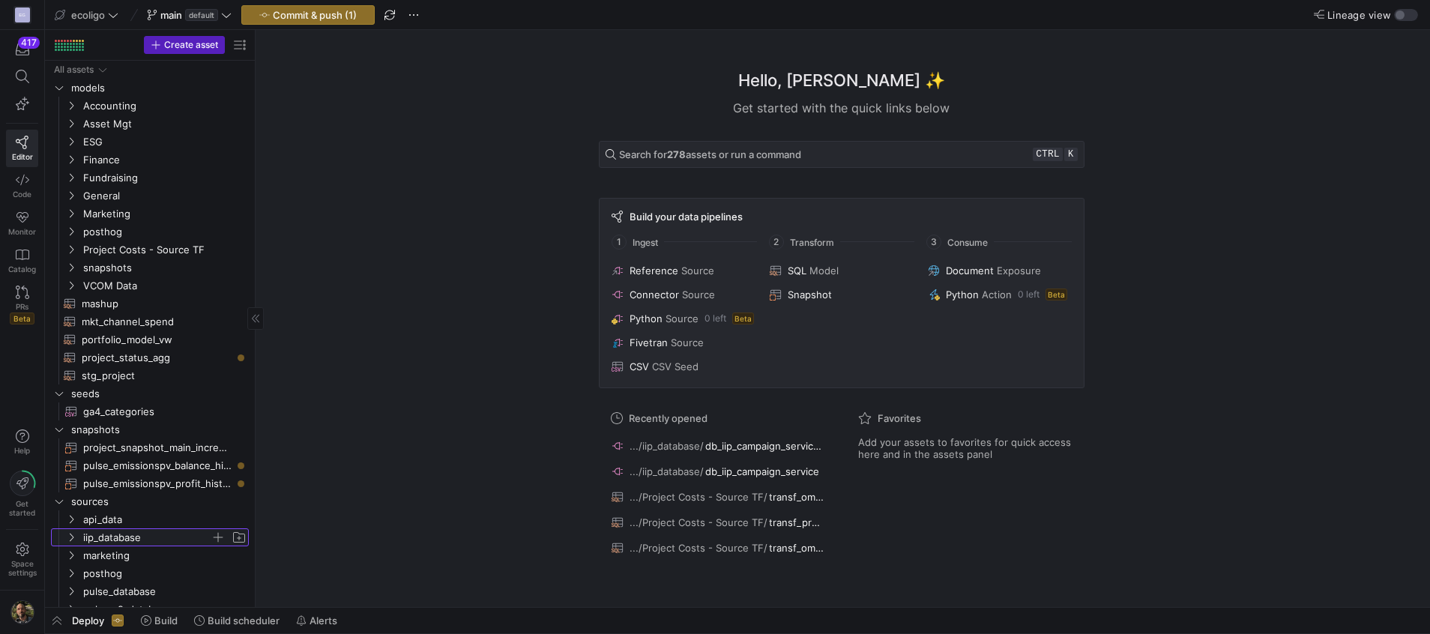
click at [70, 534] on icon "Press SPACE to select this row." at bounding box center [71, 537] width 10 height 9
click at [197, 552] on span "db_iip_campaign_service_2​​​​​​​​" at bounding box center [170, 555] width 151 height 17
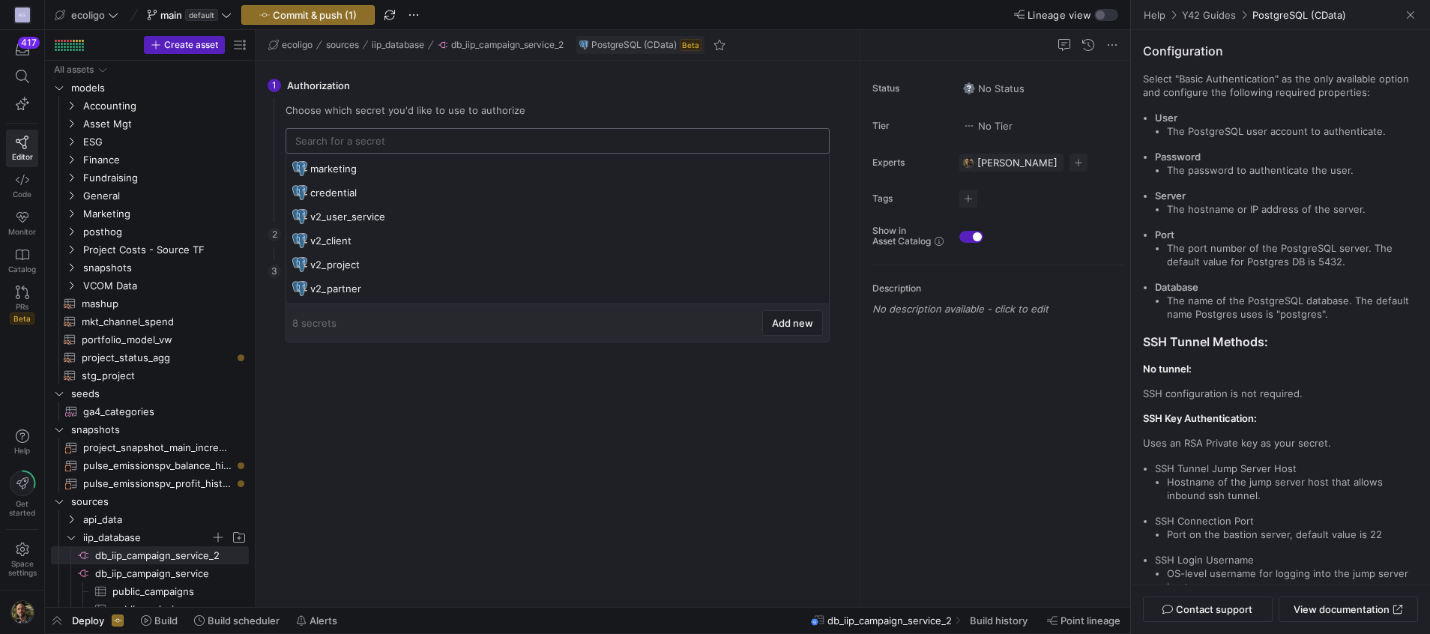
click at [358, 146] on input "text" at bounding box center [557, 141] width 525 height 12
click at [509, 469] on div "There is no data to select from. Please configure the settings first. Go back C…" at bounding box center [558, 442] width 568 height 306
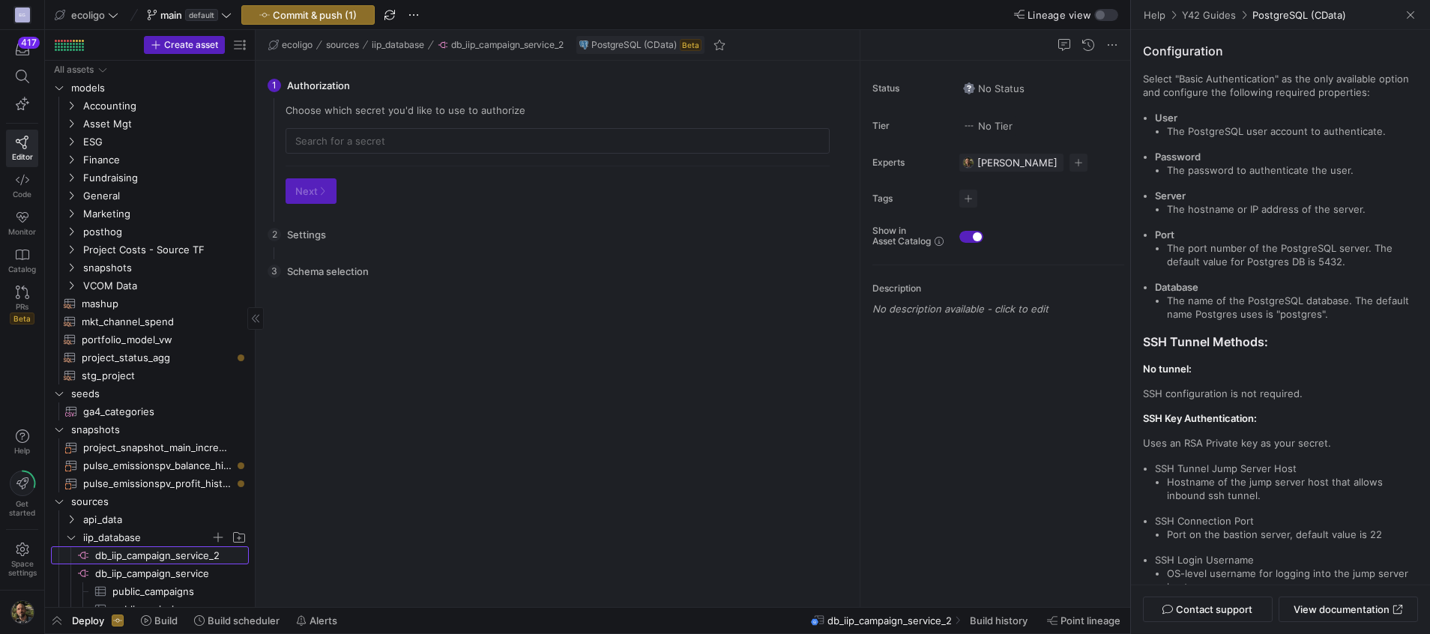
click at [217, 561] on span "db_iip_campaign_service_2​​​​​​​​" at bounding box center [170, 555] width 151 height 17
click at [217, 554] on span "db_iip_campaign_service_2​​​​​​​​" at bounding box center [170, 555] width 151 height 17
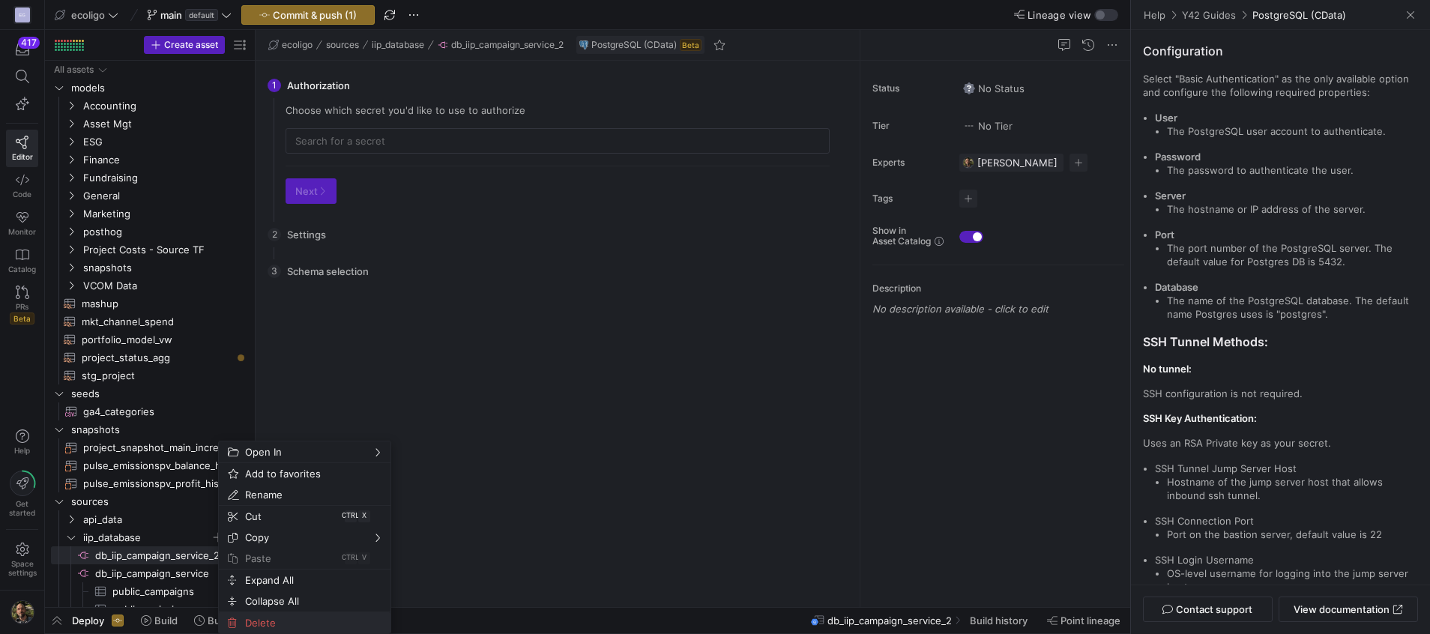
click at [276, 629] on span "Delete" at bounding box center [292, 622] width 106 height 21
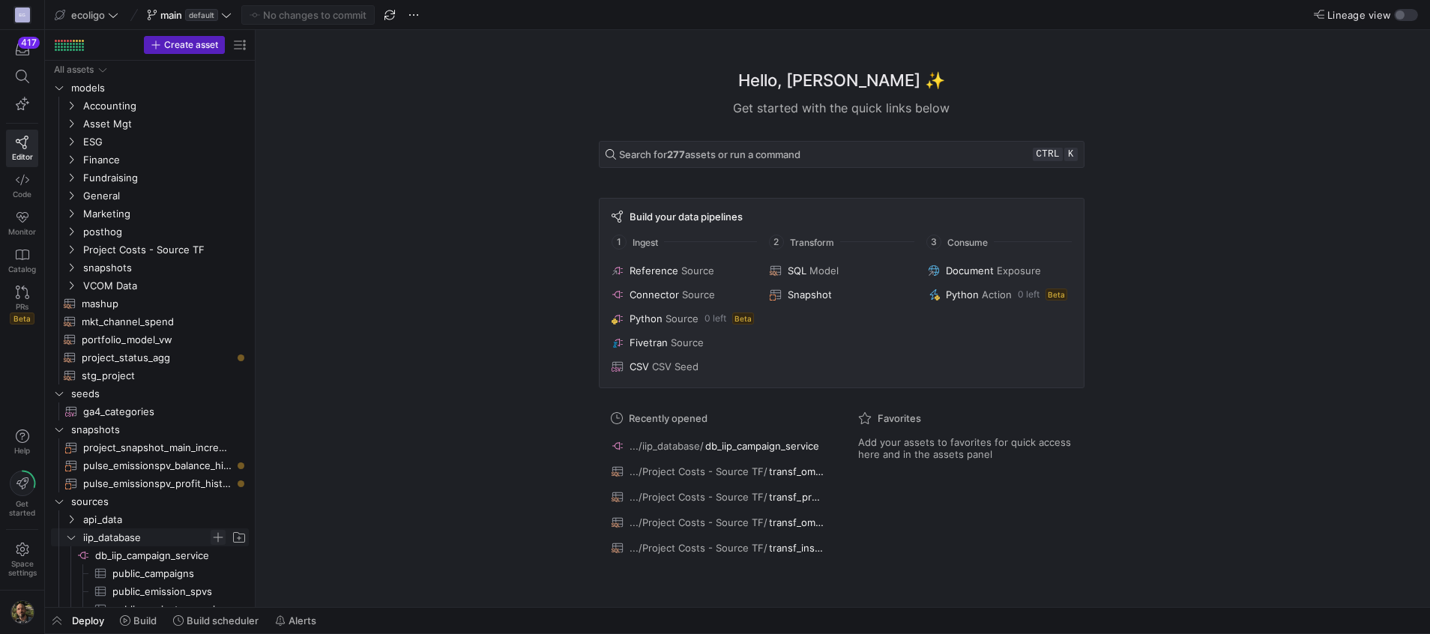
click at [223, 540] on span "Press SPACE to select this row." at bounding box center [218, 537] width 15 height 15
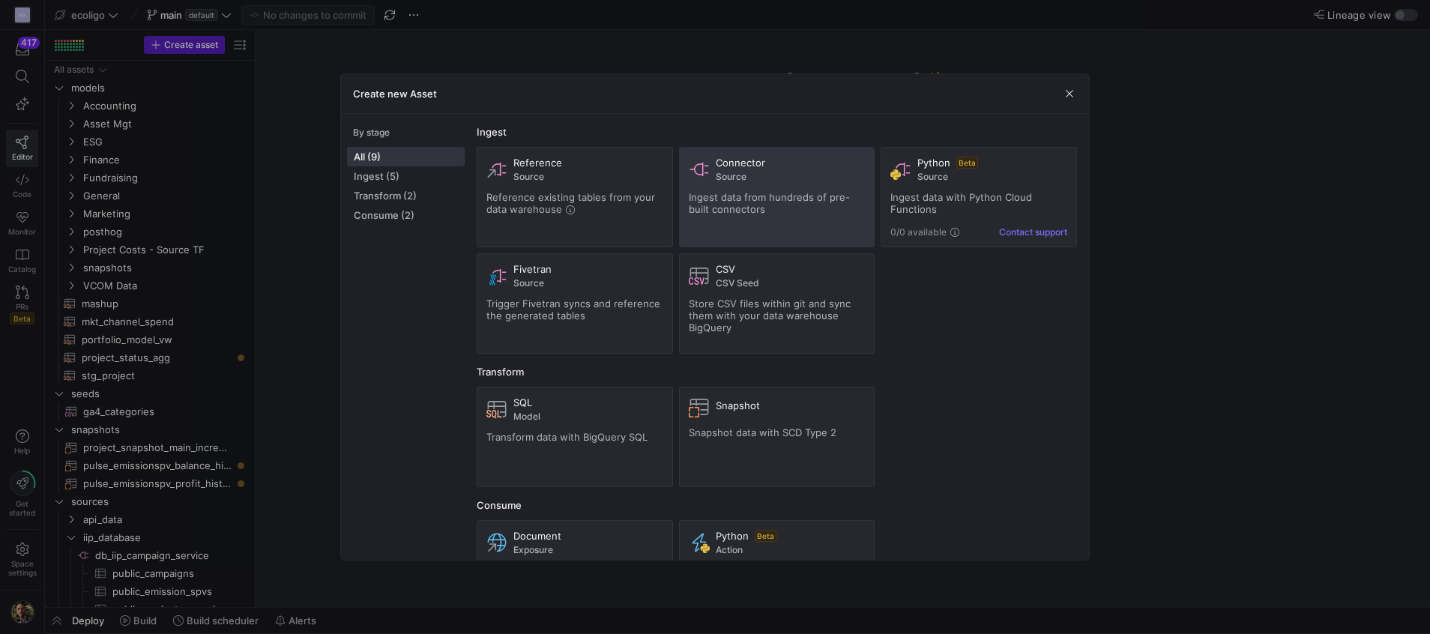
click at [741, 167] on span "Connector" at bounding box center [740, 163] width 49 height 12
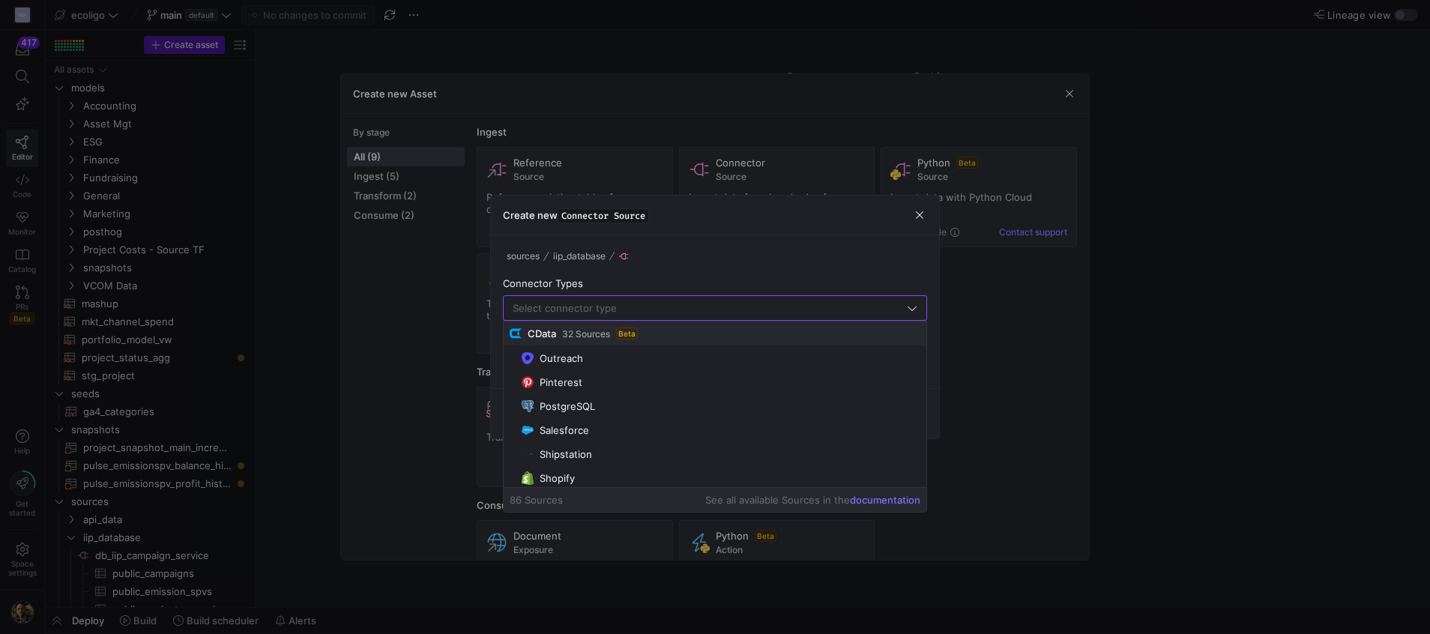
scroll to position [478, 0]
click at [1068, 439] on div at bounding box center [715, 317] width 1430 height 634
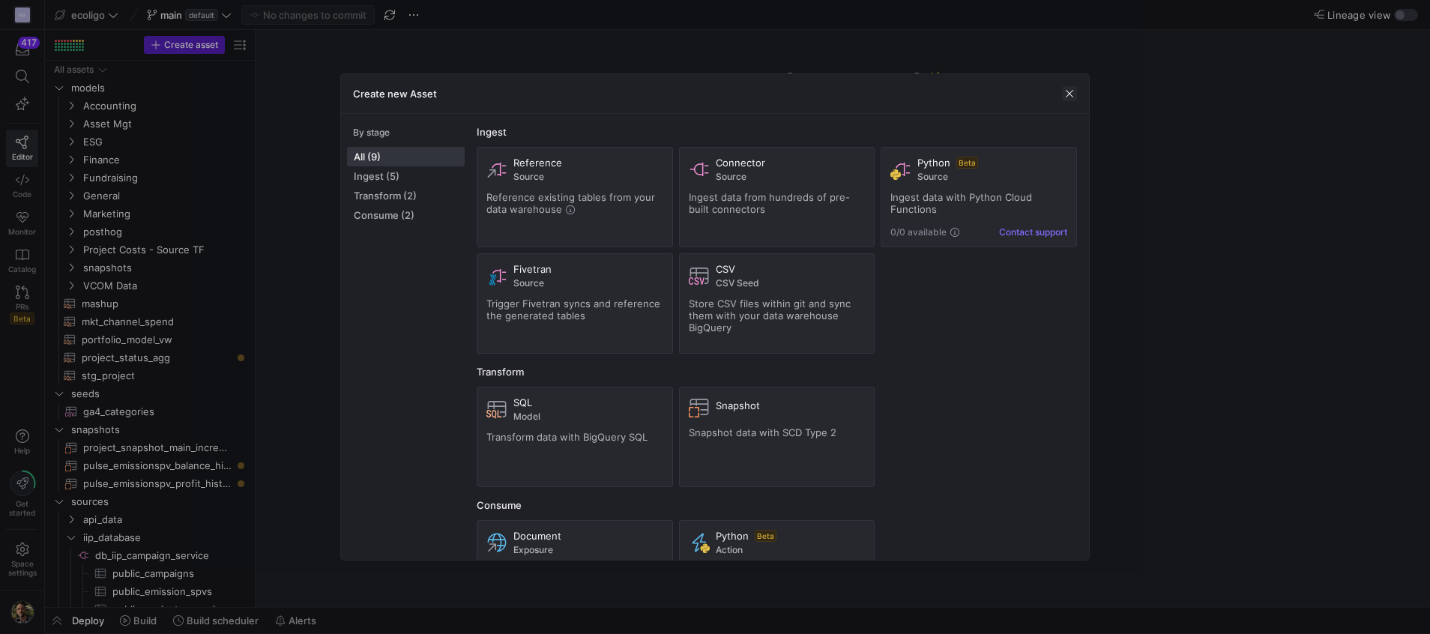
click at [1068, 94] on span "button" at bounding box center [1069, 93] width 15 height 15
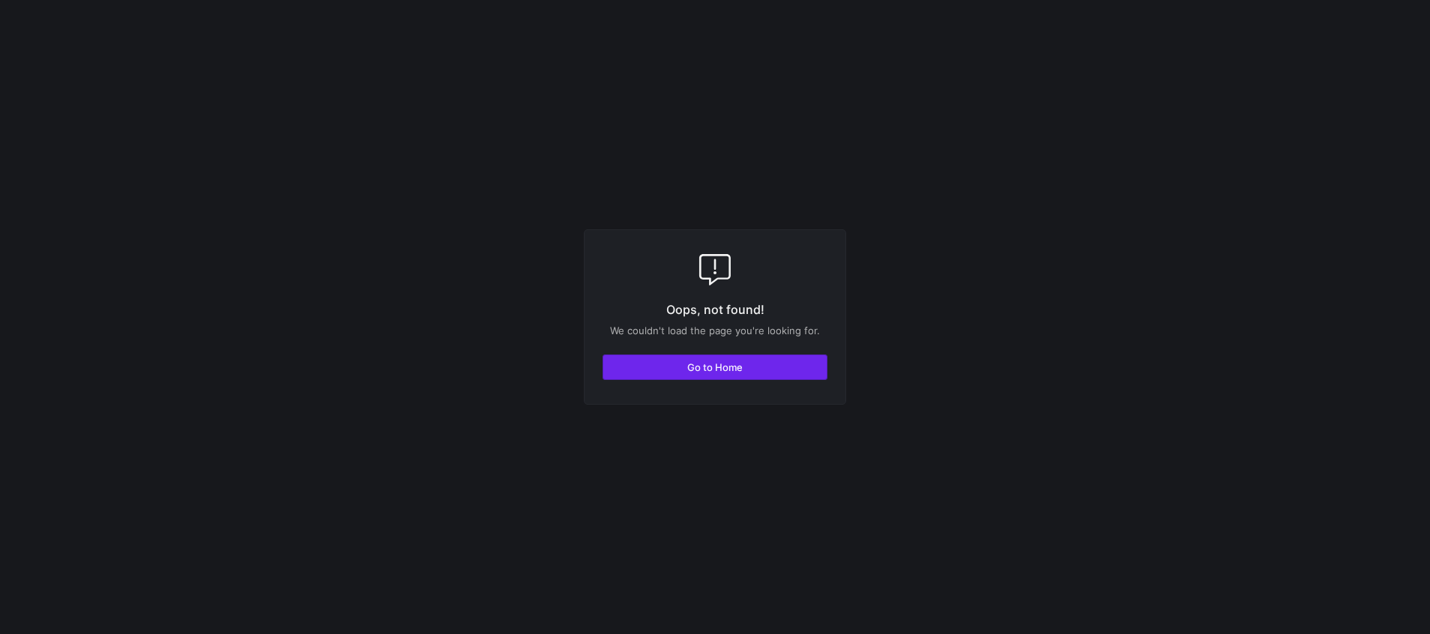
click at [733, 359] on span "button" at bounding box center [714, 367] width 223 height 24
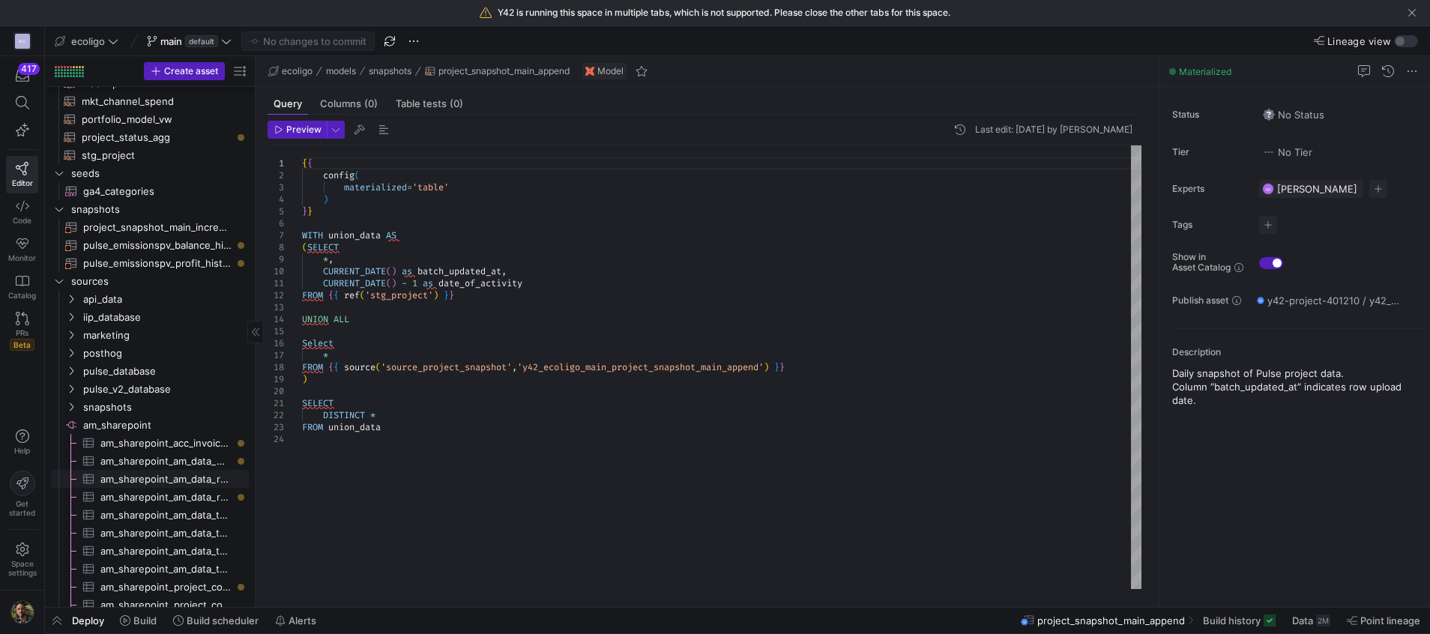
scroll to position [301, 0]
click at [71, 407] on icon "Press SPACE to select this row." at bounding box center [71, 406] width 10 height 9
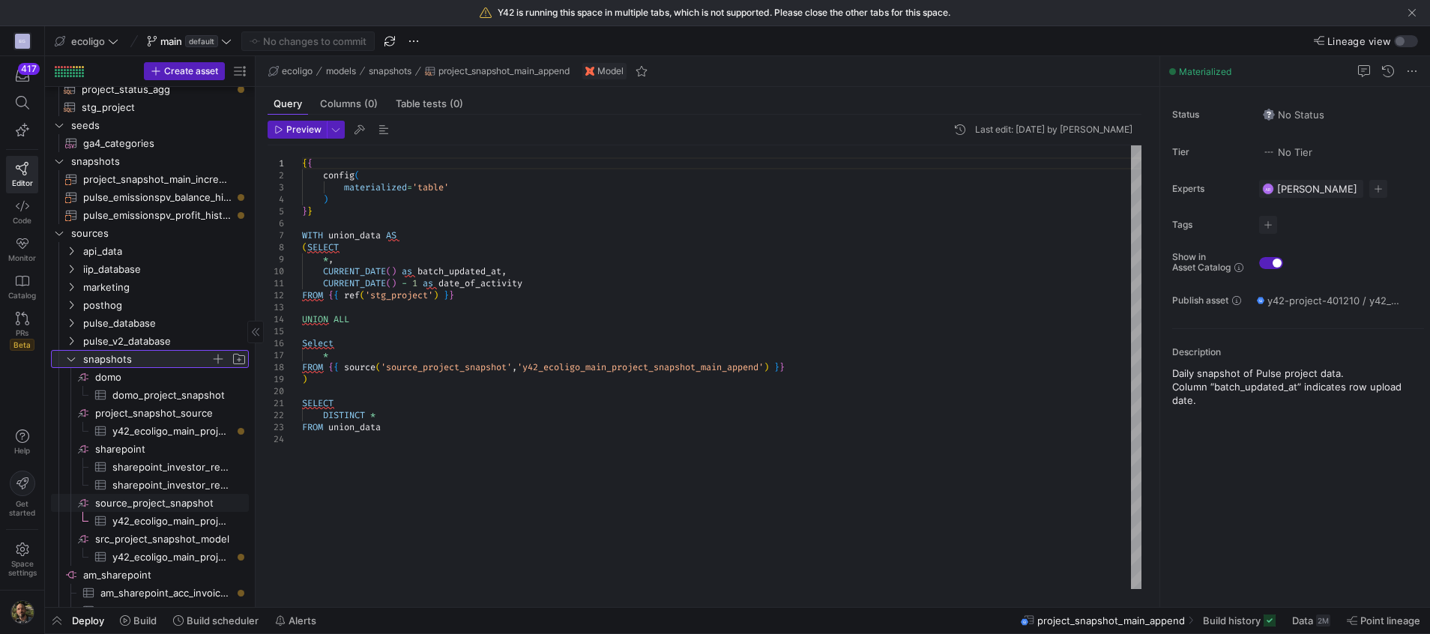
scroll to position [0, 0]
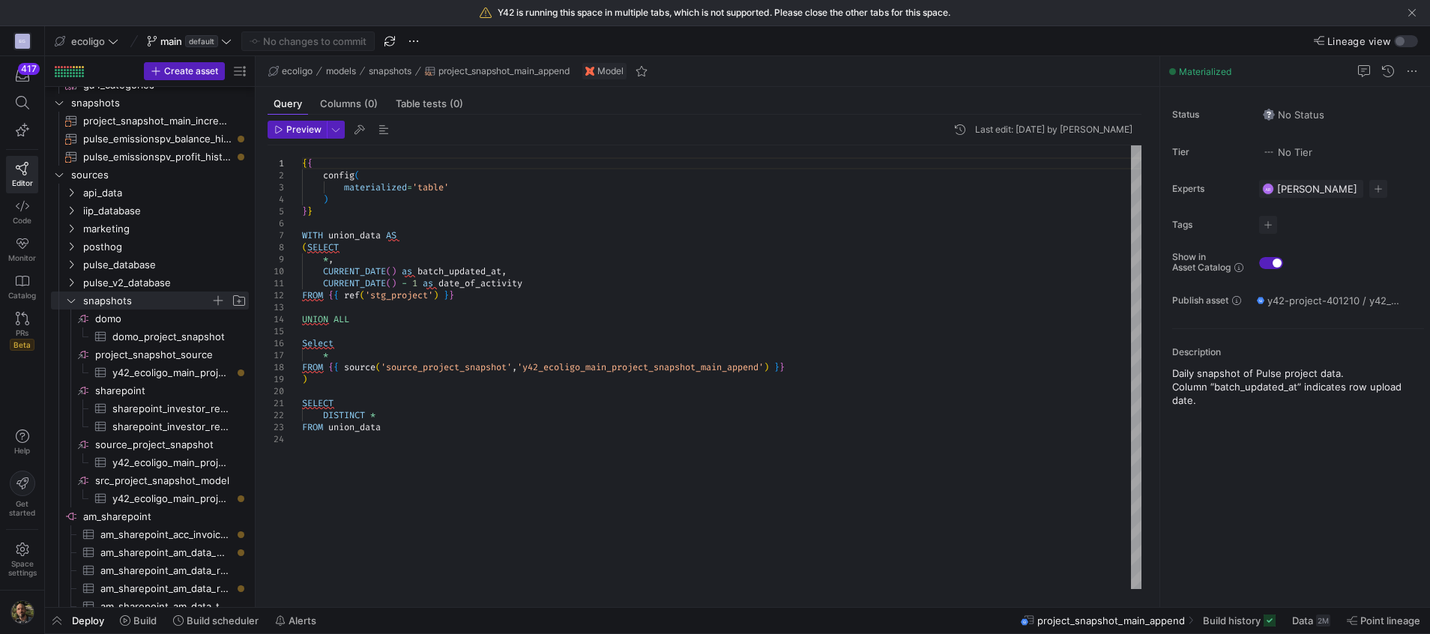
type textarea "CURRENT_DATE() - 1 as date_of_activity FROM {{ ref('stg_project') }} UNION ALL …"
click at [575, 370] on div "{ { config ( materialized = 'table' ) } } WITH union_data AS ( SELECT * , CURRE…" at bounding box center [722, 367] width 840 height 444
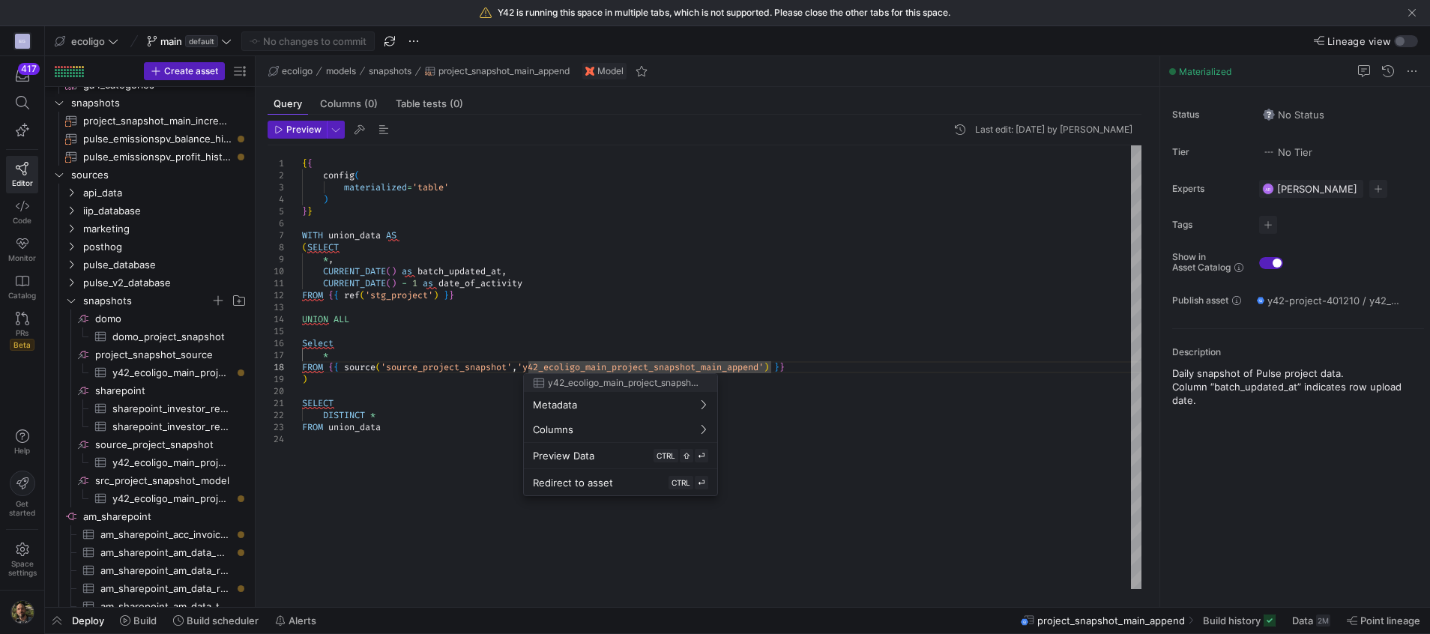
click at [389, 373] on div at bounding box center [715, 317] width 1430 height 634
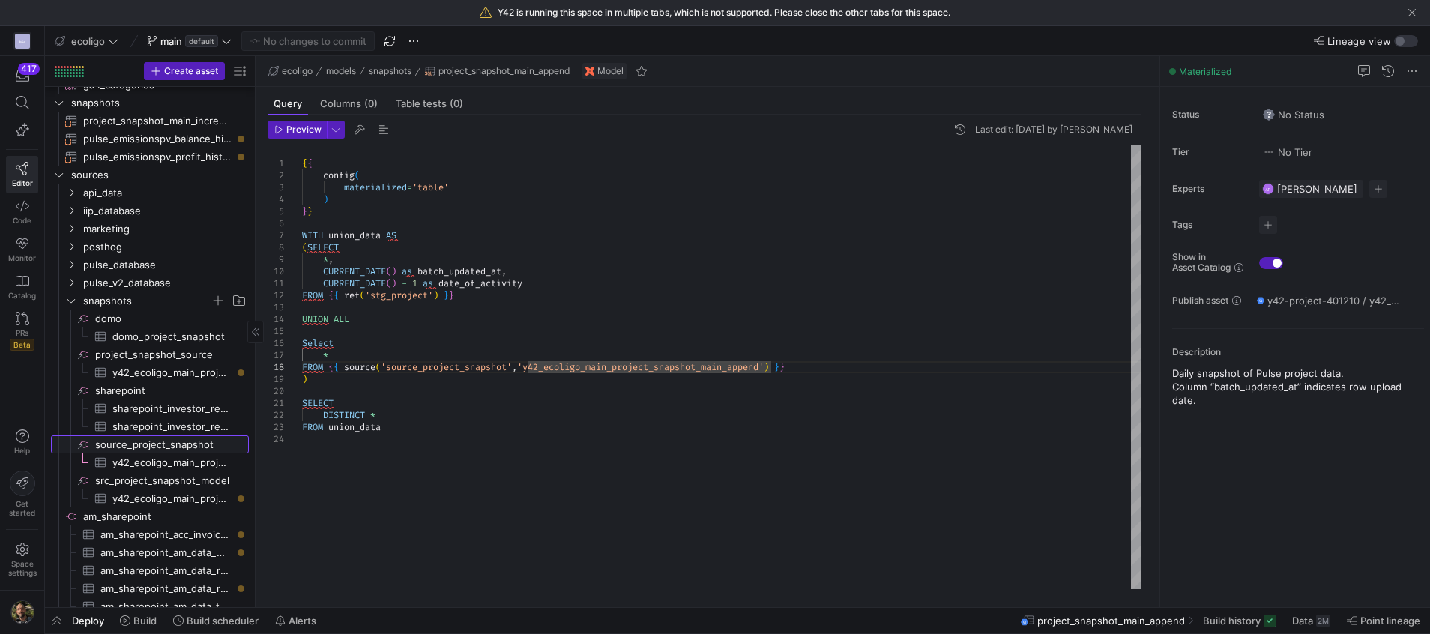
click at [157, 445] on span "source_project_snapshot​​​​​​​​" at bounding box center [170, 444] width 151 height 17
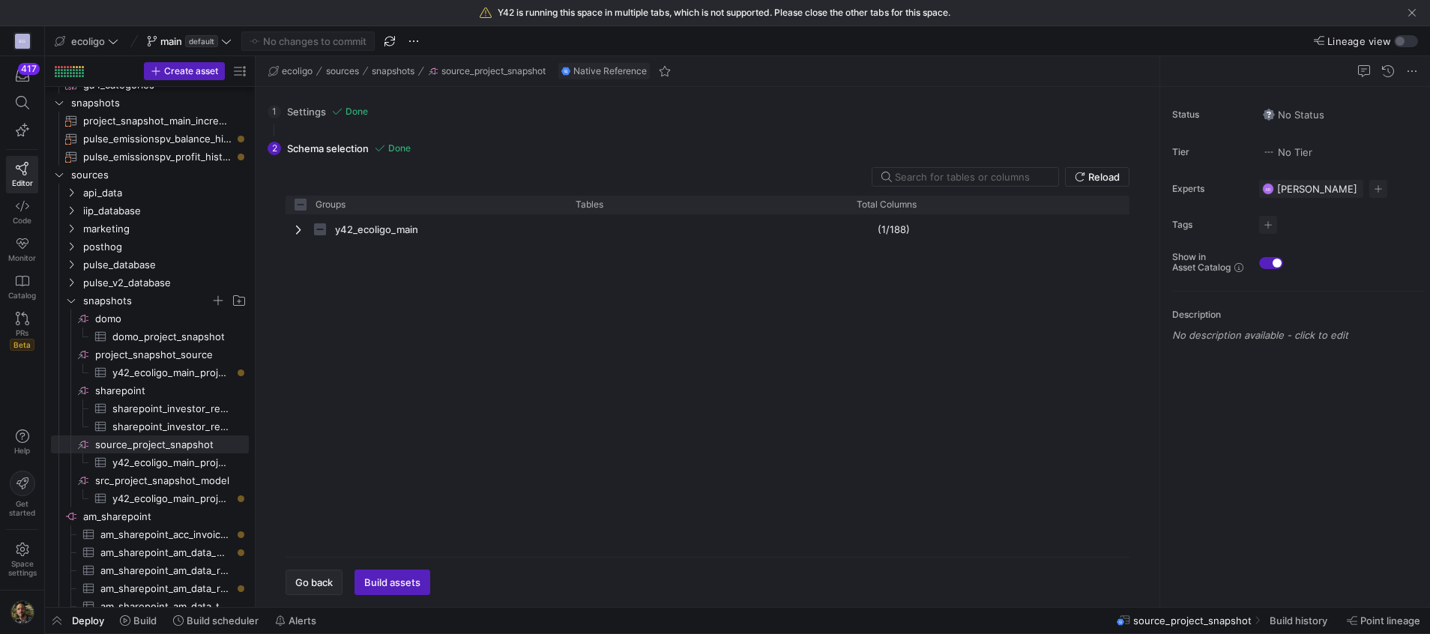
click at [312, 587] on span "Go back" at bounding box center [313, 582] width 37 height 12
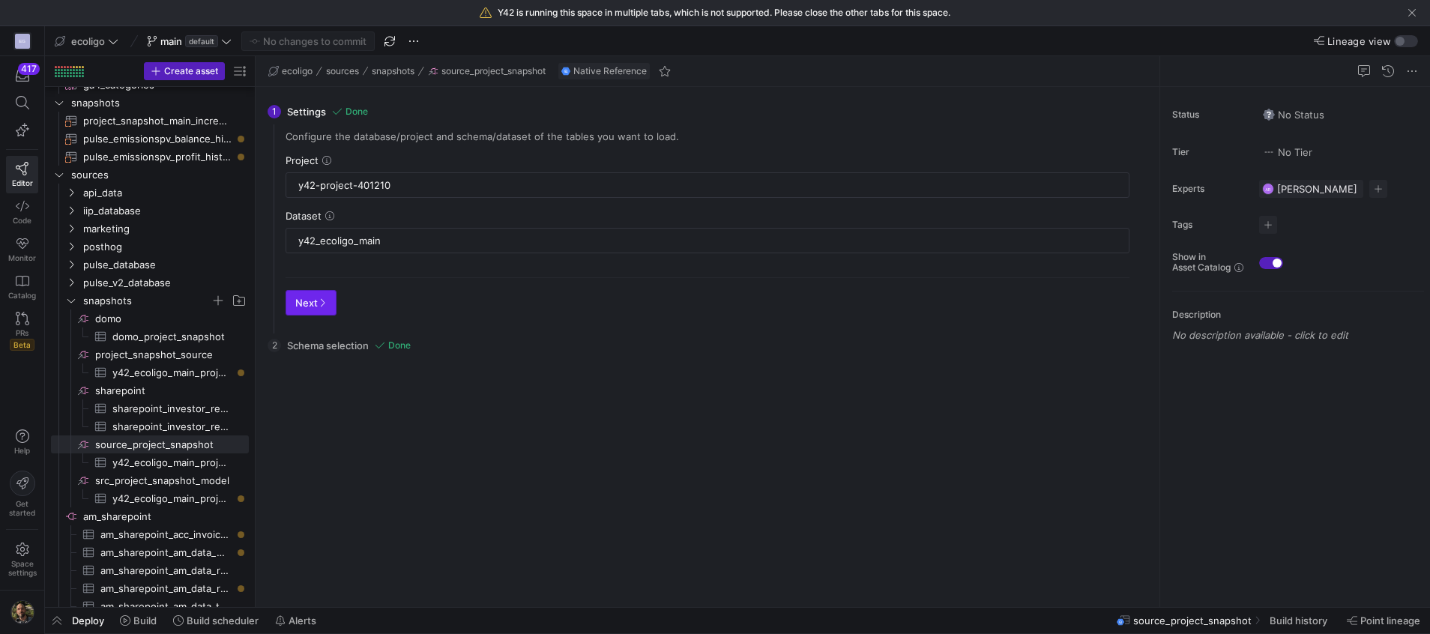
click at [310, 299] on span "Next" at bounding box center [310, 303] width 31 height 12
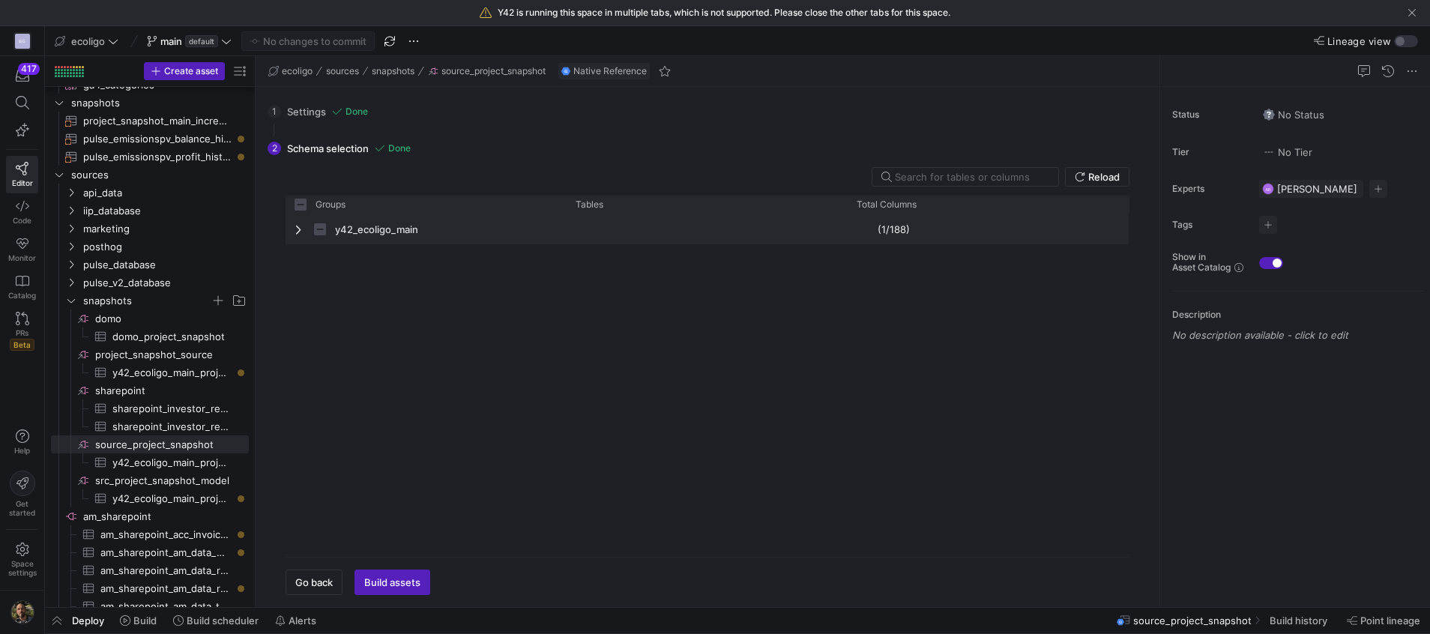
click at [298, 221] on span "Press SPACE to select this row." at bounding box center [300, 229] width 10 height 29
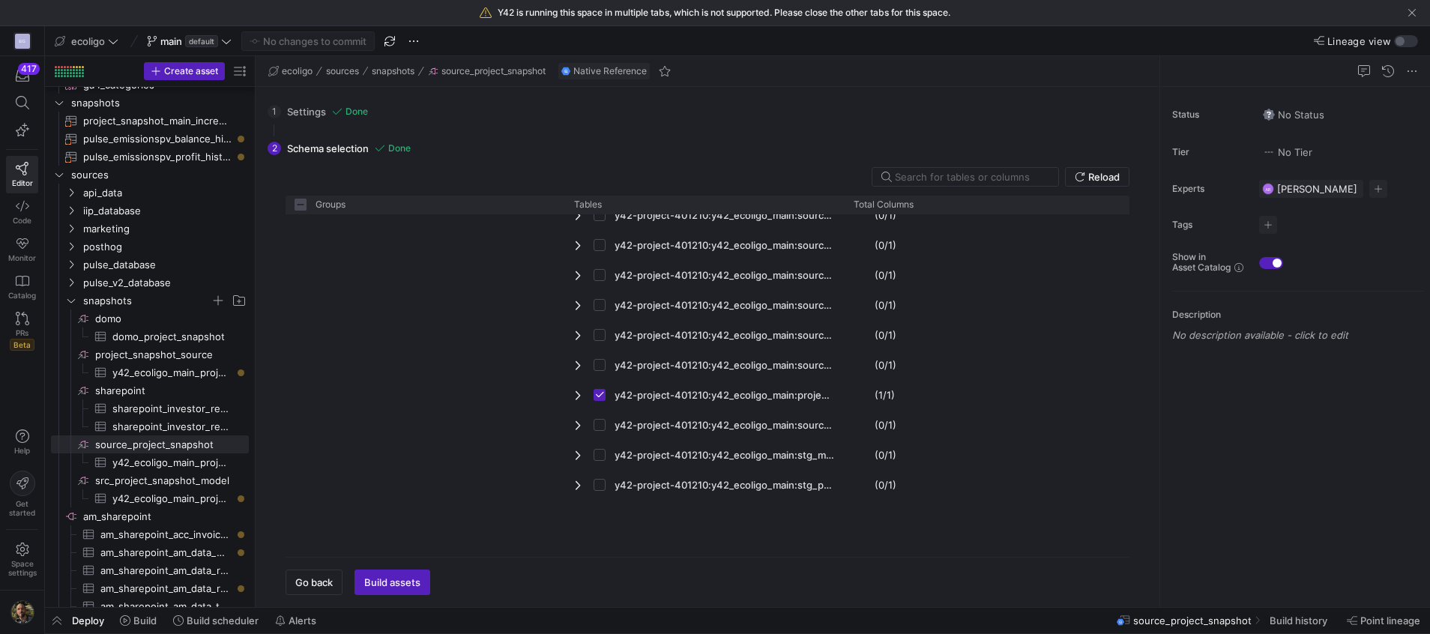
scroll to position [3420, 0]
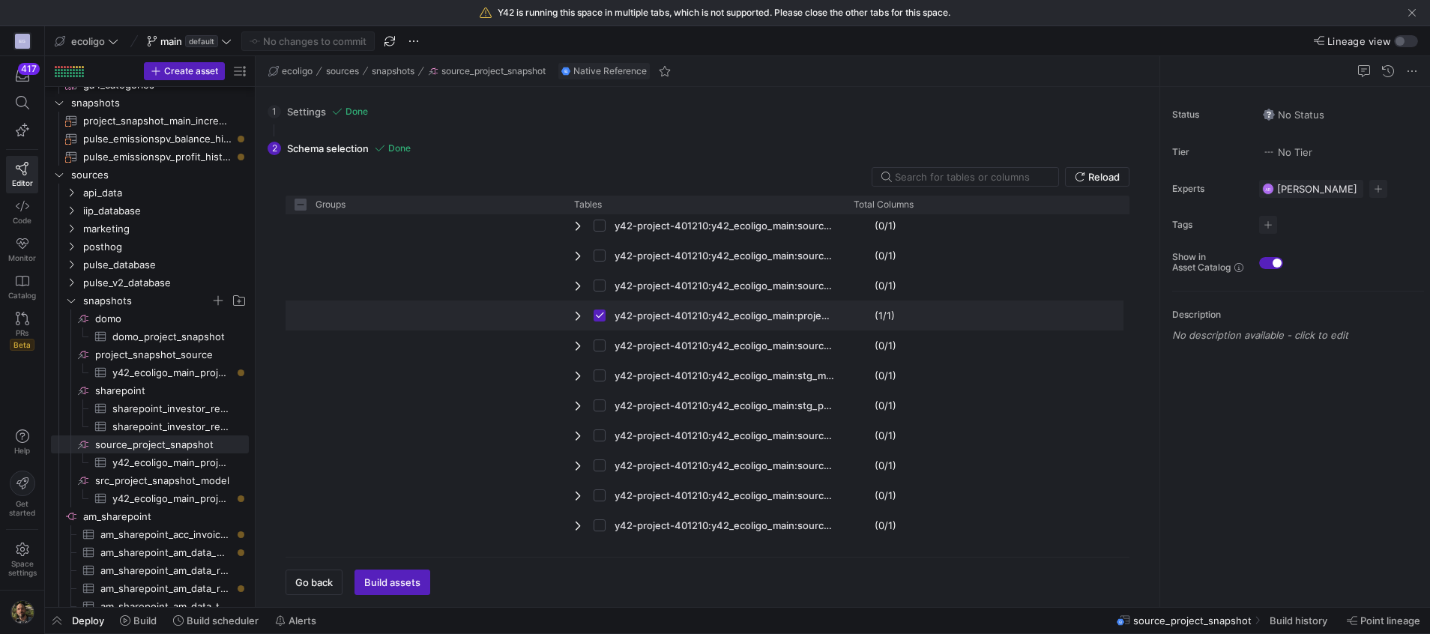
click at [574, 319] on span "Press SPACE to deselect this row." at bounding box center [579, 316] width 10 height 12
checkbox input "false"
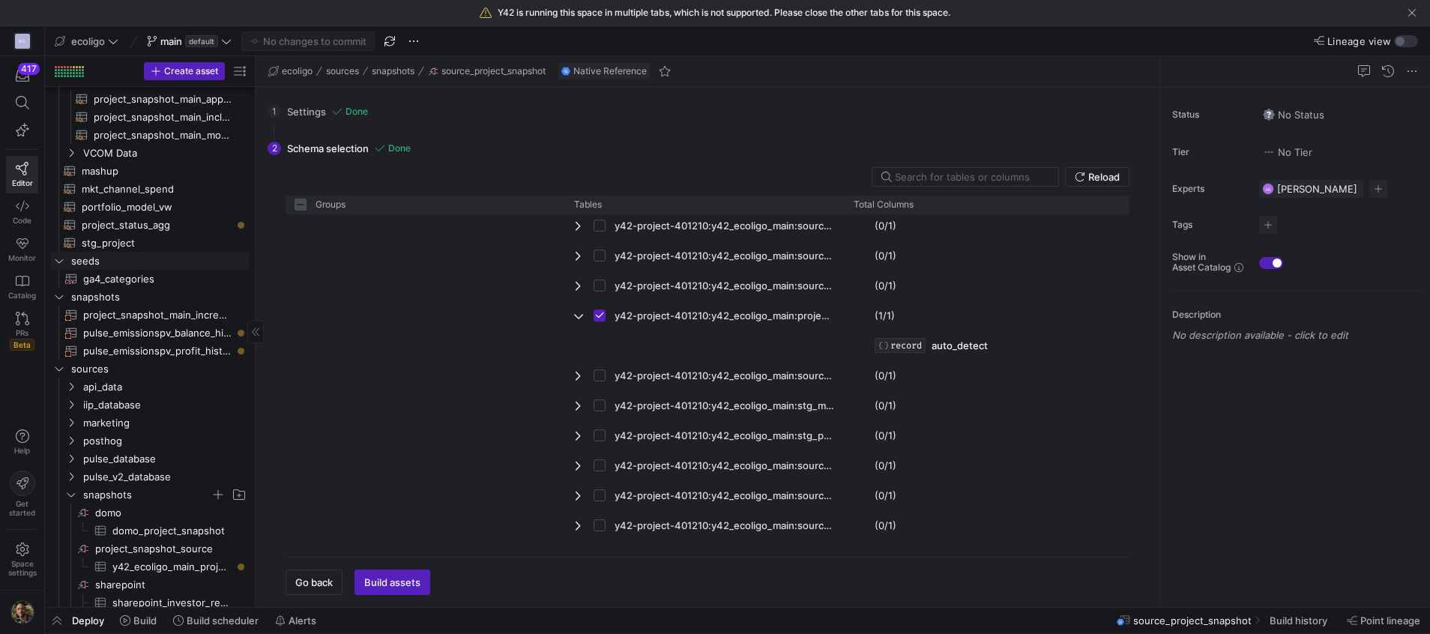
scroll to position [213, 0]
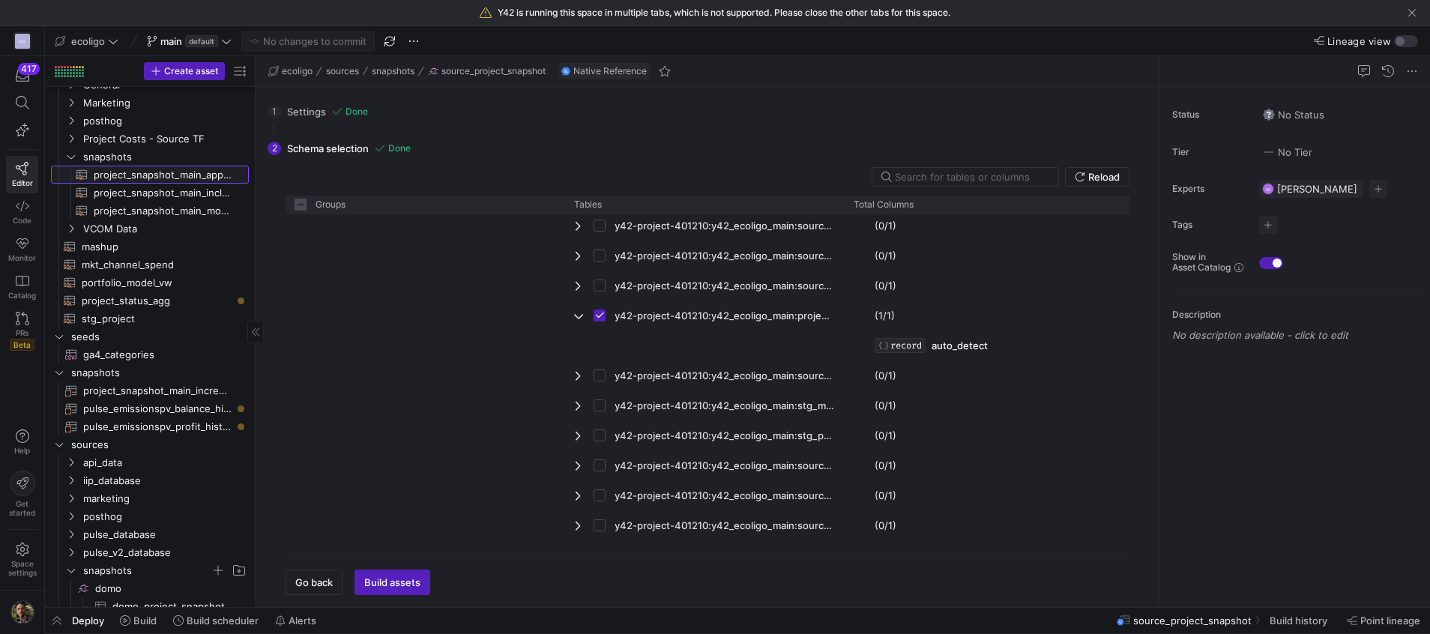
click at [151, 180] on span "project_snapshot_main_append​​​​​​​​​​" at bounding box center [163, 174] width 138 height 17
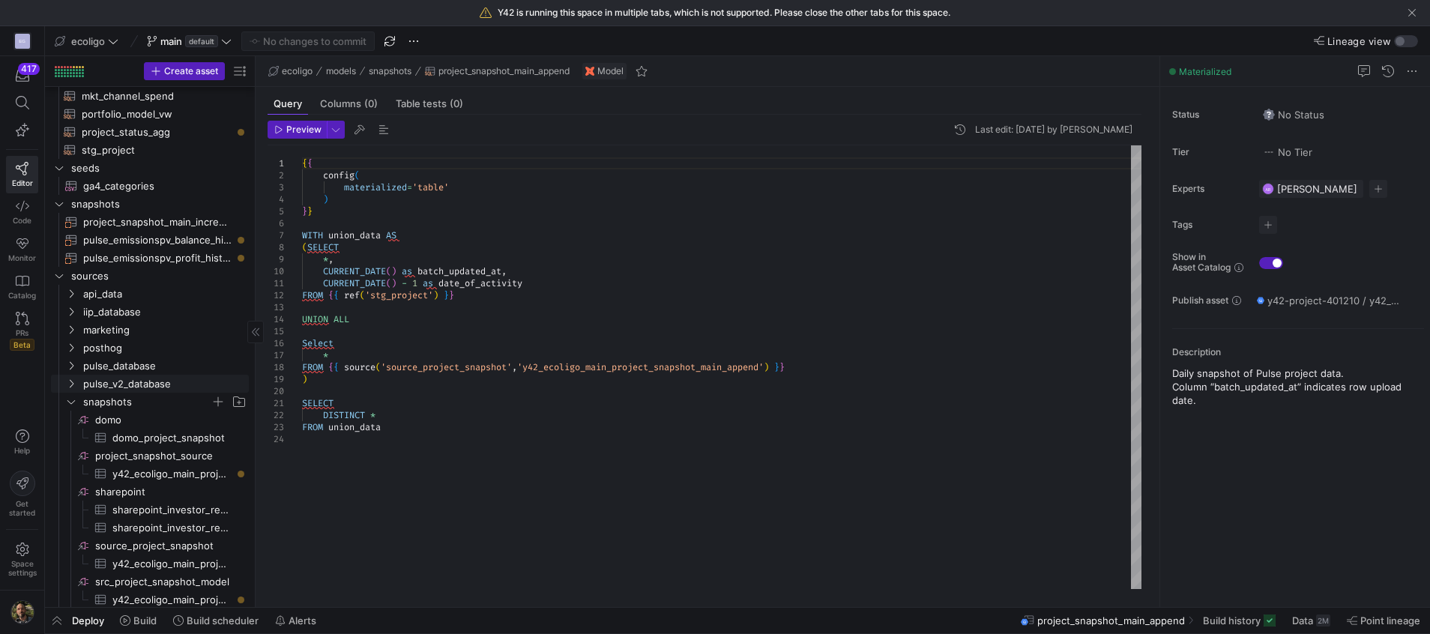
scroll to position [306, 0]
click at [148, 562] on span "y42_ecoligo_main_project_snapshot_main_append​​​​​​​​​" at bounding box center [171, 559] width 119 height 17
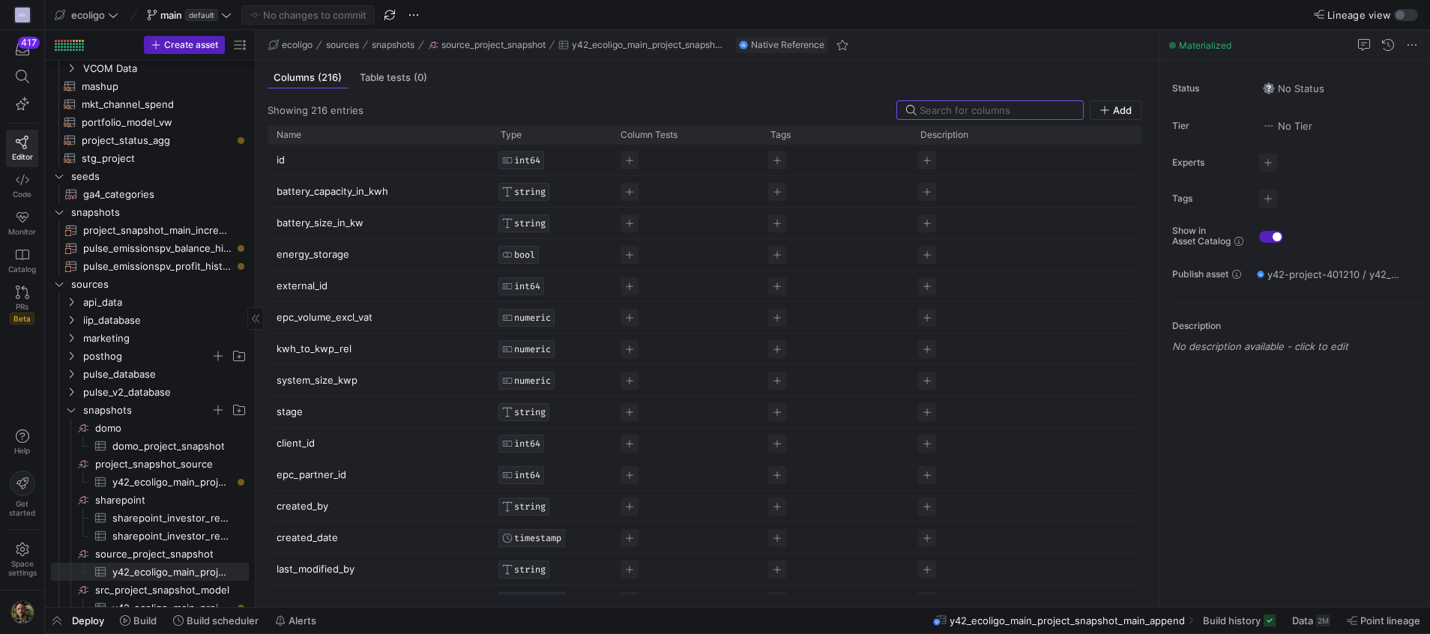
drag, startPoint x: 256, startPoint y: 428, endPoint x: 267, endPoint y: 349, distance: 79.4
click at [408, 400] on as-split "Create asset Drag here to set row groups Drag here to set column labels Group 1…" at bounding box center [737, 318] width 1385 height 577
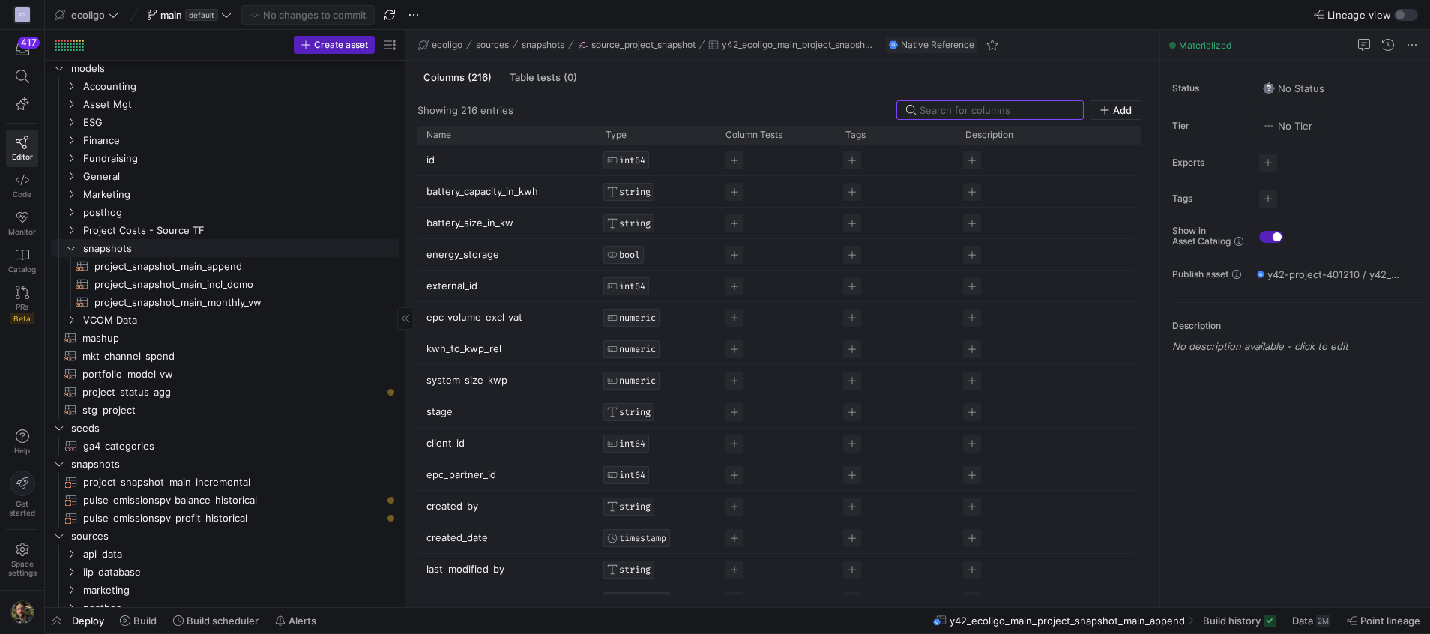
scroll to position [12, 0]
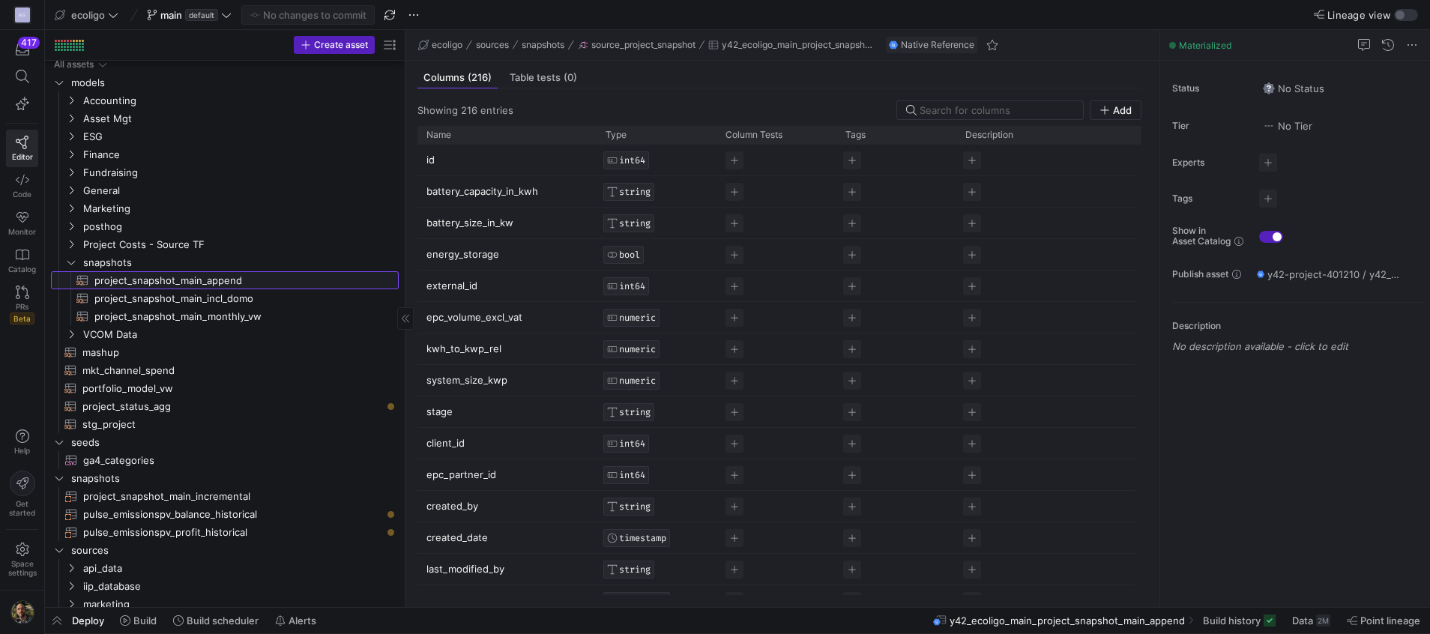
click at [194, 273] on span "project_snapshot_main_append​​​​​​​​​​" at bounding box center [237, 280] width 287 height 17
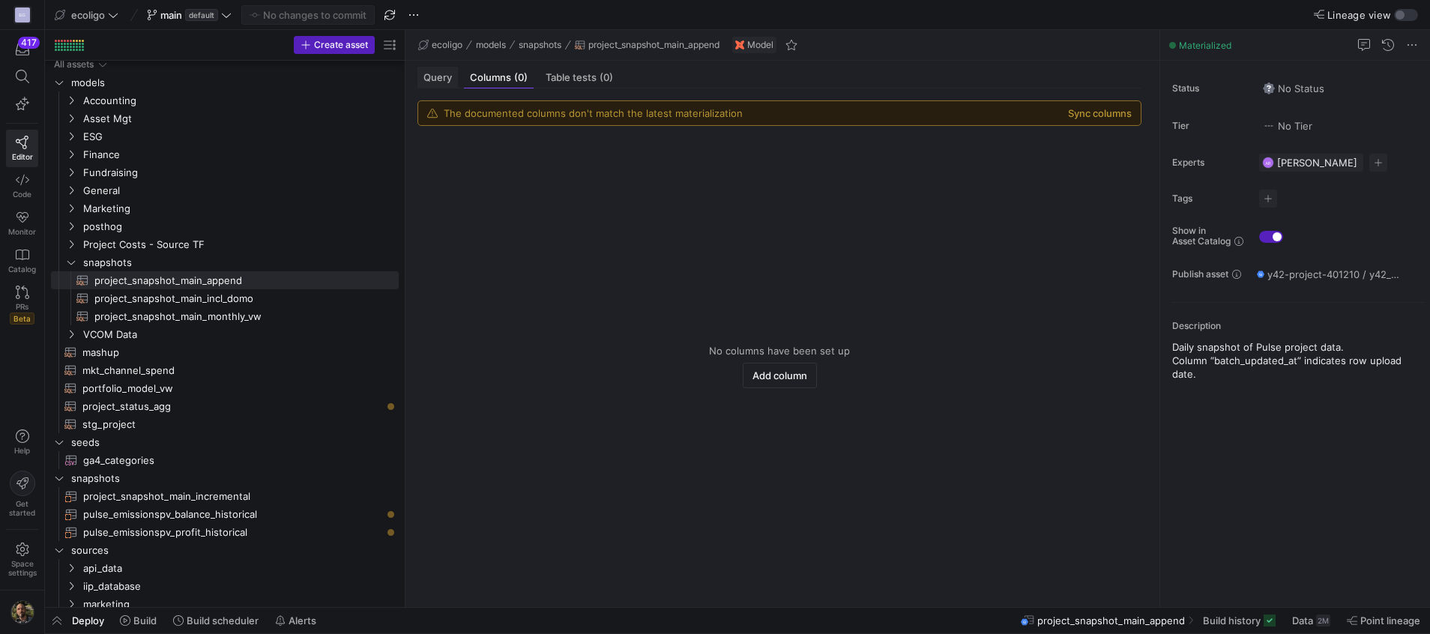
click at [440, 87] on div "Query" at bounding box center [438, 78] width 40 height 22
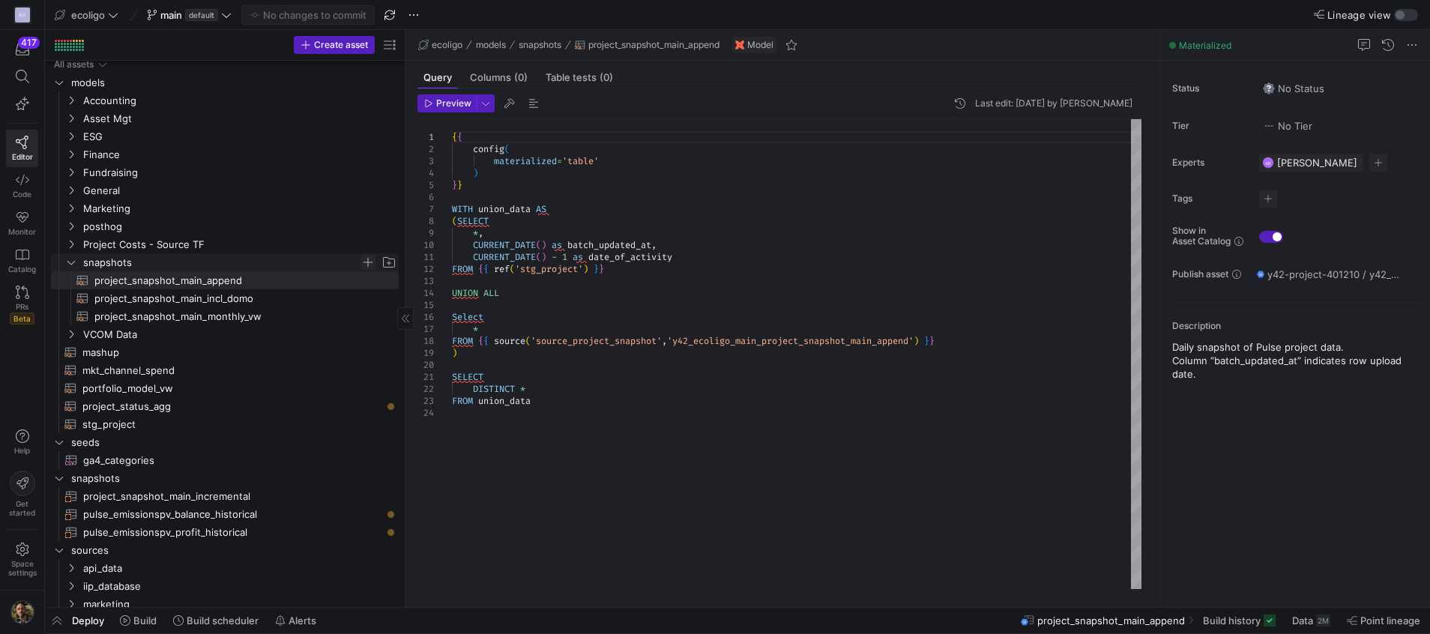
click at [368, 259] on span "Press SPACE to select this row." at bounding box center [368, 262] width 15 height 15
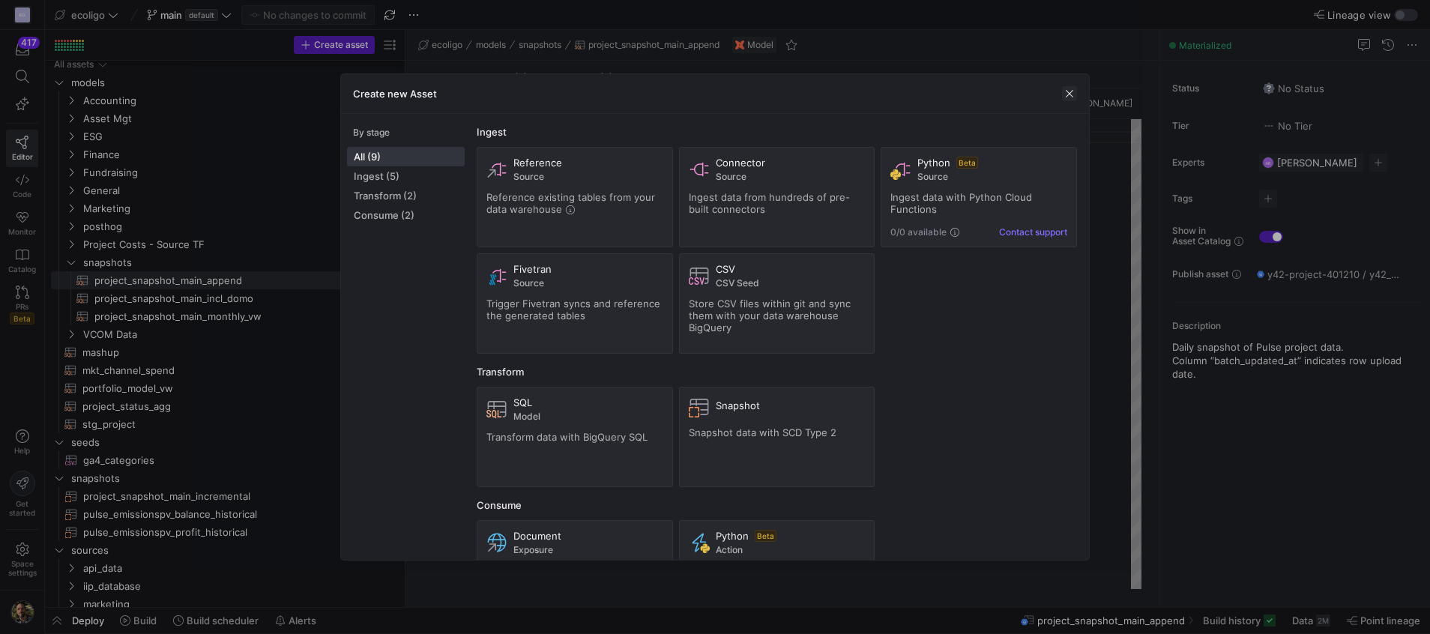
click at [1068, 95] on span "button" at bounding box center [1069, 93] width 15 height 15
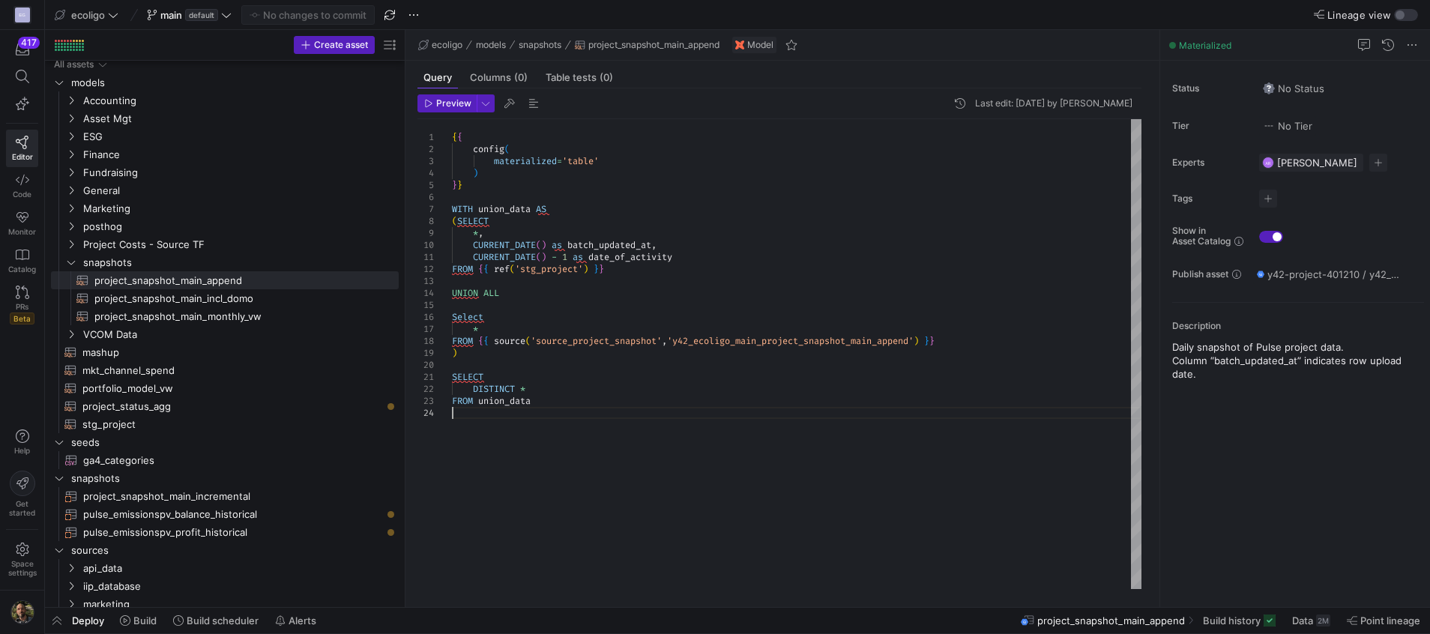
click at [590, 416] on div "{ { config ( materialized = 'table' ) } } WITH union_data AS ( SELECT * , CURRE…" at bounding box center [797, 354] width 690 height 470
click at [239, 281] on span "project_snapshot_main_append​​​​​​​​​​" at bounding box center [237, 280] width 287 height 17
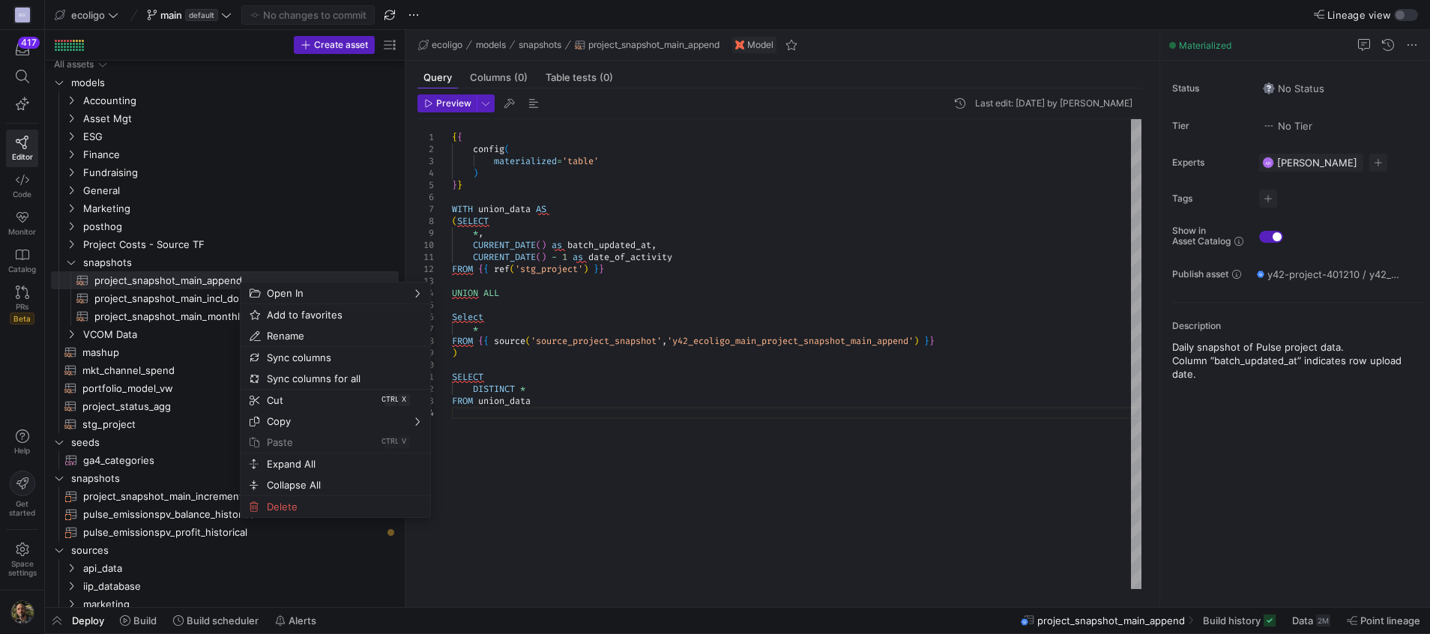
click at [711, 486] on div "{ { config ( materialized = 'table' ) } } WITH union_data AS ( SELECT * , CURRE…" at bounding box center [797, 354] width 690 height 470
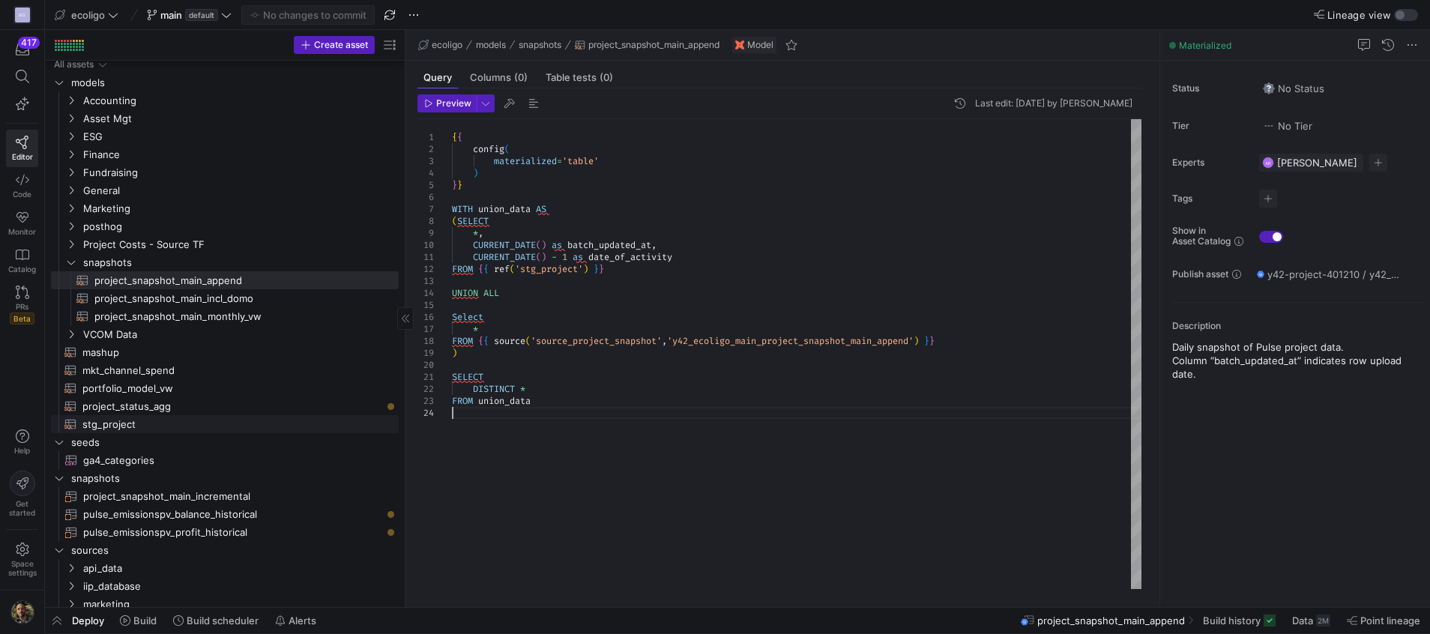
click at [128, 423] on span "stg_project​​​​​​​​​​" at bounding box center [231, 424] width 299 height 17
type textarea "SELECT CAST(id AS INT64) AS id, CAST(battery_capacity_in_kwh AS STRING) AS batt…"
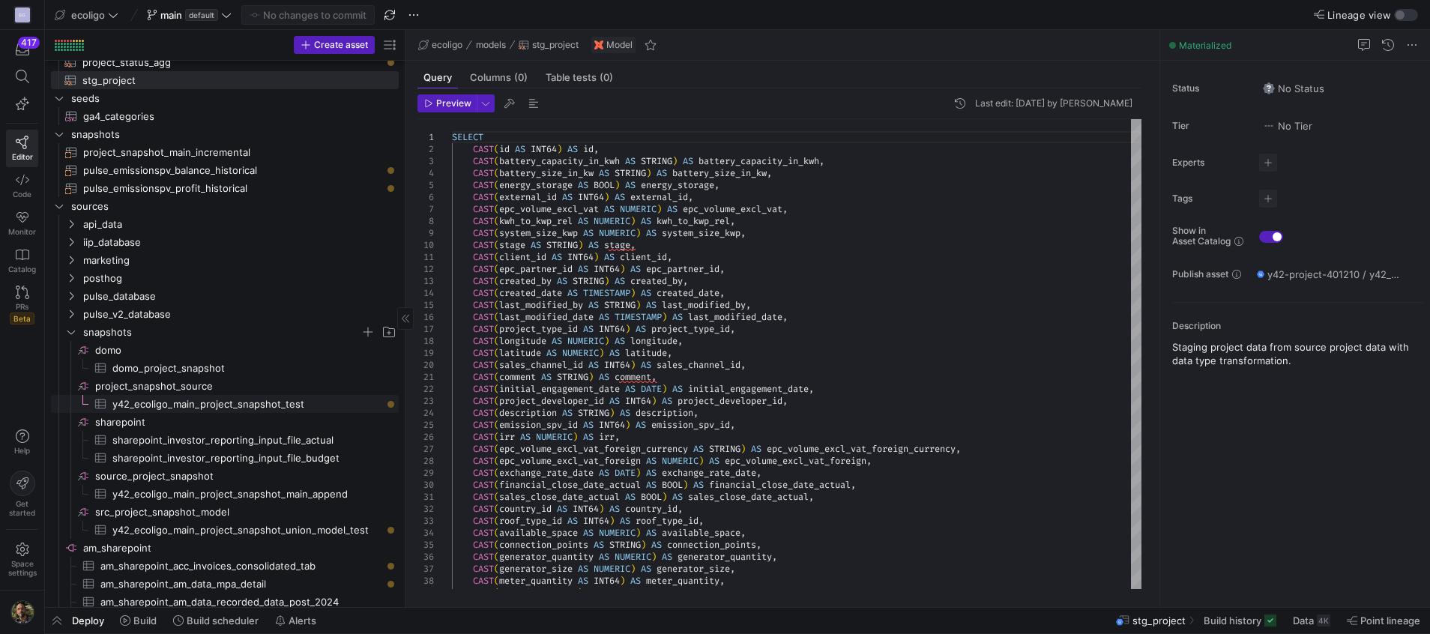
scroll to position [354, 0]
click at [220, 484] on span "y42_ecoligo_main_project_snapshot_main_append​​​​​​​​​" at bounding box center [246, 489] width 269 height 17
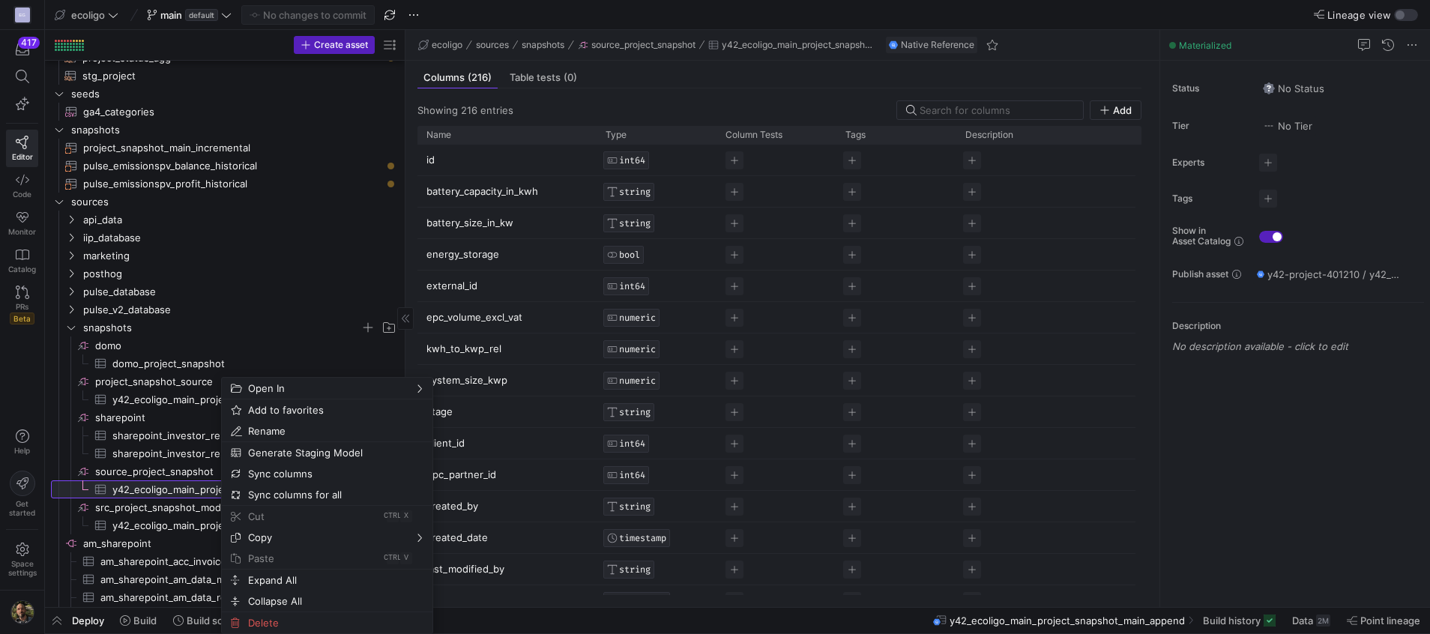
click at [148, 490] on span "y42_ecoligo_main_project_snapshot_main_append​​​​​​​​​" at bounding box center [246, 489] width 269 height 17
